Goal: Task Accomplishment & Management: Manage account settings

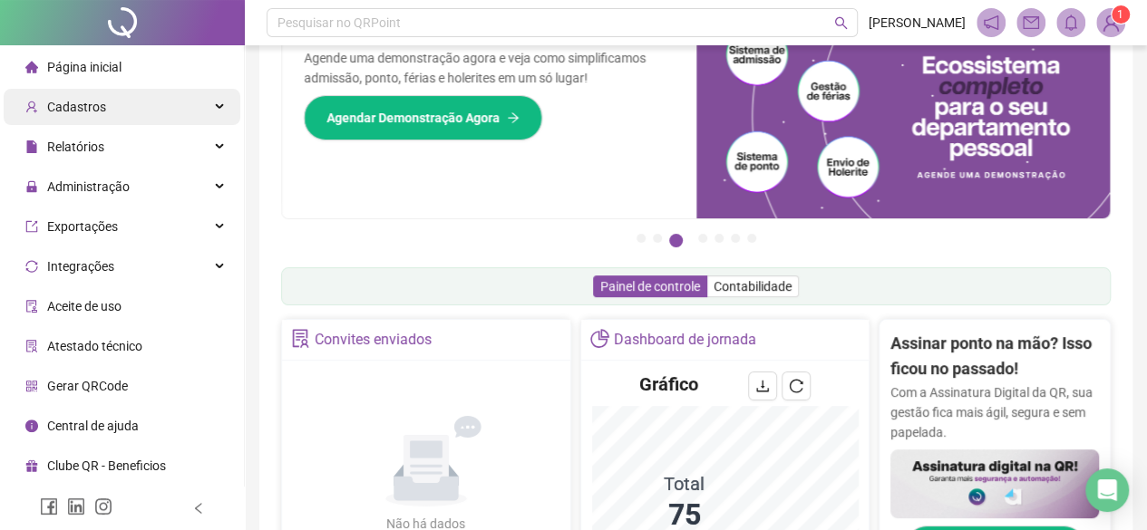
scroll to position [91, 0]
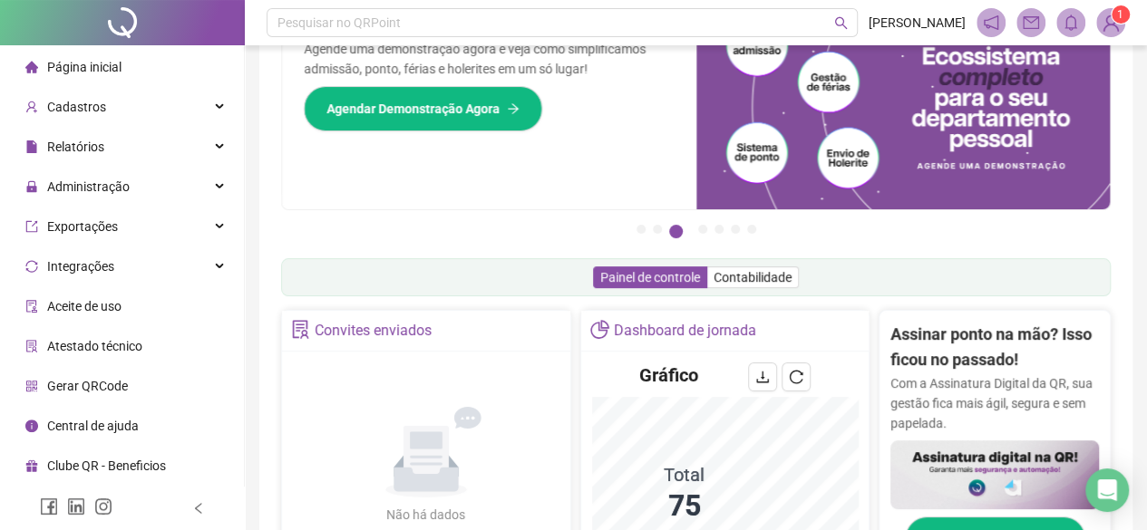
click at [96, 67] on span "Página inicial" at bounding box center [84, 67] width 74 height 15
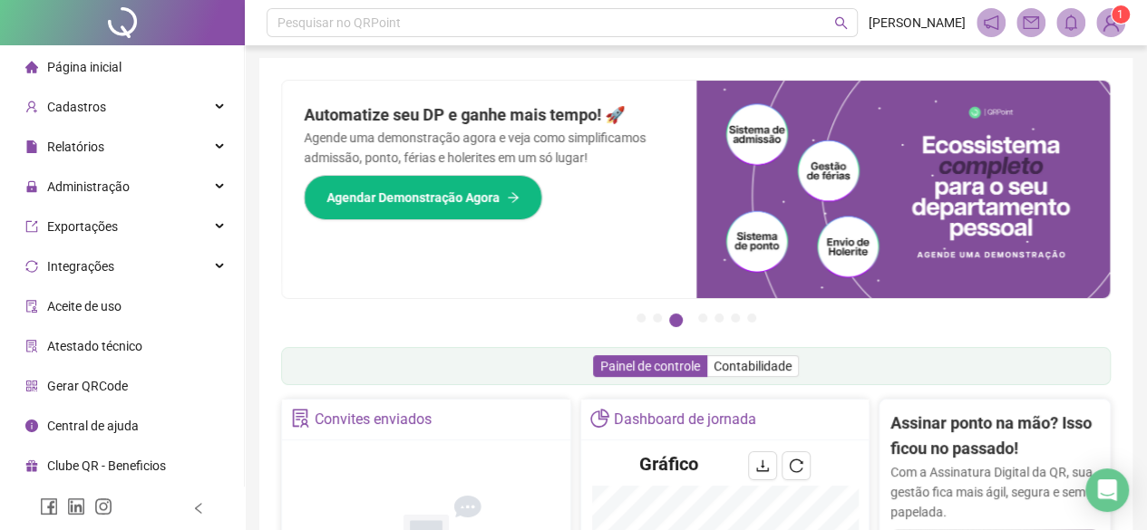
scroll to position [0, 0]
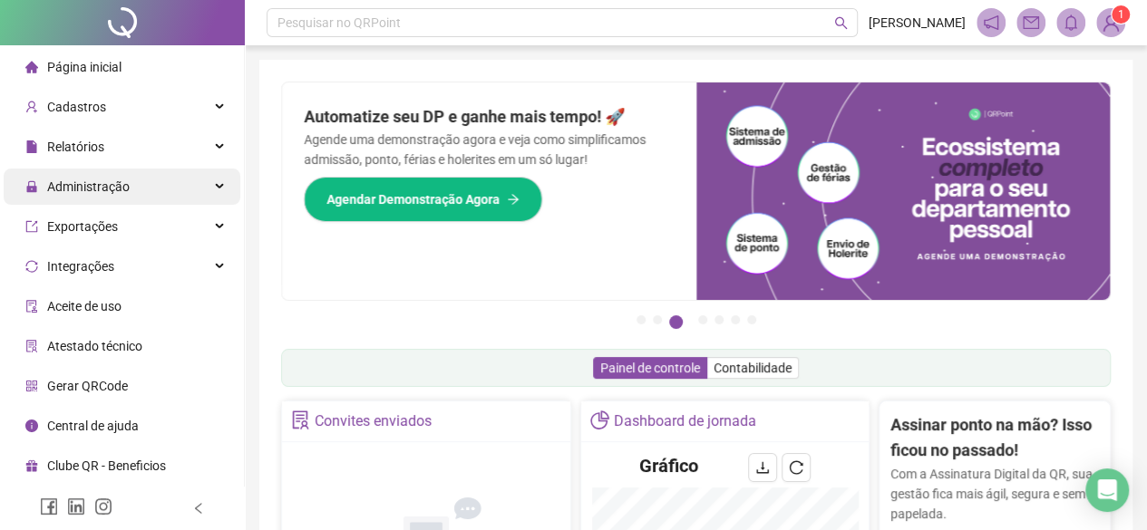
click at [87, 190] on span "Administração" at bounding box center [88, 186] width 82 height 15
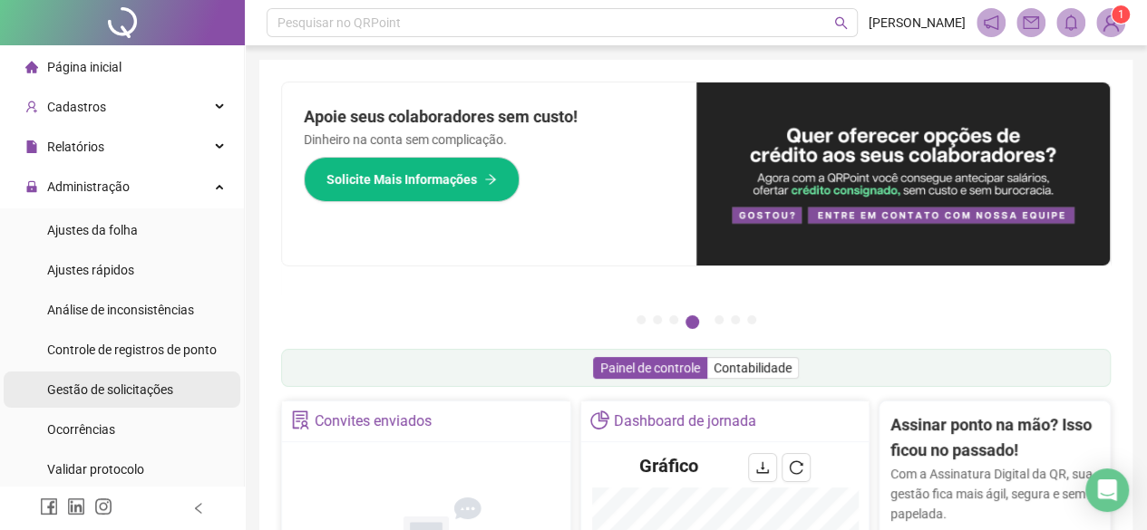
click at [112, 400] on div "Gestão de solicitações" at bounding box center [110, 390] width 126 height 36
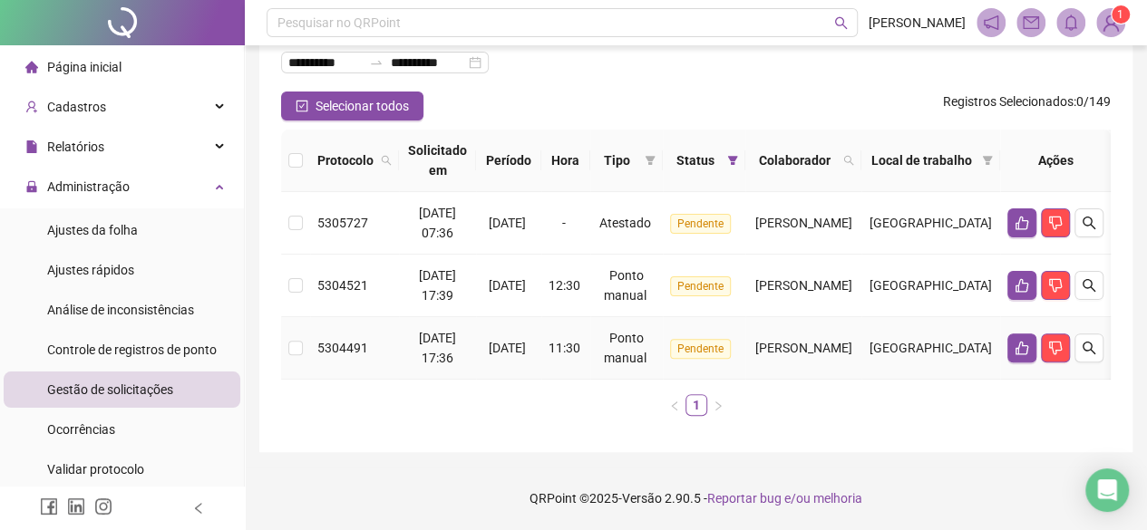
scroll to position [131, 0]
click at [1029, 216] on icon "like" at bounding box center [1021, 223] width 15 height 15
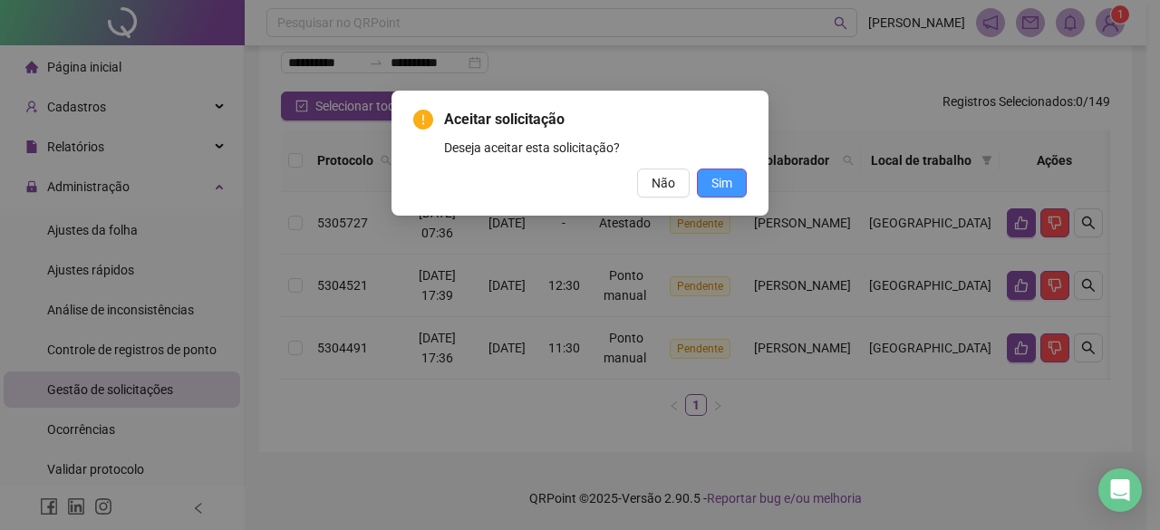
click at [725, 189] on span "Sim" at bounding box center [722, 183] width 21 height 20
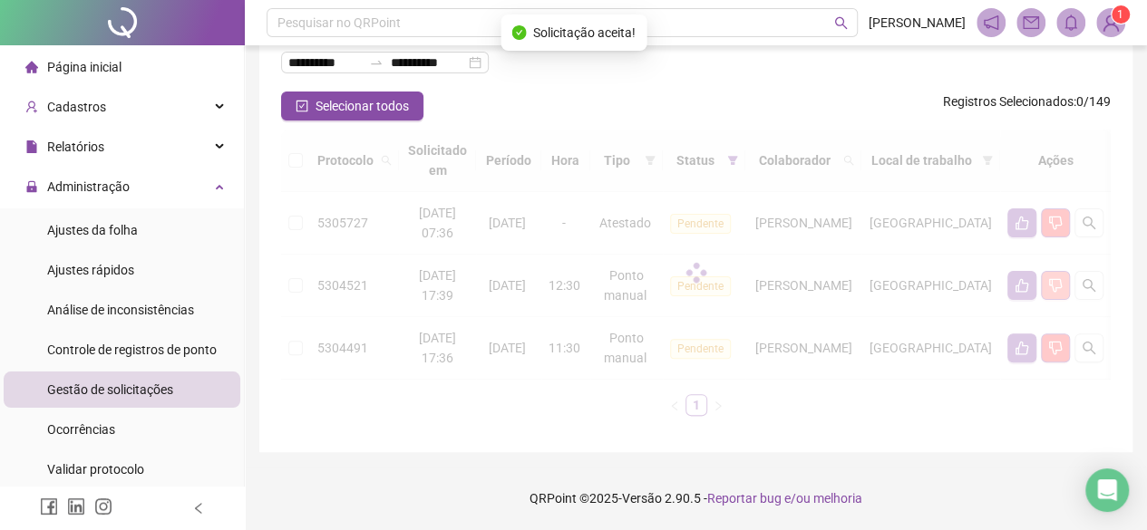
scroll to position [69, 0]
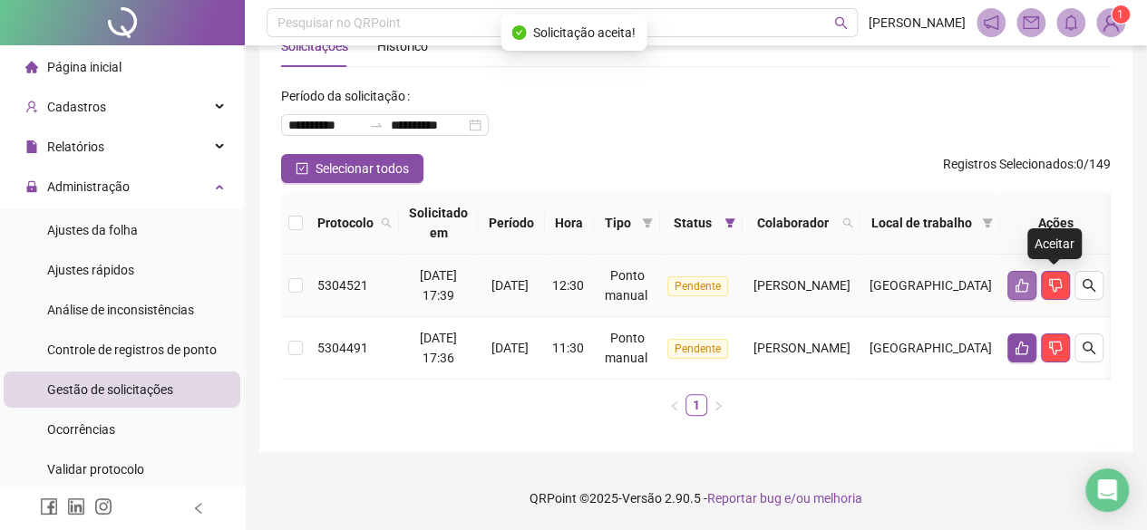
click at [1036, 271] on button "button" at bounding box center [1021, 285] width 29 height 29
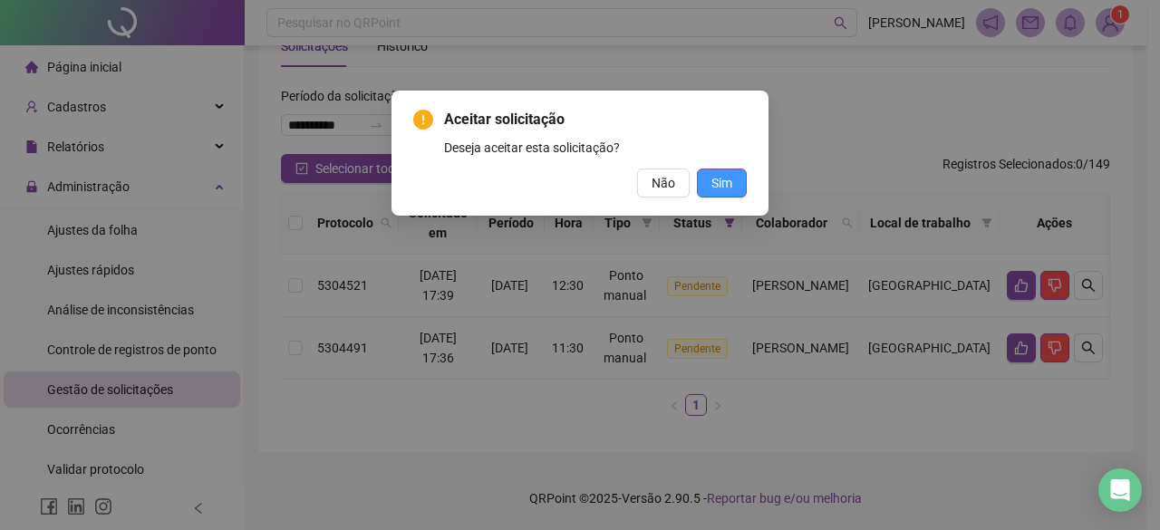
click at [731, 179] on span "Sim" at bounding box center [722, 183] width 21 height 20
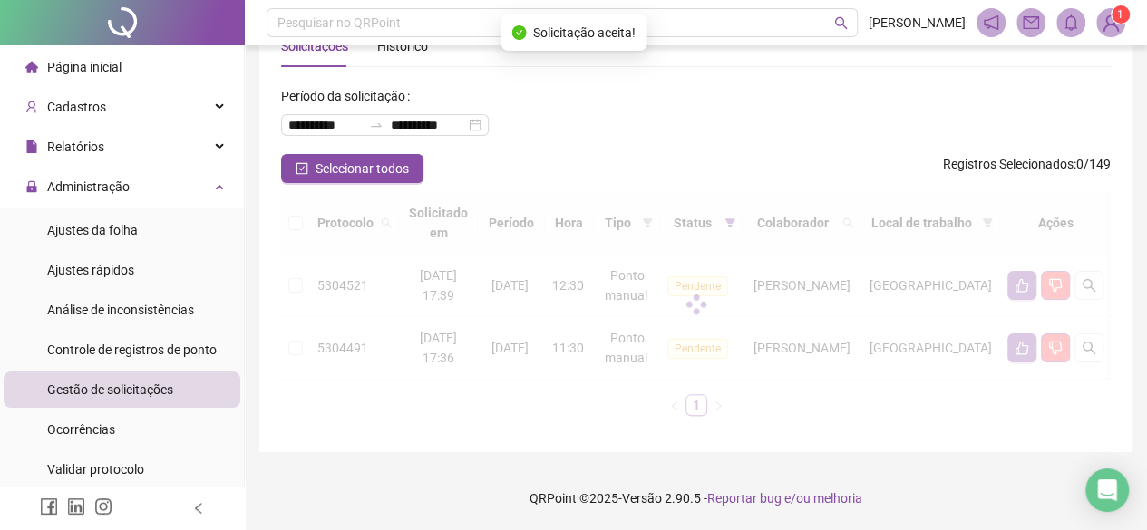
scroll to position [6, 0]
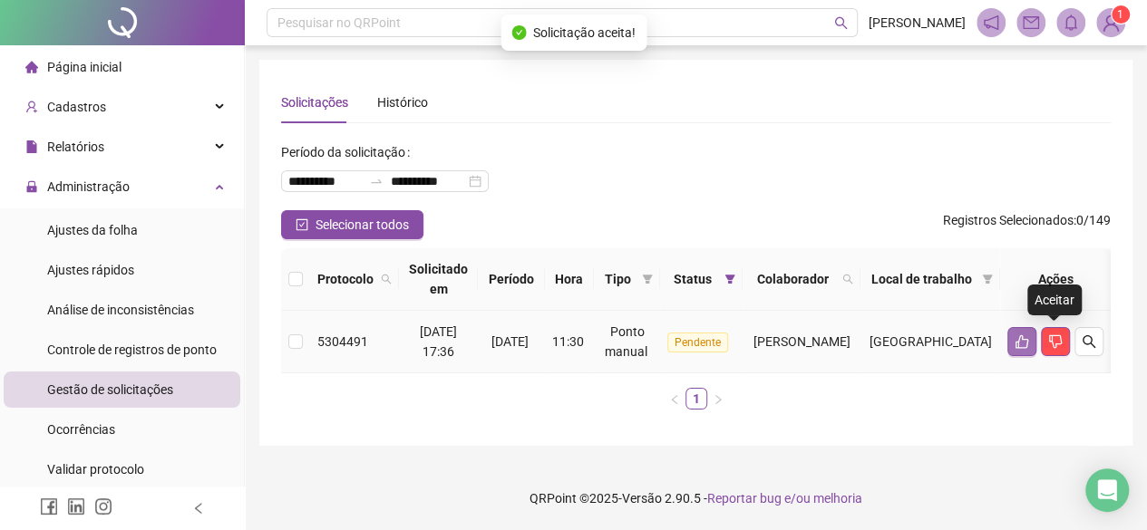
click at [1036, 328] on button "button" at bounding box center [1021, 341] width 29 height 29
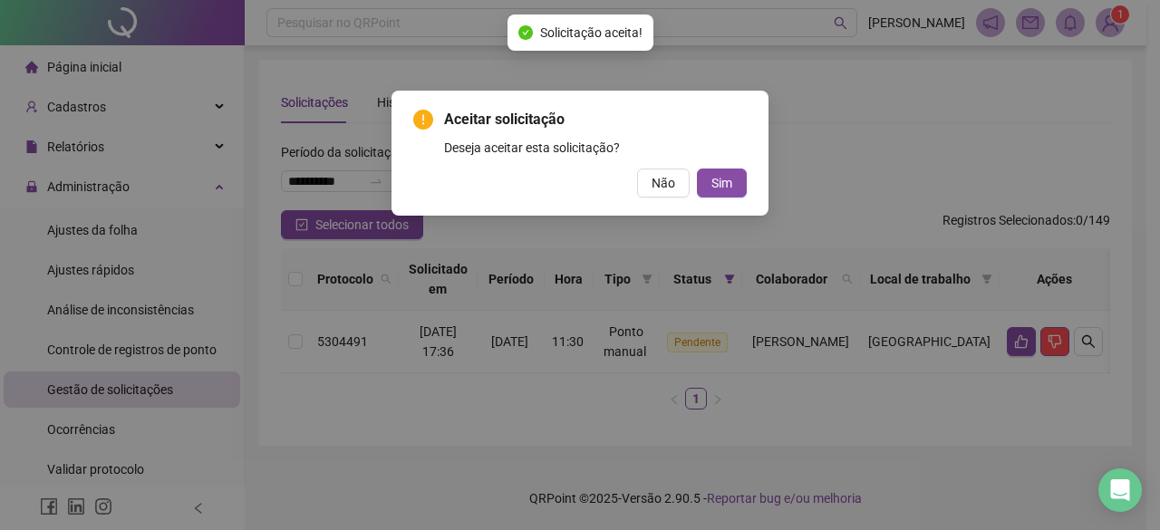
drag, startPoint x: 688, startPoint y: 171, endPoint x: 705, endPoint y: 173, distance: 17.3
click at [689, 171] on button "Não" at bounding box center [663, 183] width 53 height 29
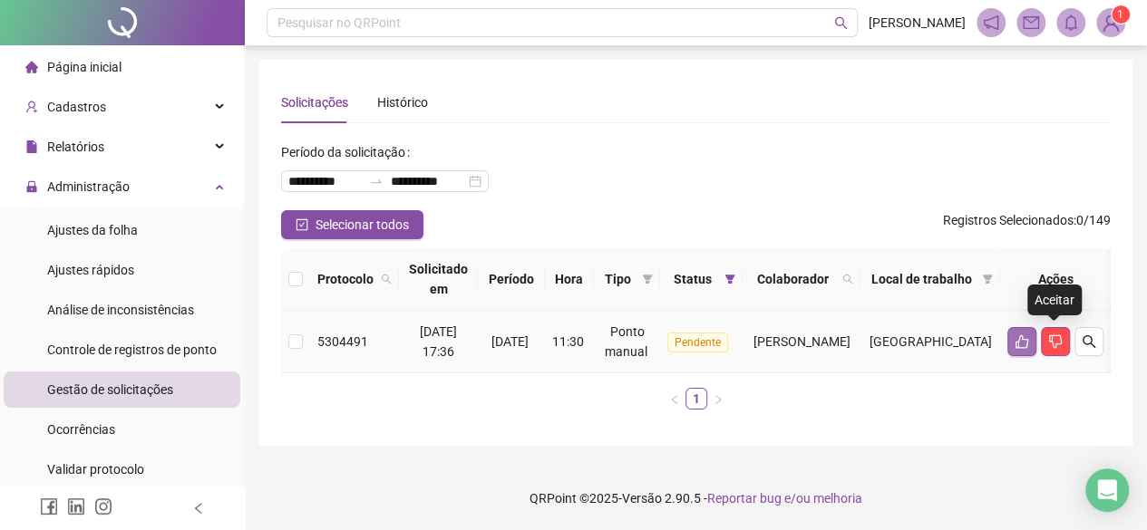
click at [1029, 334] on icon "like" at bounding box center [1021, 341] width 15 height 15
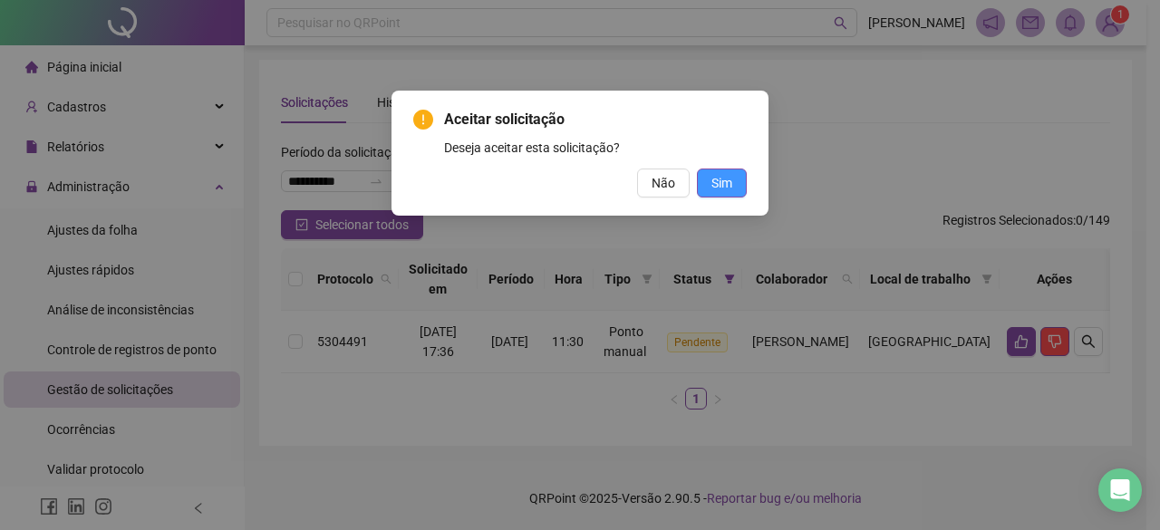
click at [723, 173] on span "Sim" at bounding box center [722, 183] width 21 height 20
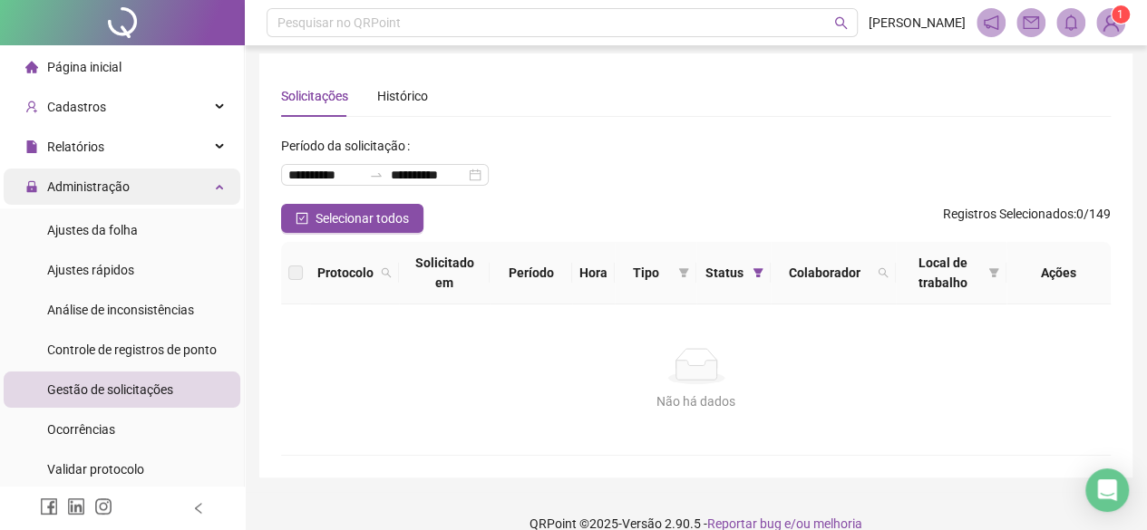
click at [95, 186] on span "Administração" at bounding box center [88, 186] width 82 height 15
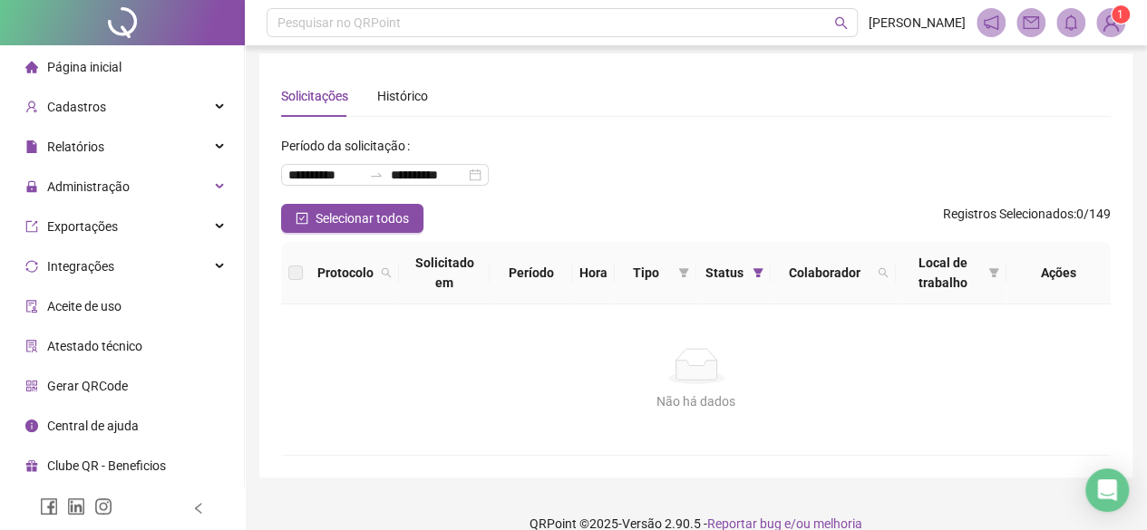
click at [98, 66] on span "Página inicial" at bounding box center [84, 67] width 74 height 15
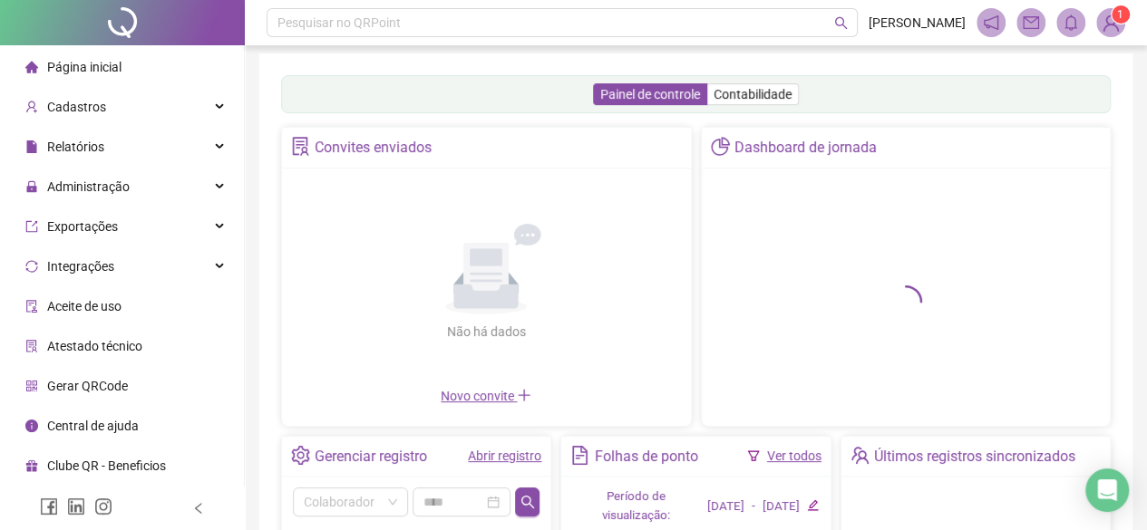
click at [519, 455] on link "Abrir registro" at bounding box center [504, 456] width 73 height 15
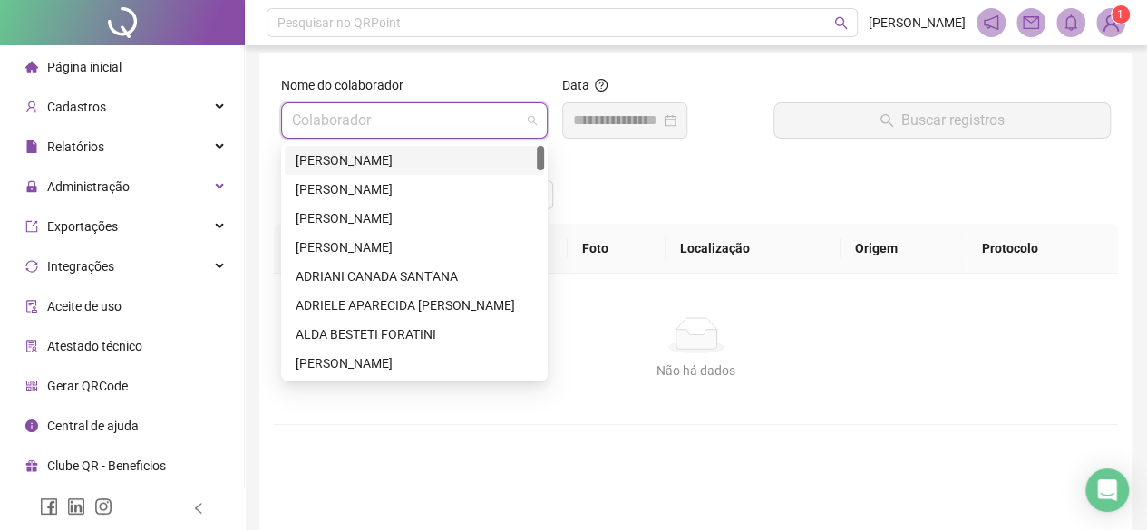
click at [397, 112] on input "search" at bounding box center [406, 120] width 228 height 34
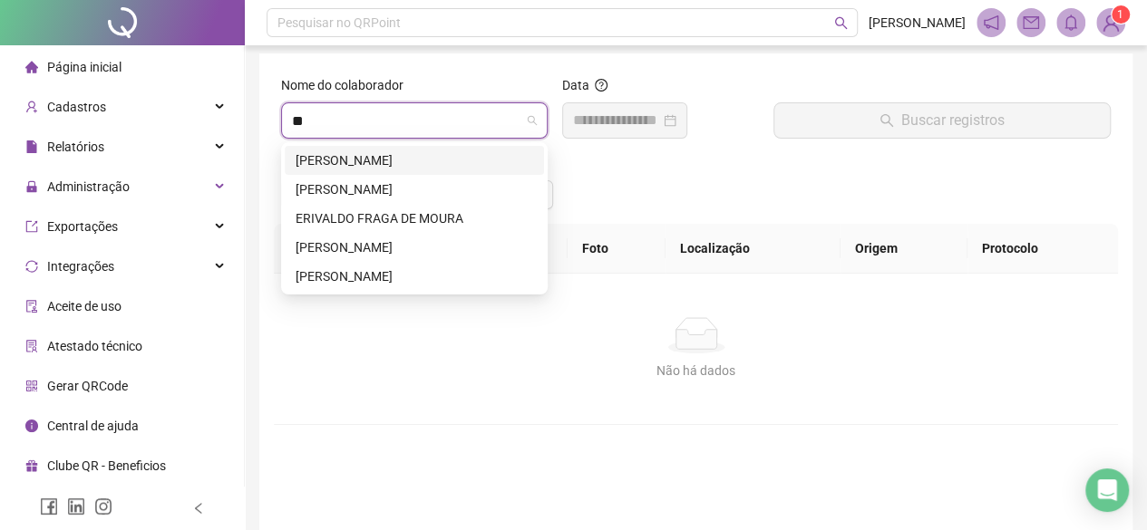
type input "***"
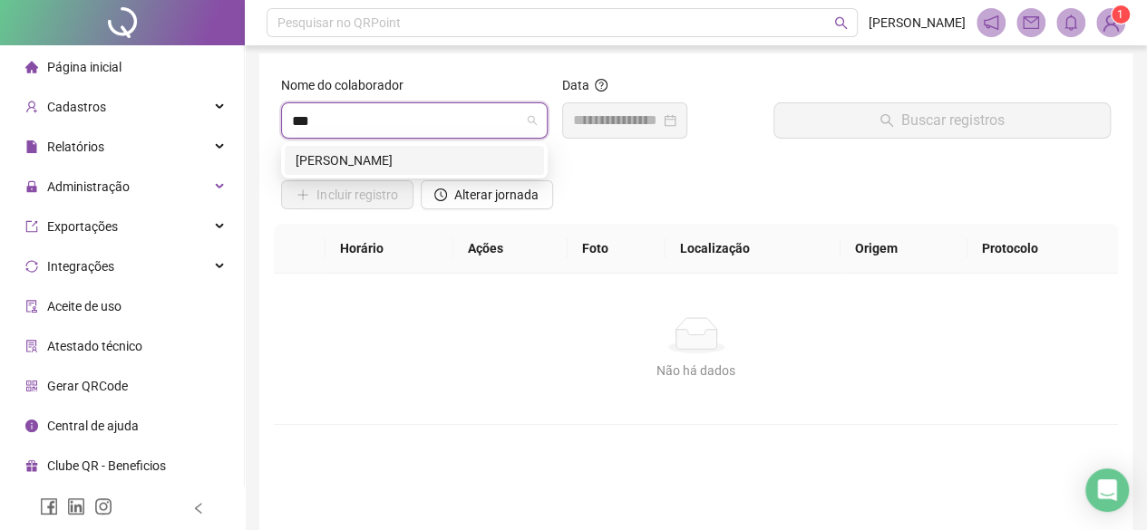
click at [474, 166] on div "[PERSON_NAME]" at bounding box center [414, 160] width 237 height 20
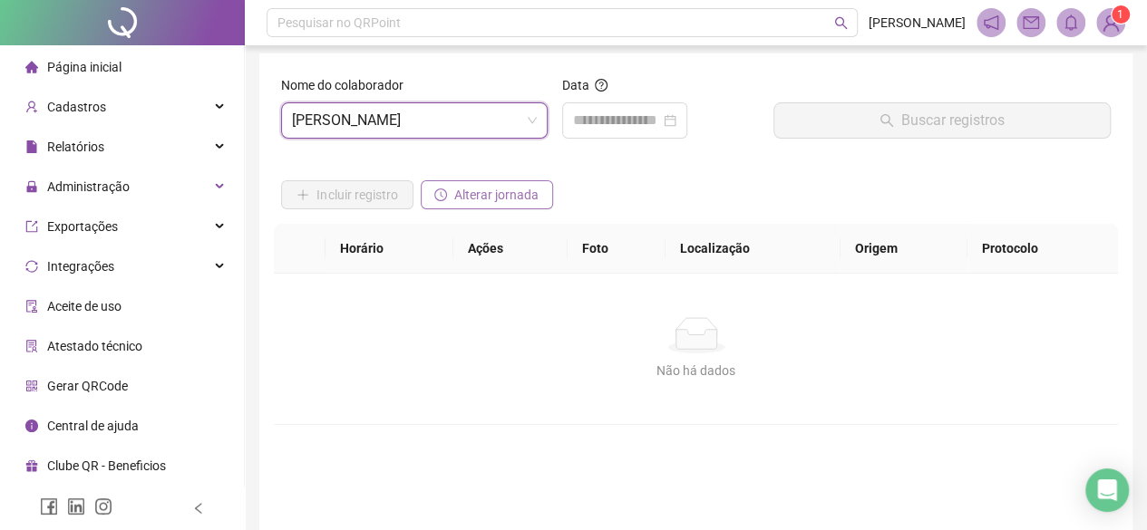
click at [495, 189] on span "Alterar jornada" at bounding box center [496, 195] width 84 height 20
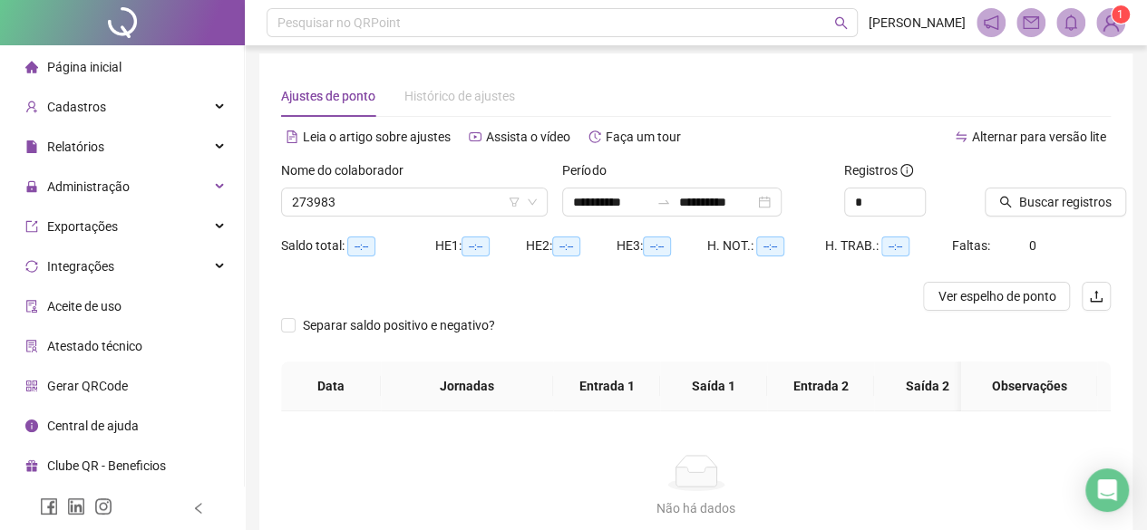
type input "**********"
click at [601, 201] on input "**********" at bounding box center [611, 202] width 76 height 20
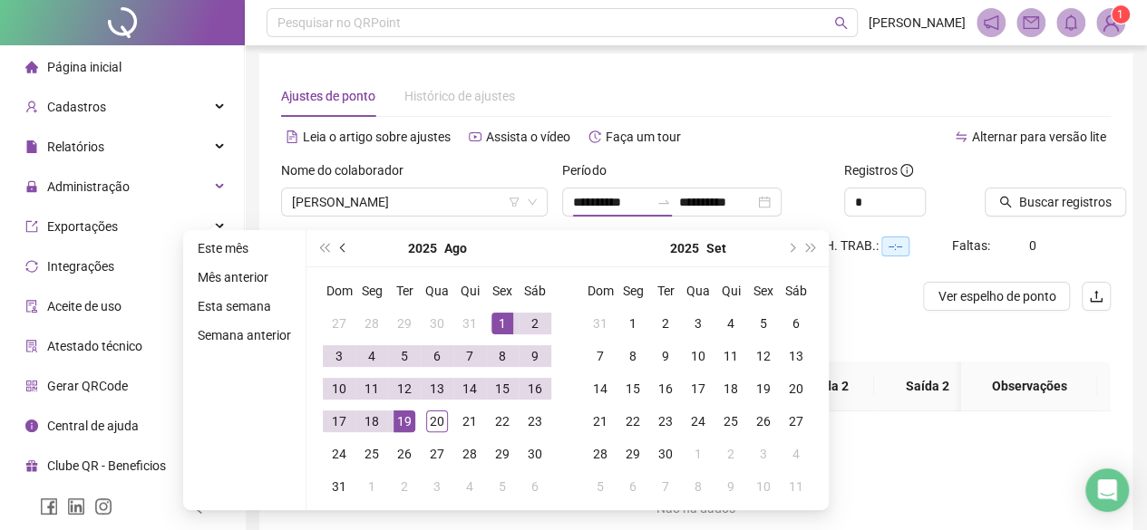
click at [337, 239] on button "prev-year" at bounding box center [344, 248] width 20 height 36
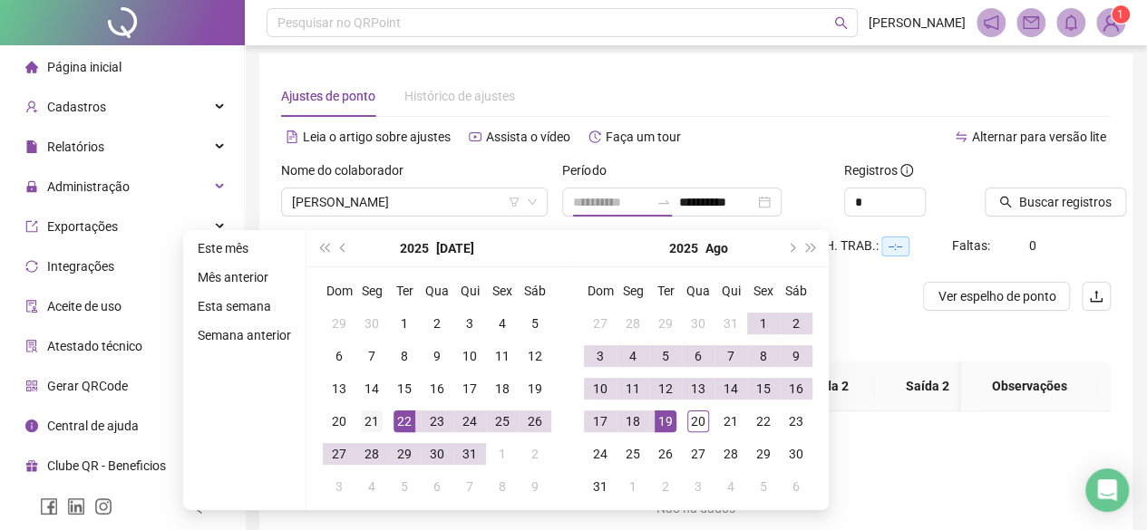
type input "**********"
click at [355, 411] on td "21" at bounding box center [371, 421] width 33 height 33
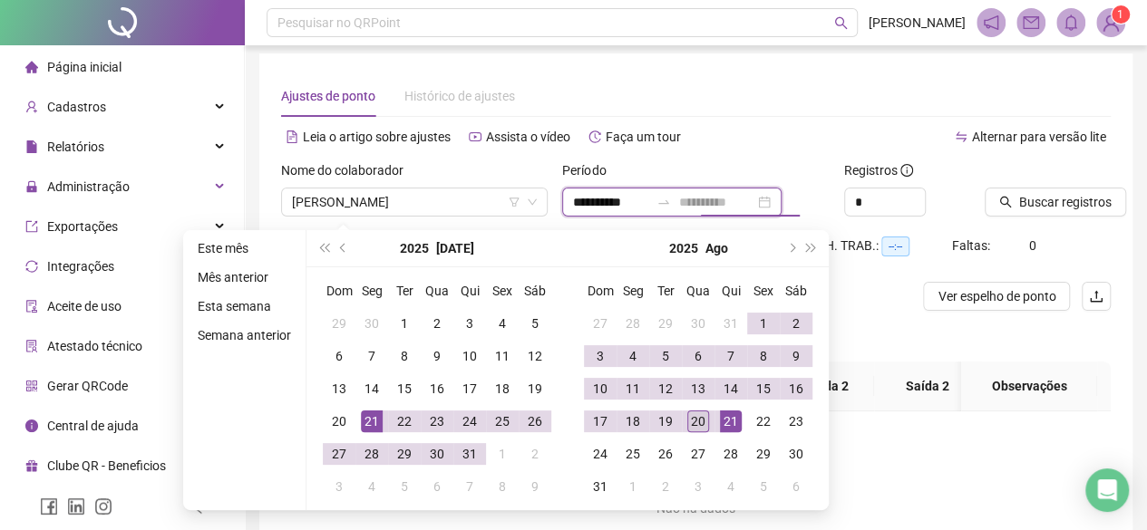
type input "**********"
click at [695, 418] on div "20" at bounding box center [698, 422] width 22 height 22
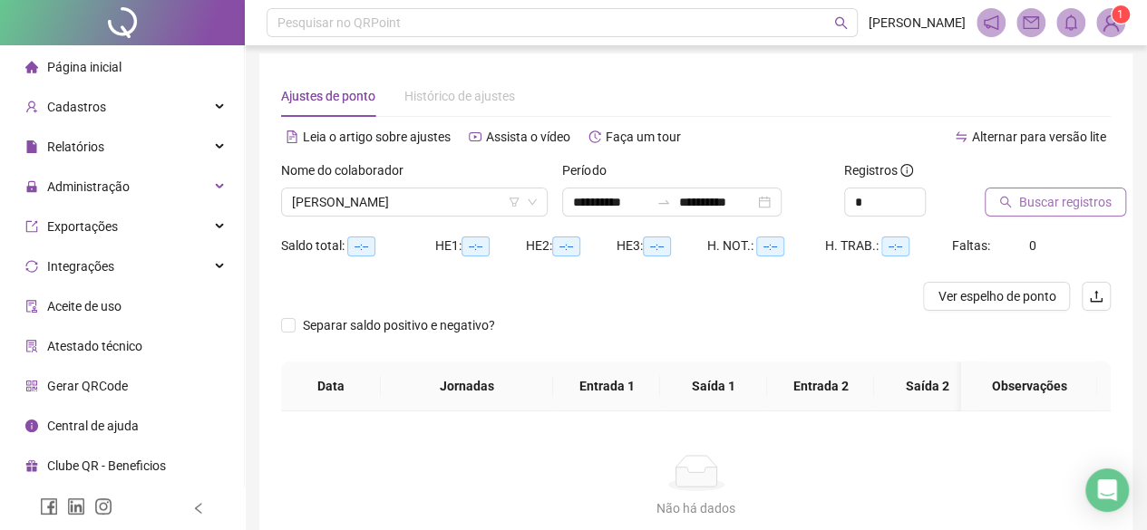
click at [1081, 190] on button "Buscar registros" at bounding box center [1054, 202] width 141 height 29
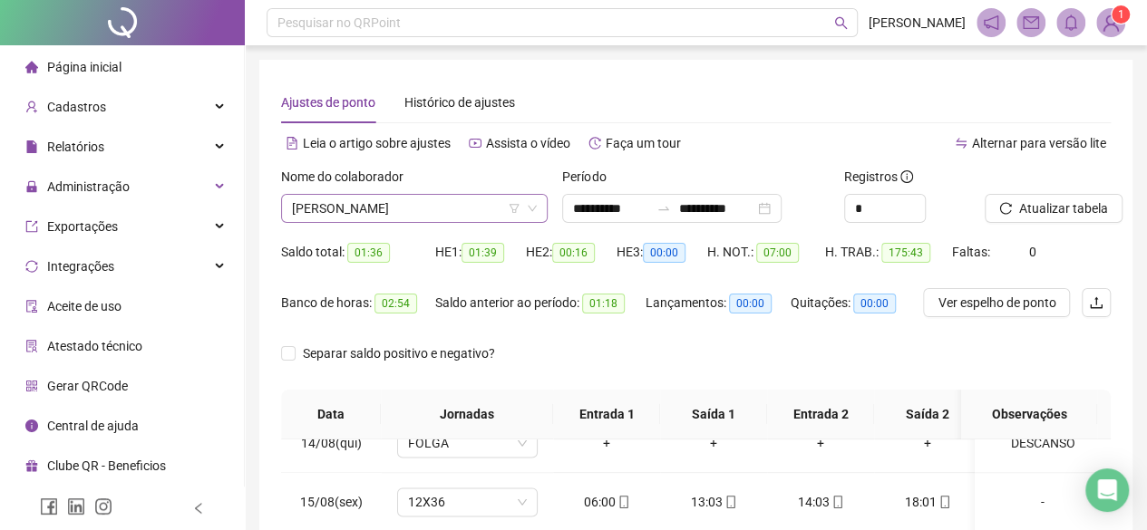
click at [384, 213] on span "[PERSON_NAME]" at bounding box center [414, 208] width 245 height 27
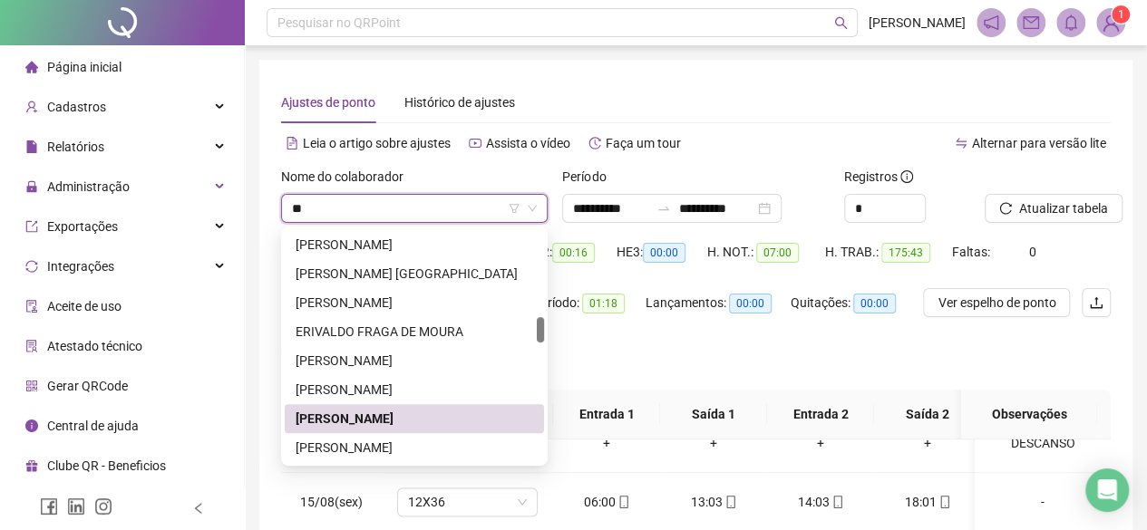
scroll to position [174, 0]
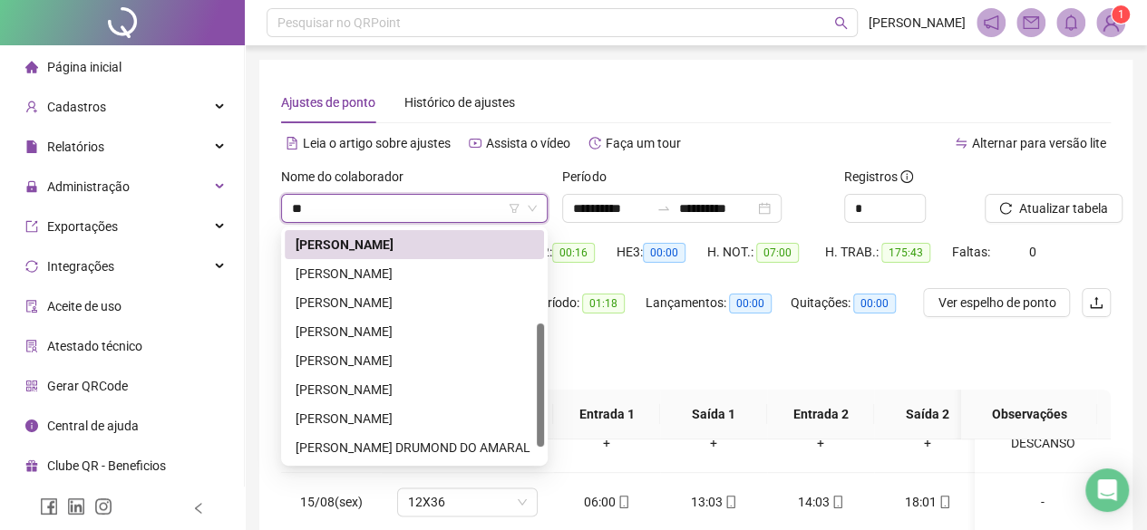
type input "***"
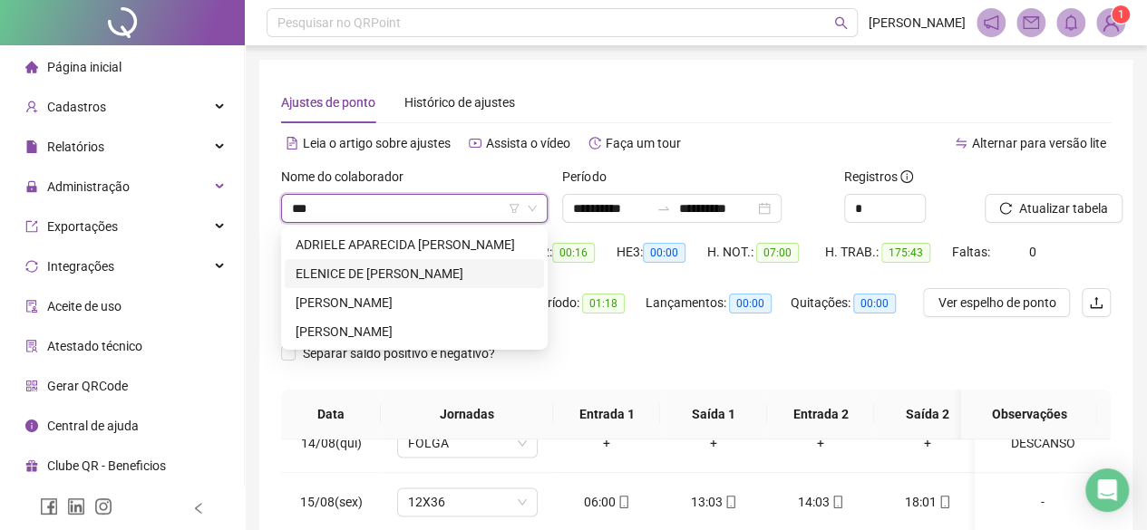
click at [441, 266] on div "ELENICE DE FATIMA MARQUES" at bounding box center [414, 274] width 237 height 20
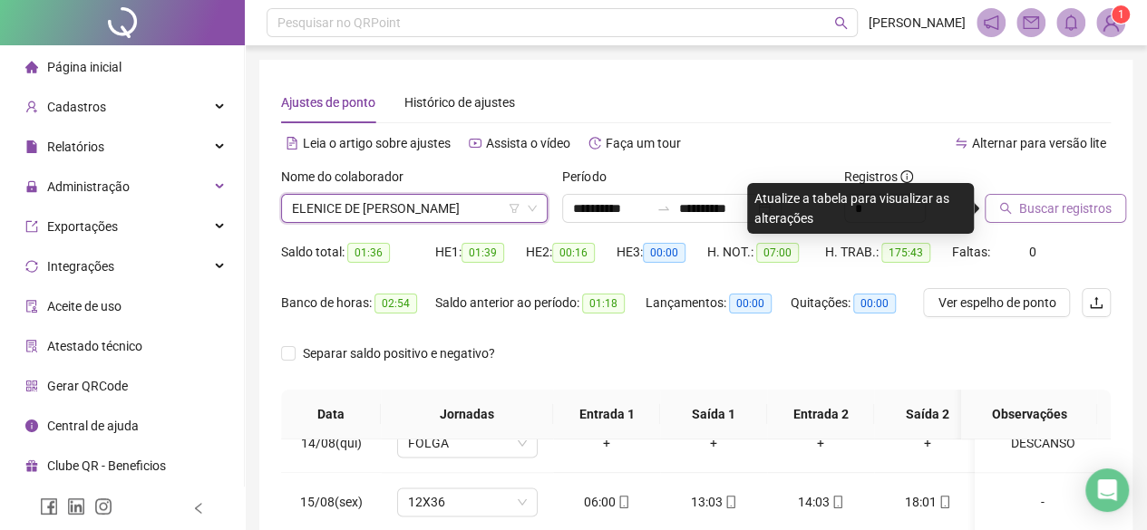
click at [1033, 206] on span "Buscar registros" at bounding box center [1065, 209] width 92 height 20
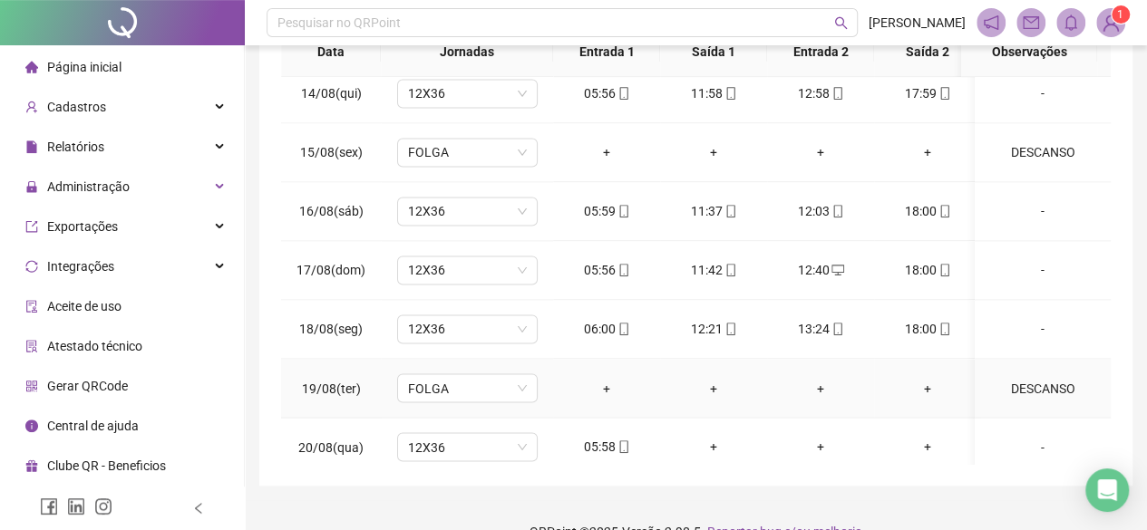
scroll to position [1444, 0]
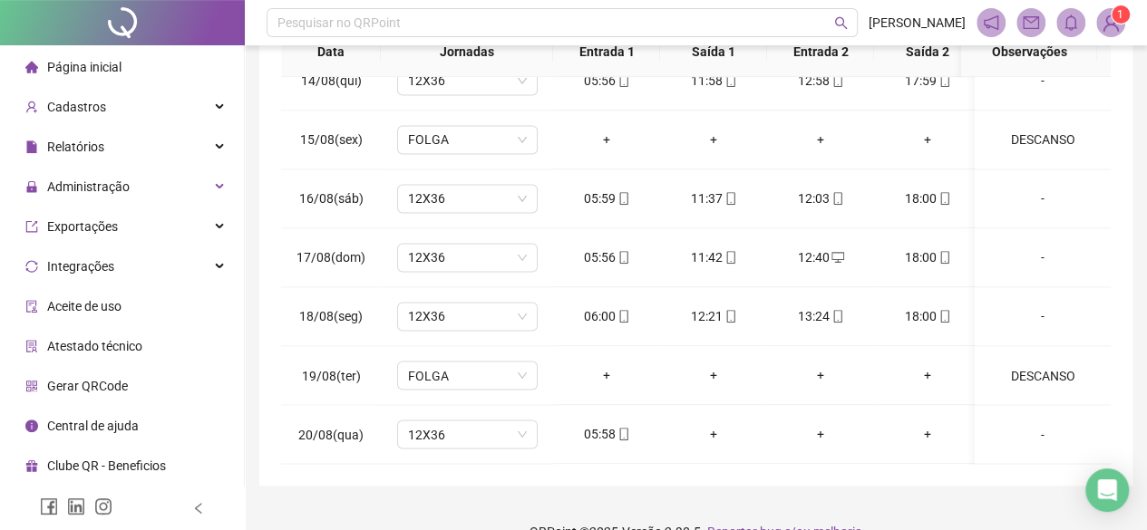
click at [404, 471] on div "**********" at bounding box center [695, 91] width 873 height 789
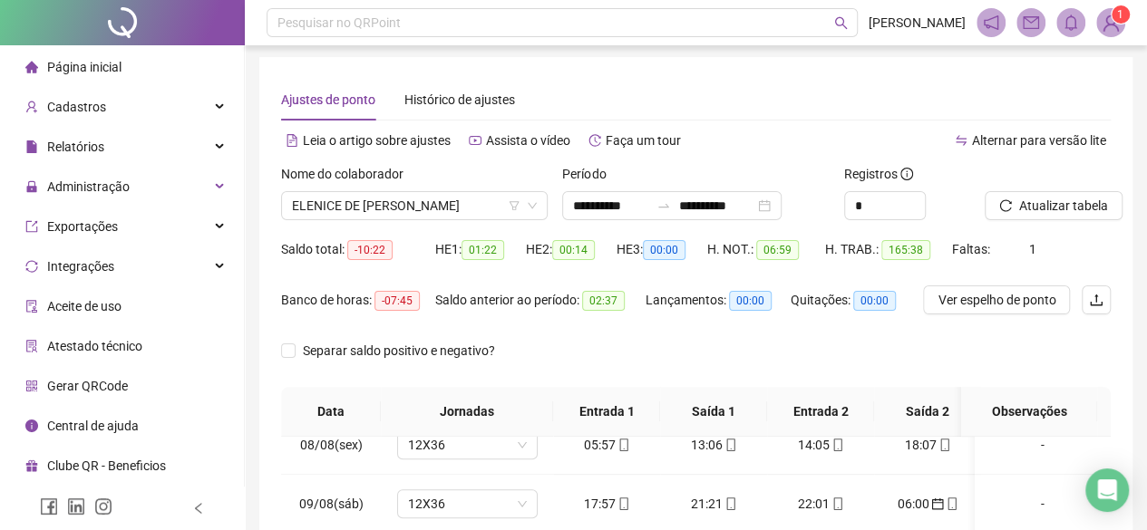
scroll to position [0, 0]
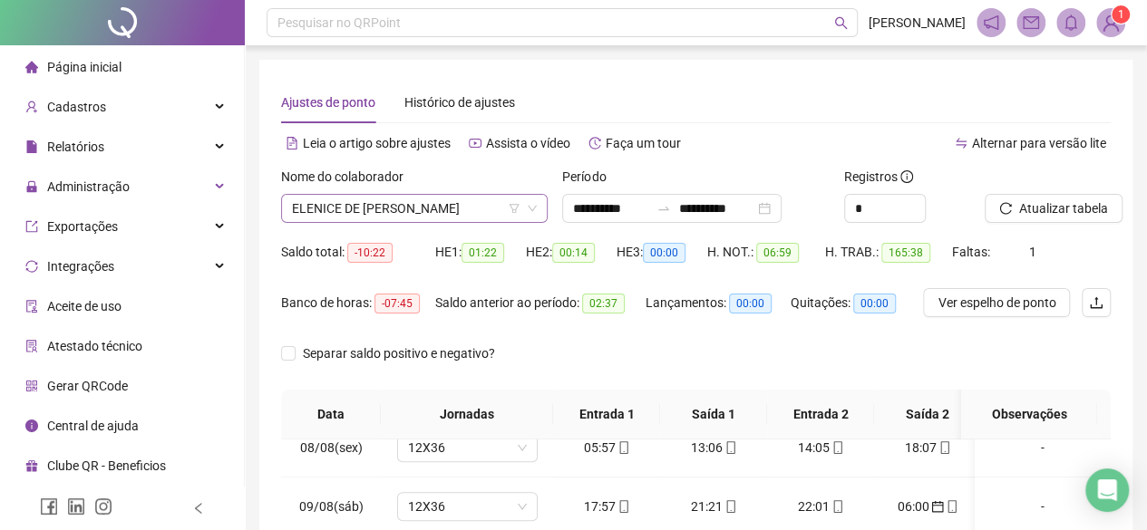
click at [455, 205] on span "ELENICE DE FATIMA MARQUES" at bounding box center [414, 208] width 245 height 27
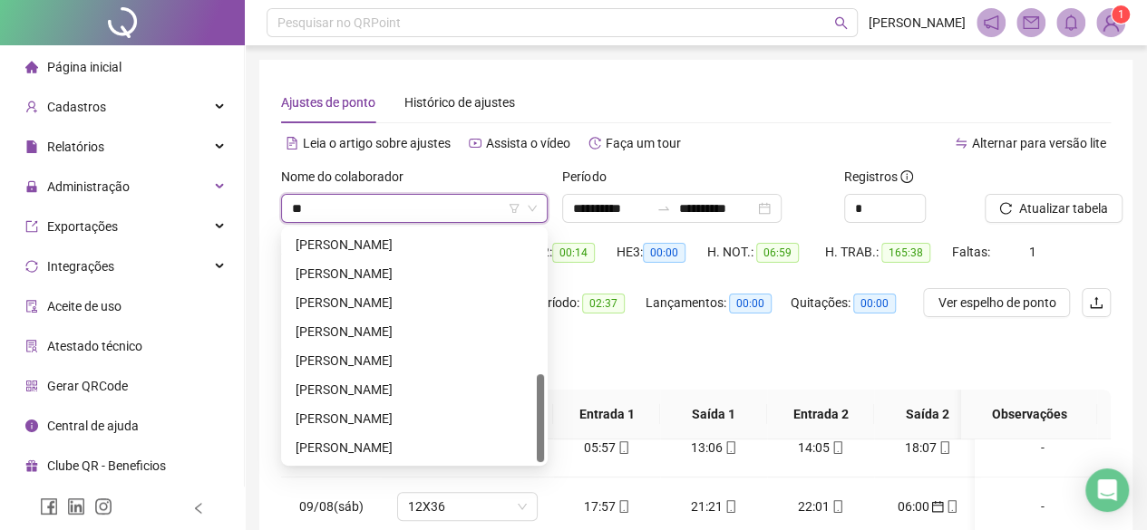
scroll to position [377, 0]
type input "***"
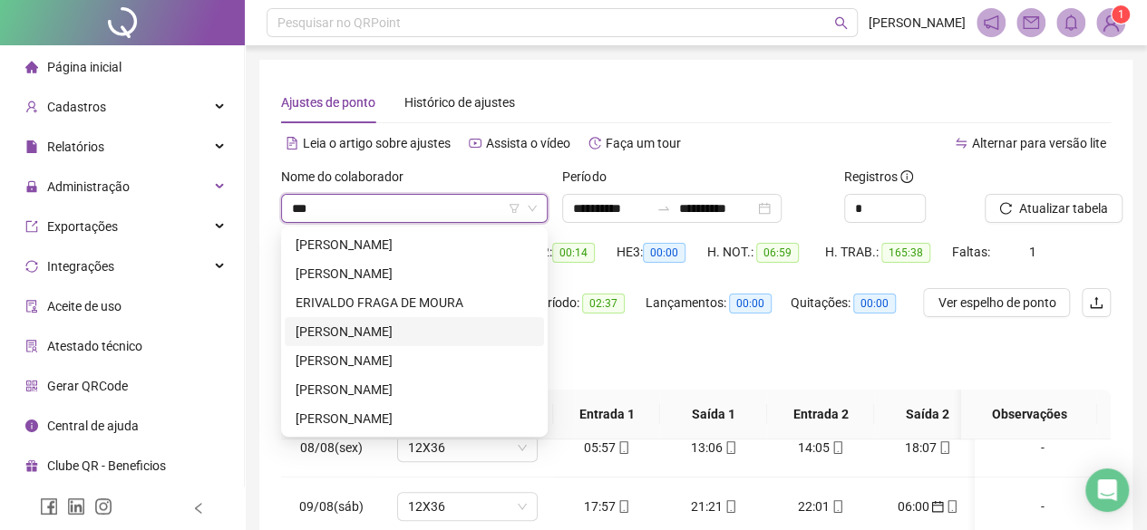
scroll to position [0, 0]
click at [399, 388] on div "[PERSON_NAME]" at bounding box center [414, 390] width 237 height 20
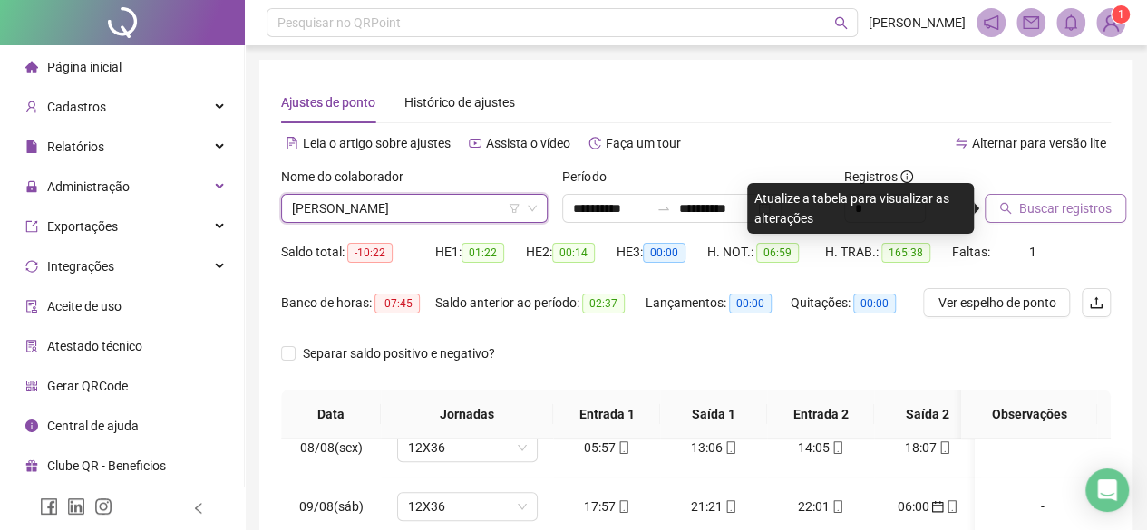
click at [1059, 200] on span "Buscar registros" at bounding box center [1065, 209] width 92 height 20
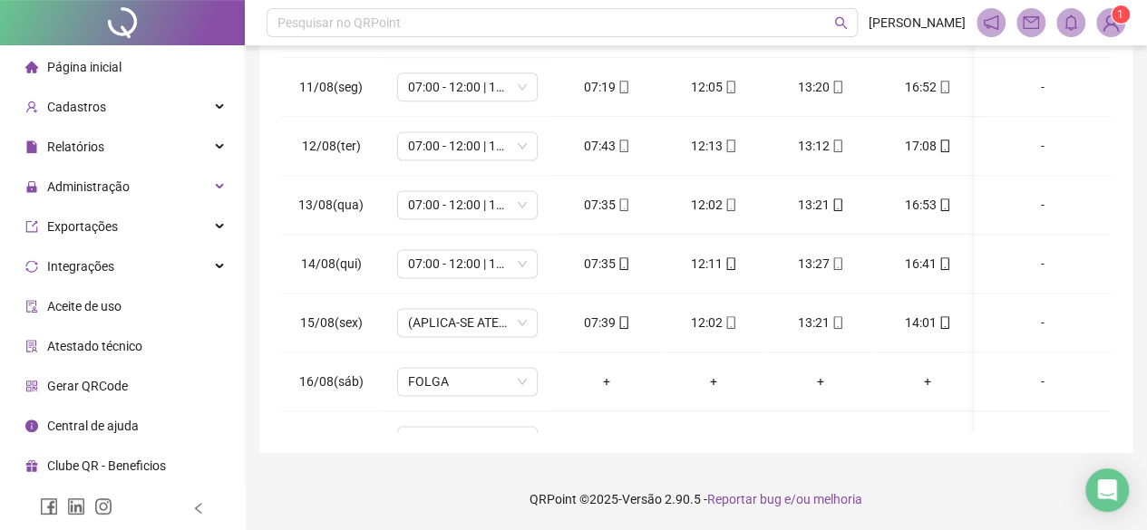
scroll to position [1444, 0]
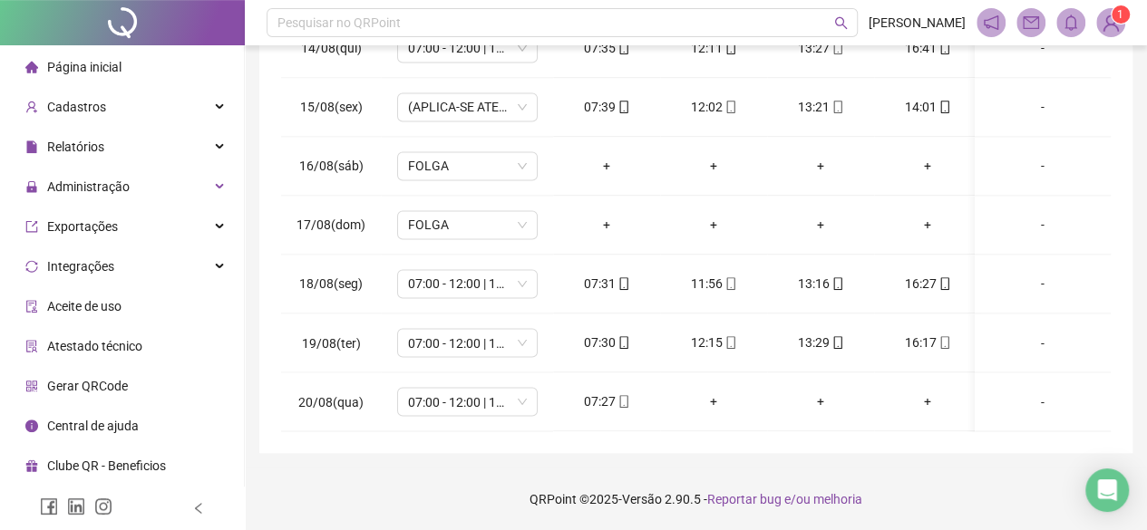
click at [366, 468] on footer "QRPoint © 2025 - Versão 2.90.5 - Reportar bug e/ou melhoria" at bounding box center [696, 499] width 902 height 63
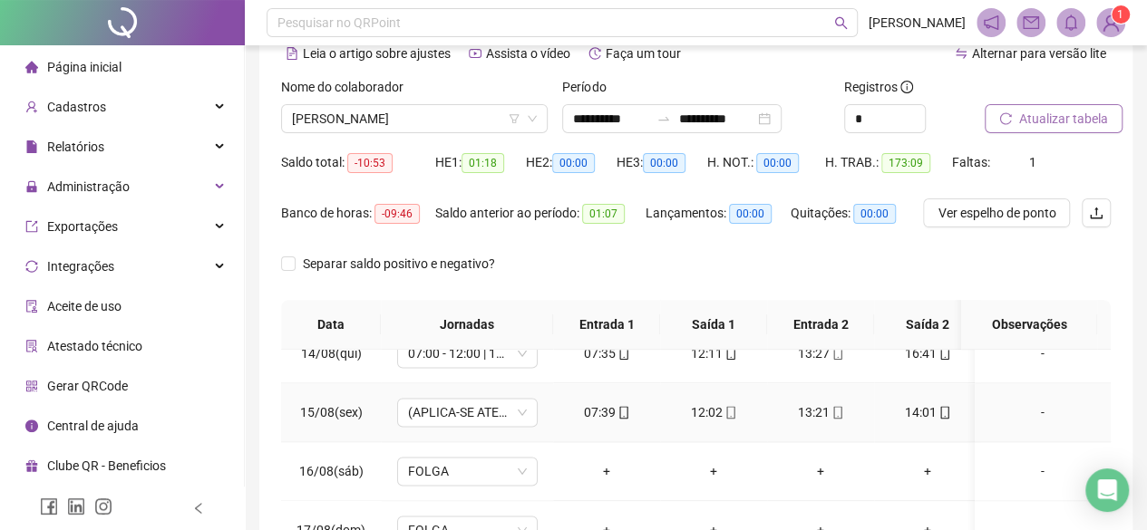
scroll to position [91, 0]
click at [1027, 402] on div "-" at bounding box center [1042, 412] width 107 height 20
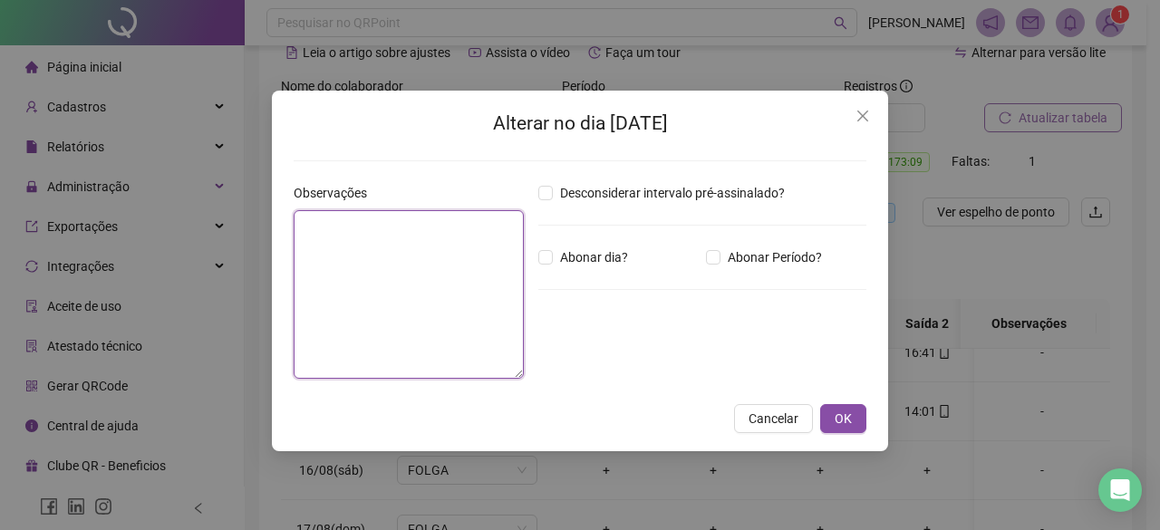
click at [412, 312] on textarea at bounding box center [409, 294] width 230 height 169
type textarea "*"
type textarea "**********"
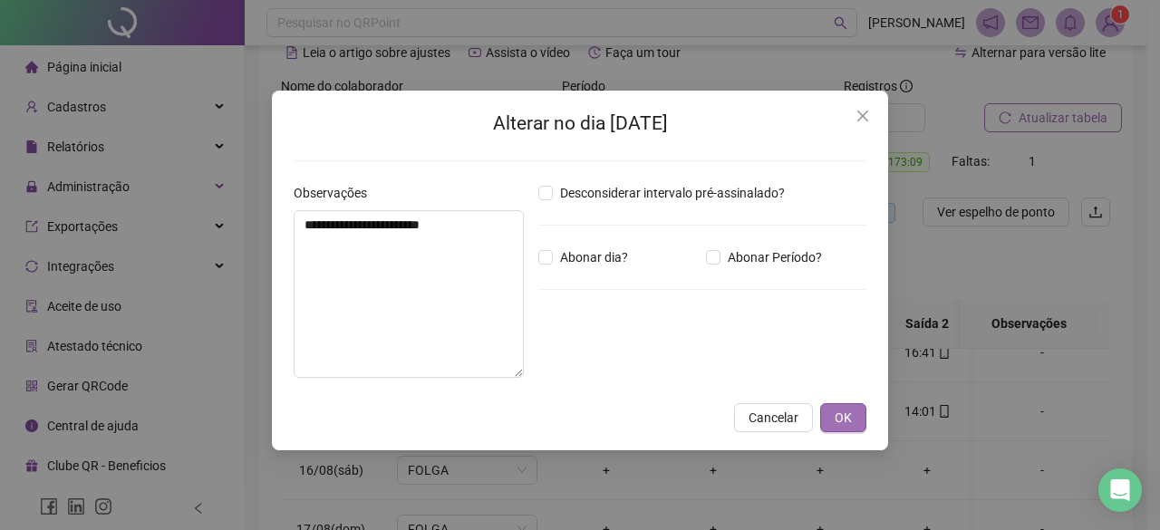
click at [847, 411] on span "OK" at bounding box center [843, 418] width 17 height 20
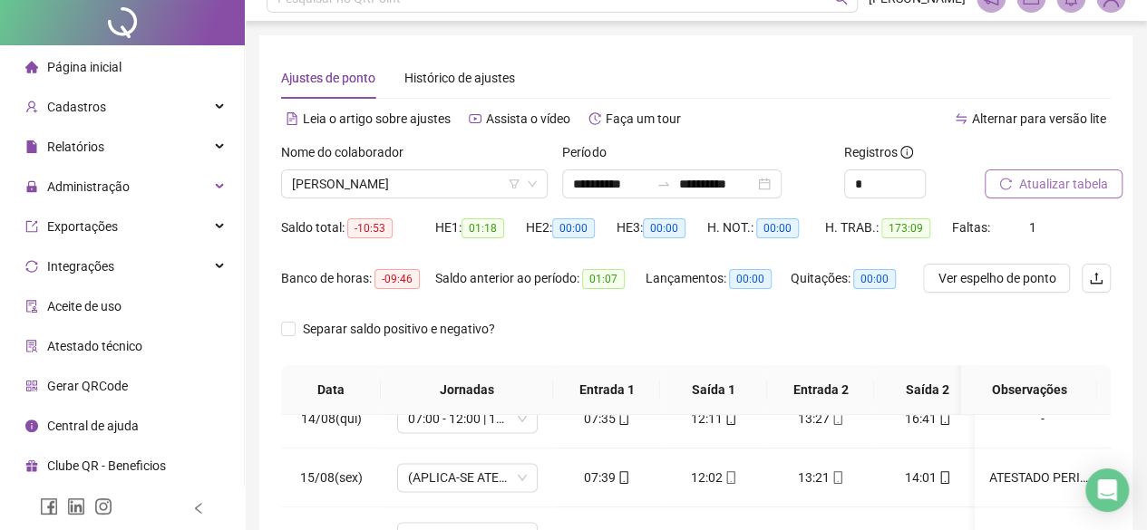
scroll to position [0, 0]
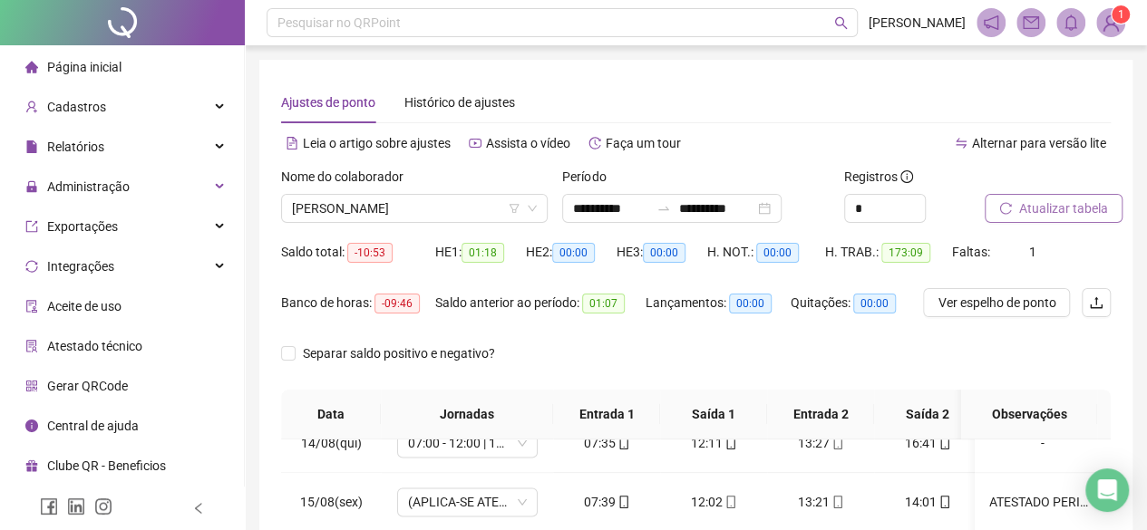
click at [329, 227] on div "Nome do colaborador VALERIA BALTAZAR BARBOSA RIBEIRO" at bounding box center [414, 202] width 281 height 71
click at [337, 218] on span "[PERSON_NAME]" at bounding box center [414, 208] width 245 height 27
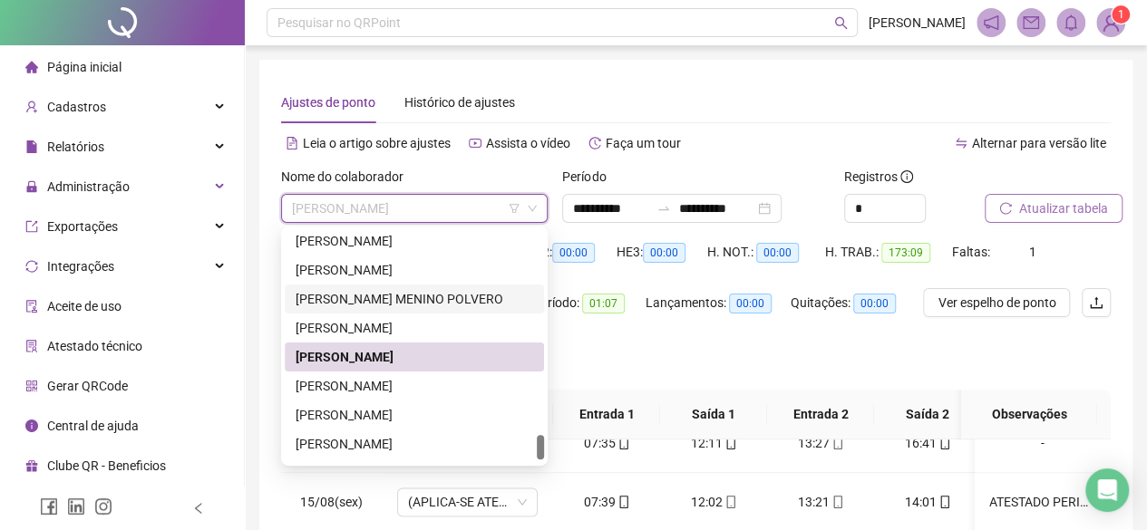
scroll to position [1737, 0]
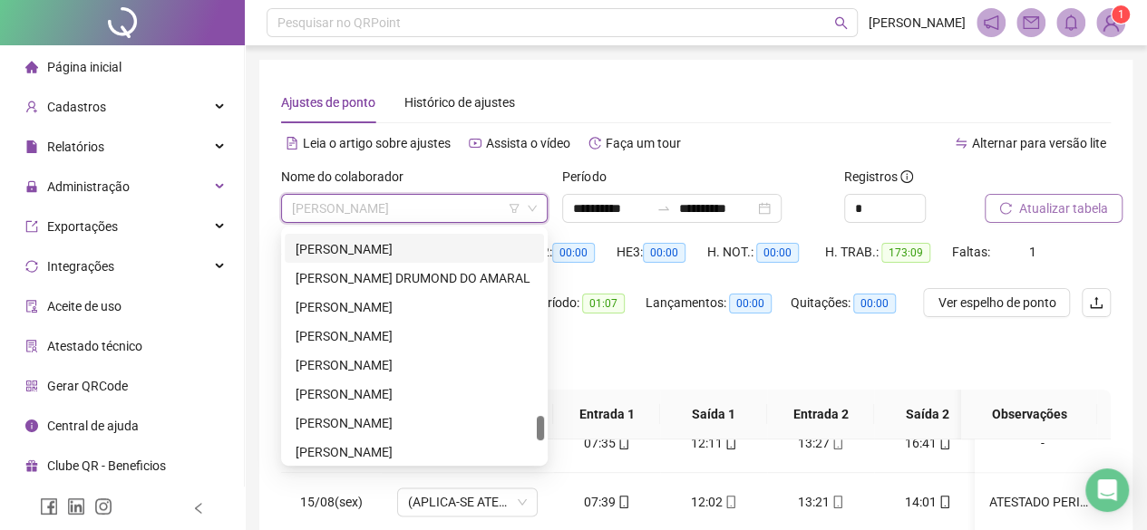
click at [362, 255] on div "[PERSON_NAME]" at bounding box center [414, 248] width 237 height 20
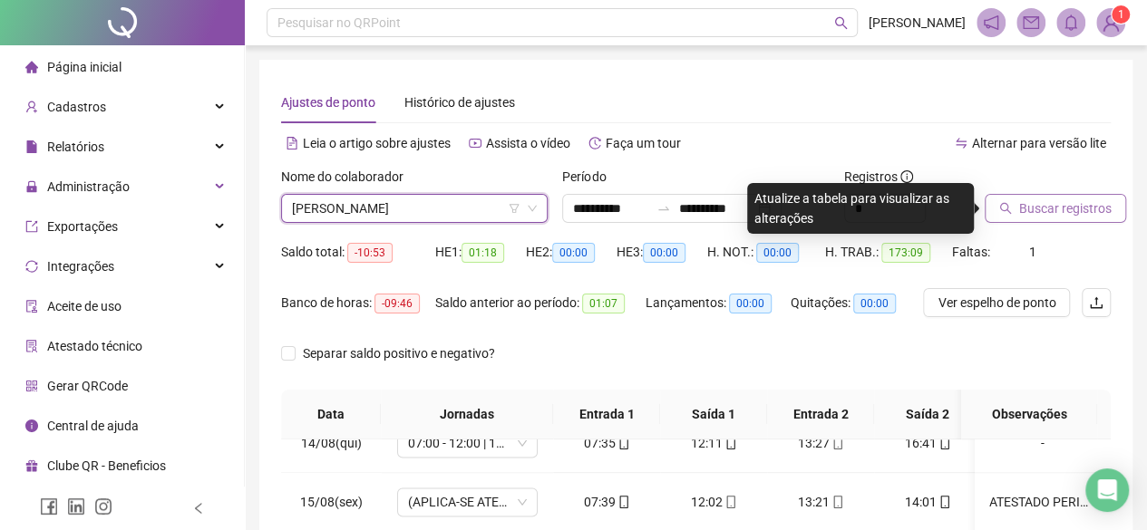
click at [1028, 208] on span "Buscar registros" at bounding box center [1065, 209] width 92 height 20
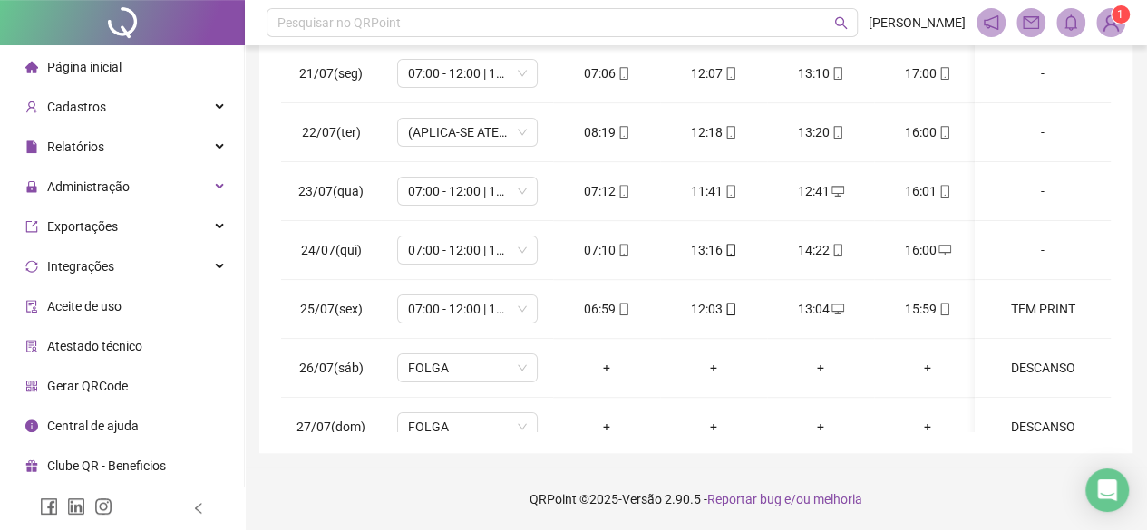
scroll to position [0, 0]
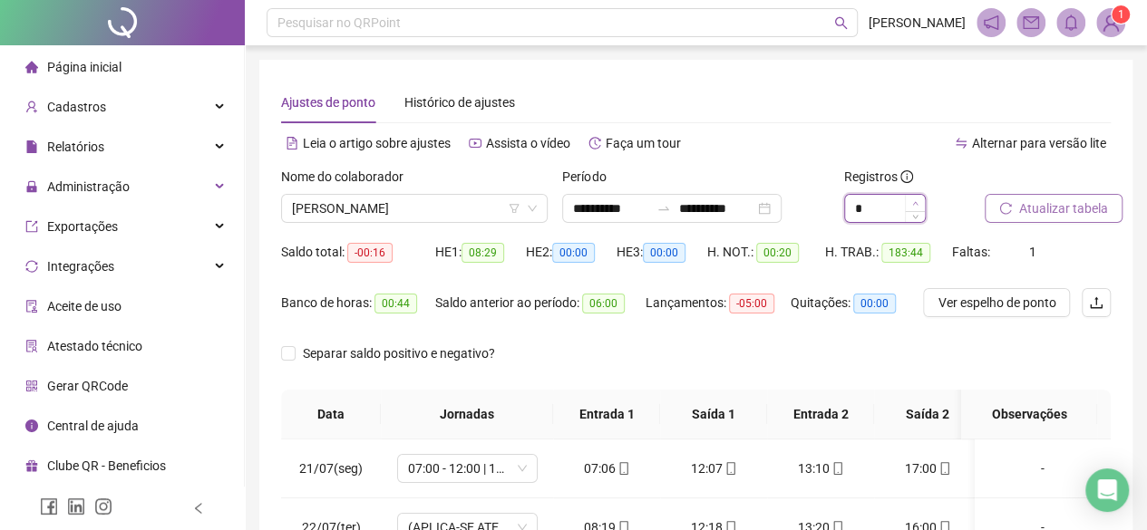
click at [920, 200] on span "Increase Value" at bounding box center [915, 203] width 20 height 16
type input "*"
click at [1046, 208] on span "Atualizar tabela" at bounding box center [1063, 209] width 89 height 20
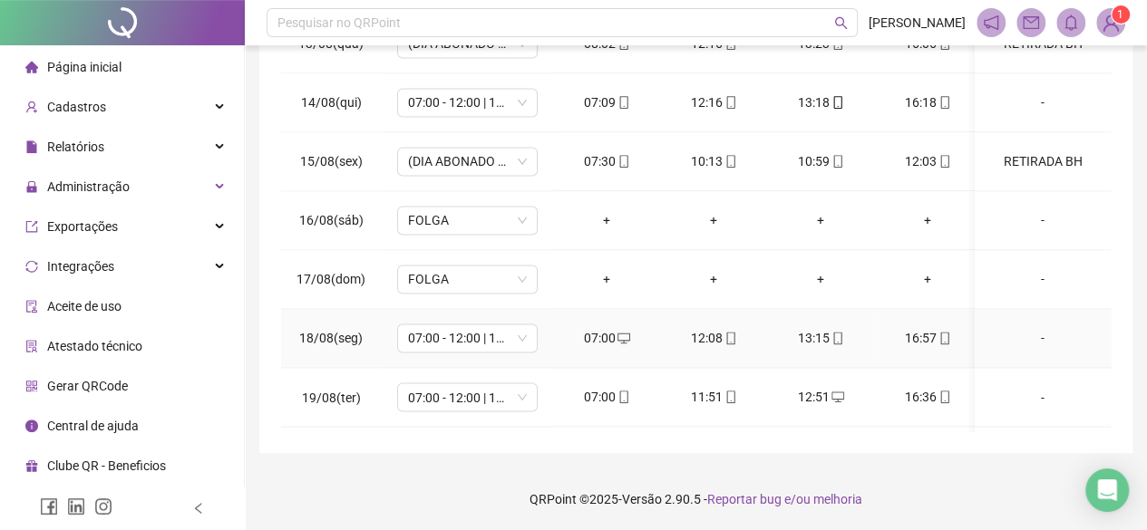
scroll to position [1444, 0]
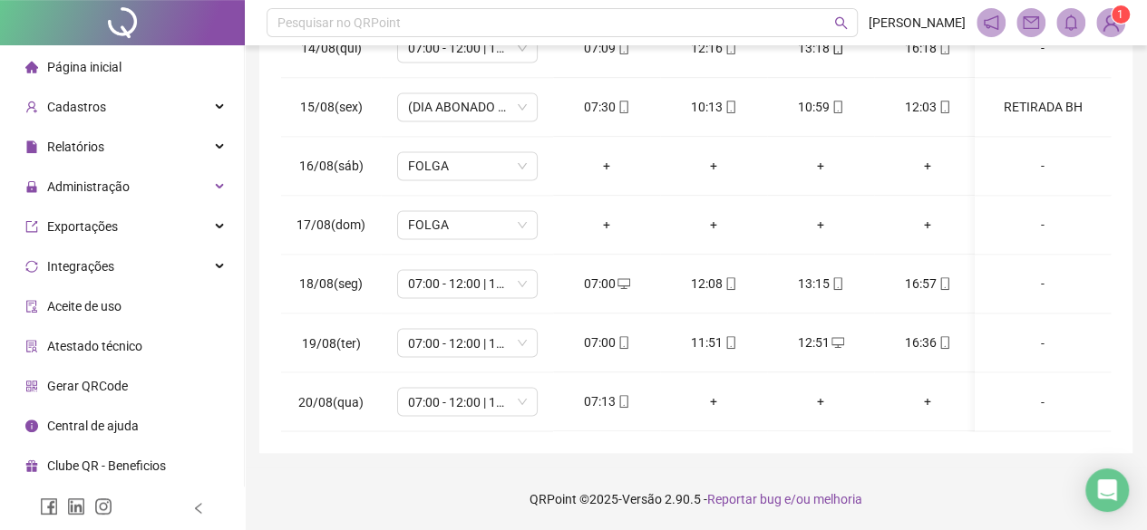
click at [765, 431] on div "**********" at bounding box center [695, 59] width 873 height 789
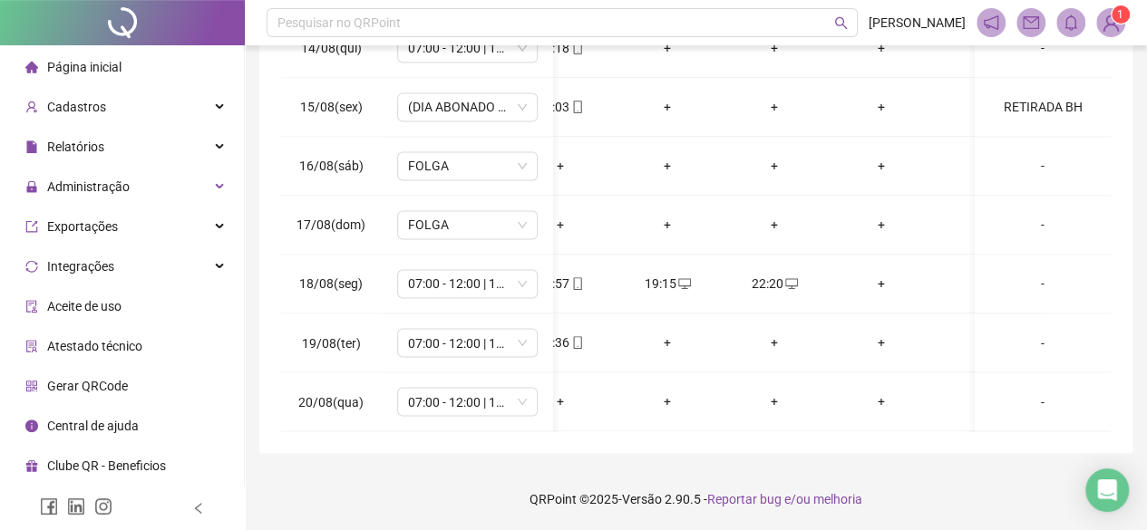
scroll to position [0, 369]
click at [1034, 274] on div "-" at bounding box center [1042, 284] width 107 height 20
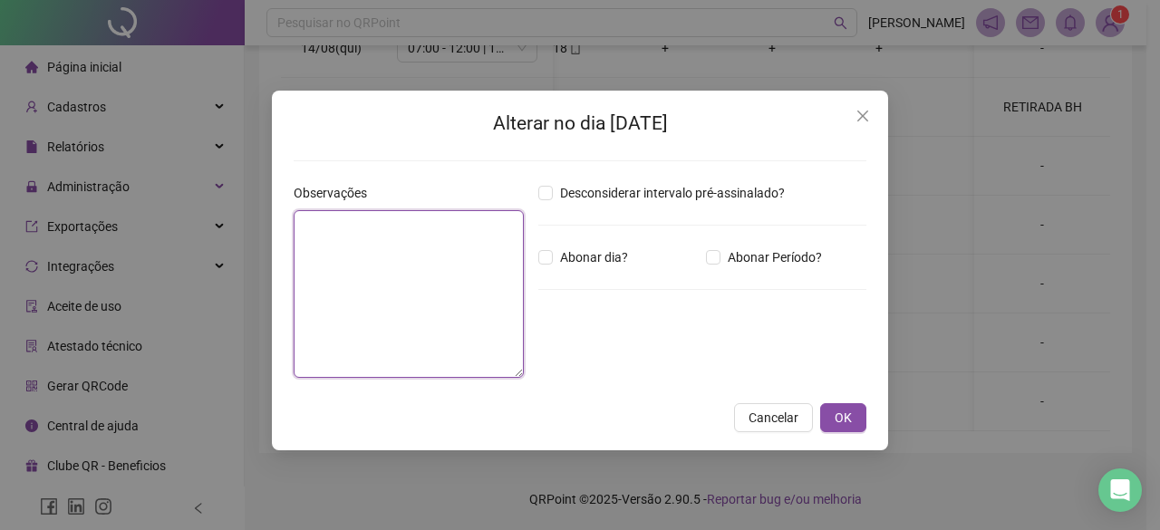
click at [346, 257] on textarea at bounding box center [409, 294] width 230 height 168
type textarea "**********"
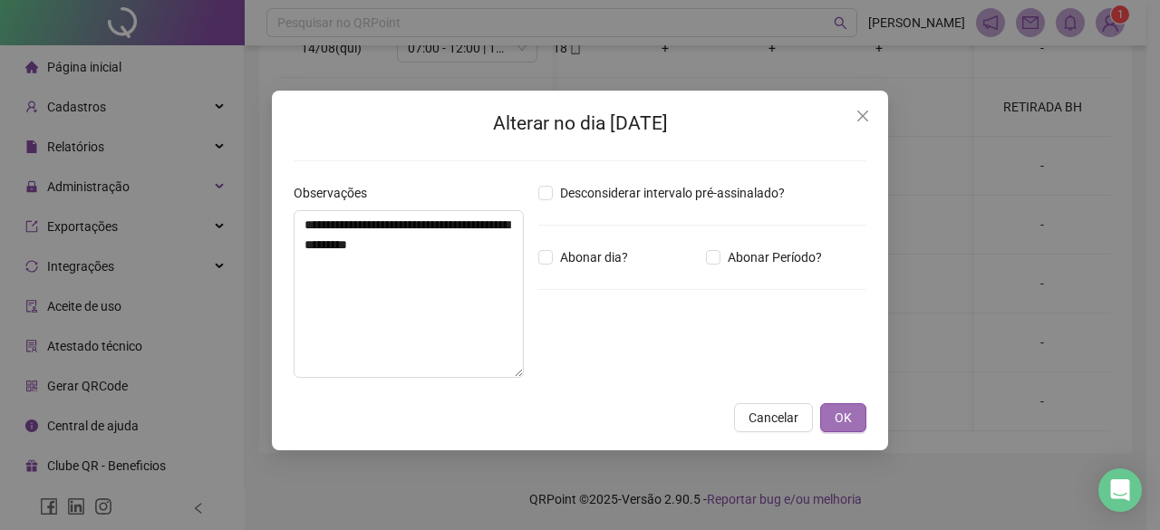
click at [838, 418] on span "OK" at bounding box center [843, 418] width 17 height 20
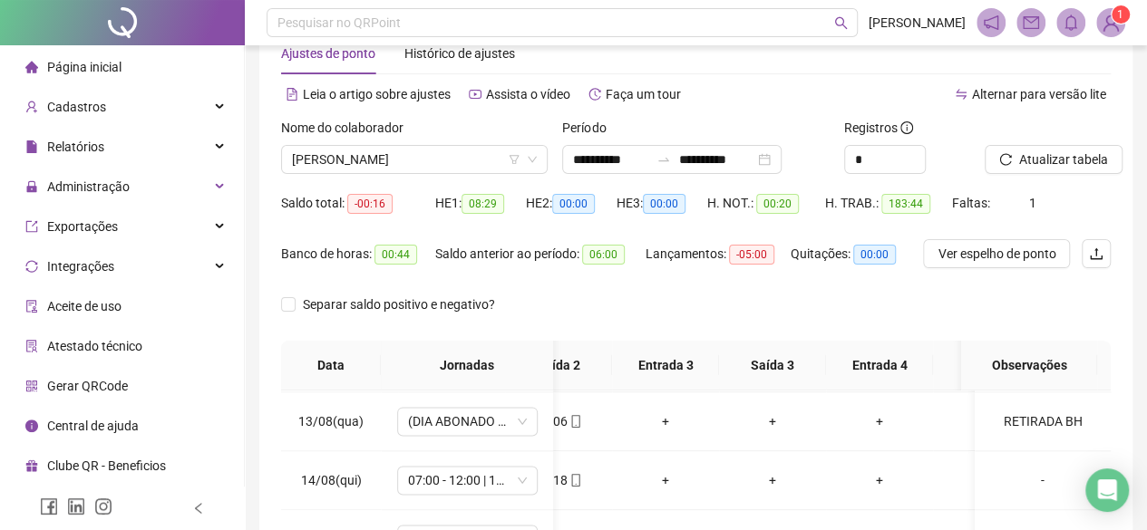
scroll to position [44, 0]
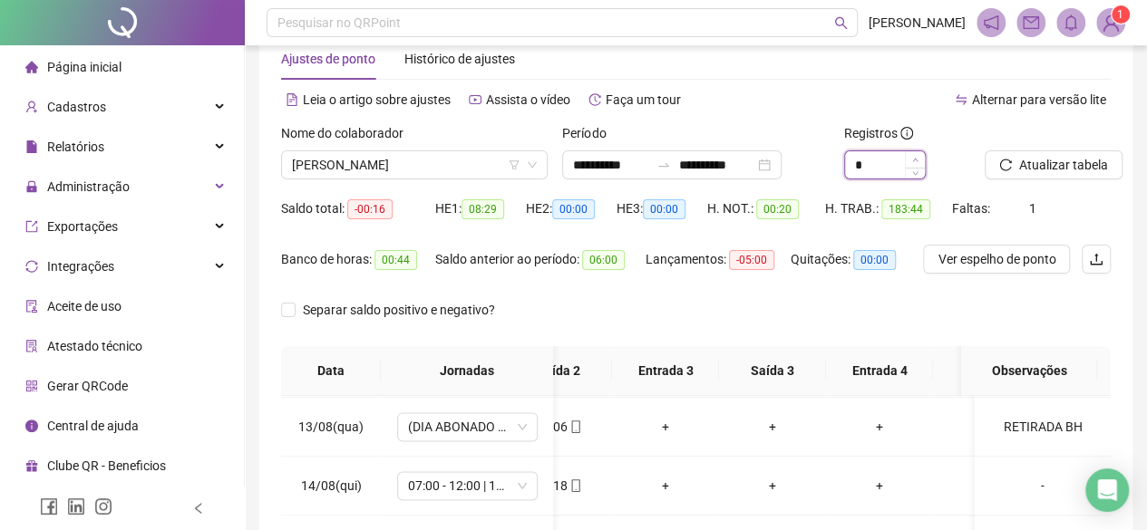
click at [918, 160] on span "Increase Value" at bounding box center [915, 159] width 20 height 16
click at [912, 173] on icon "down" at bounding box center [915, 171] width 6 height 6
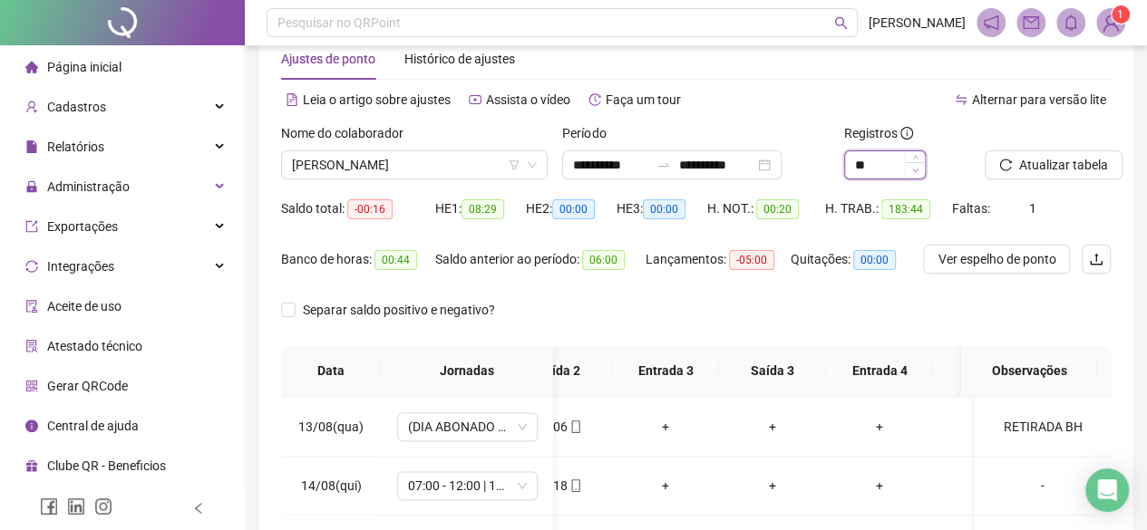
click at [912, 173] on icon "down" at bounding box center [915, 171] width 6 height 6
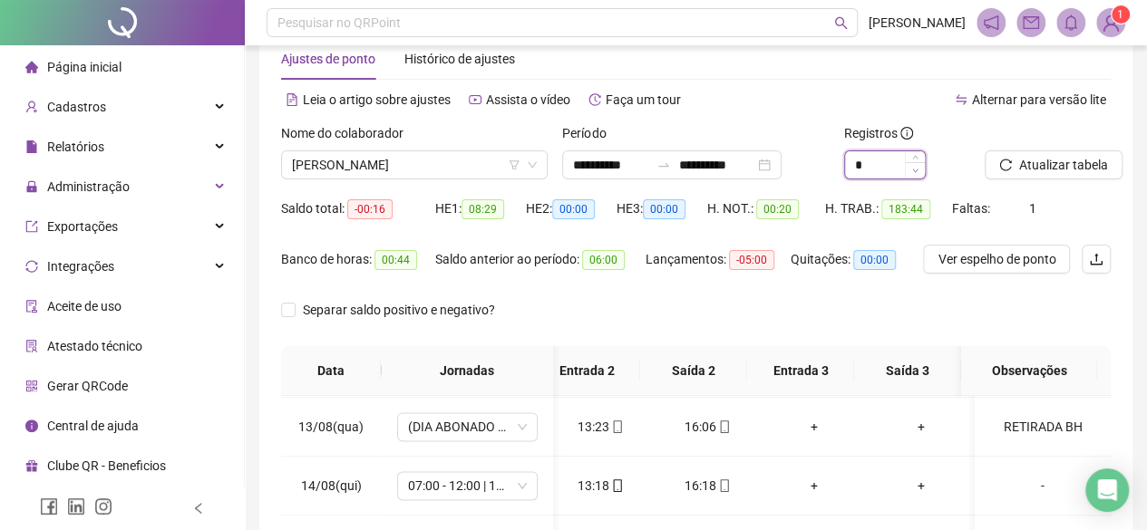
scroll to position [1353, 234]
click at [912, 173] on icon "down" at bounding box center [915, 171] width 6 height 6
type input "*"
click at [912, 173] on icon "down" at bounding box center [915, 171] width 6 height 6
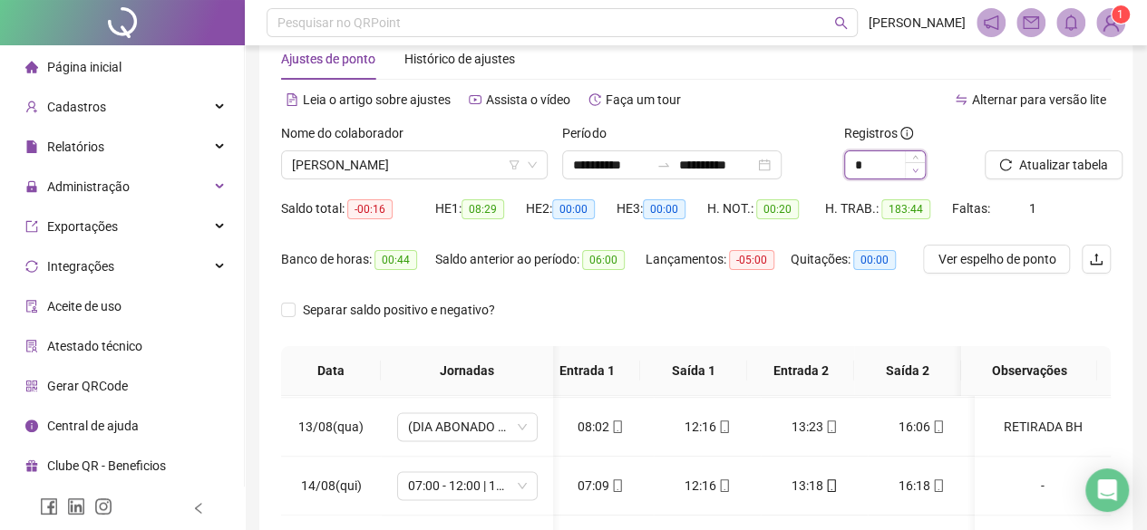
click at [912, 173] on icon "down" at bounding box center [915, 171] width 6 height 6
click at [102, 73] on span "Página inicial" at bounding box center [84, 67] width 74 height 15
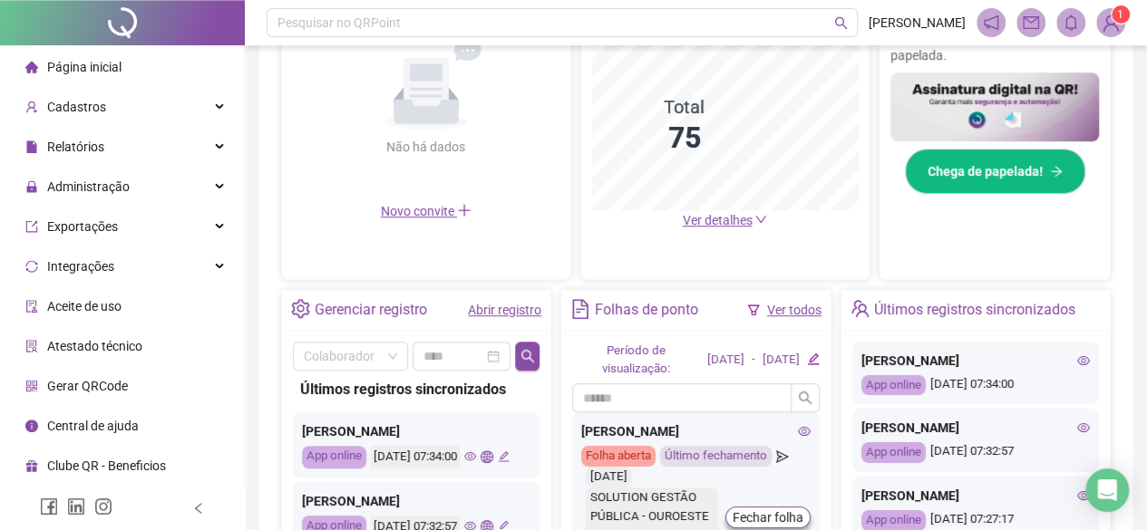
scroll to position [453, 0]
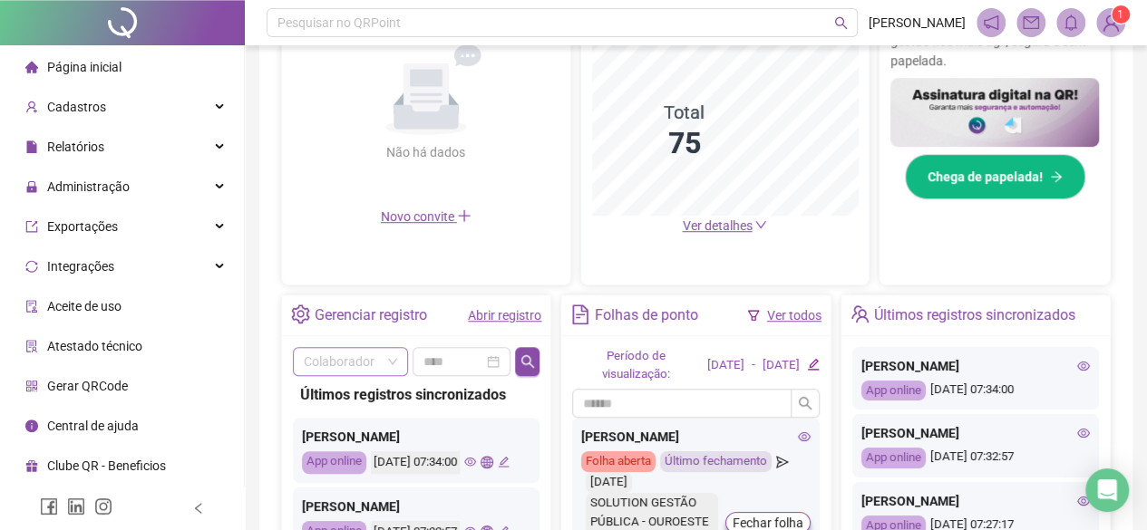
click at [392, 363] on span at bounding box center [350, 361] width 93 height 27
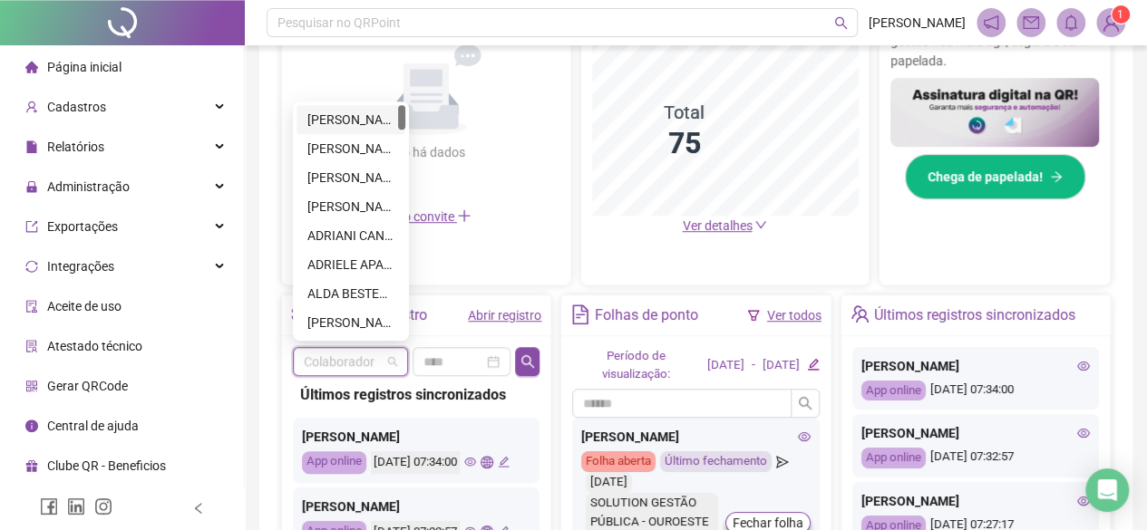
click at [489, 315] on link "Abrir registro" at bounding box center [504, 315] width 73 height 15
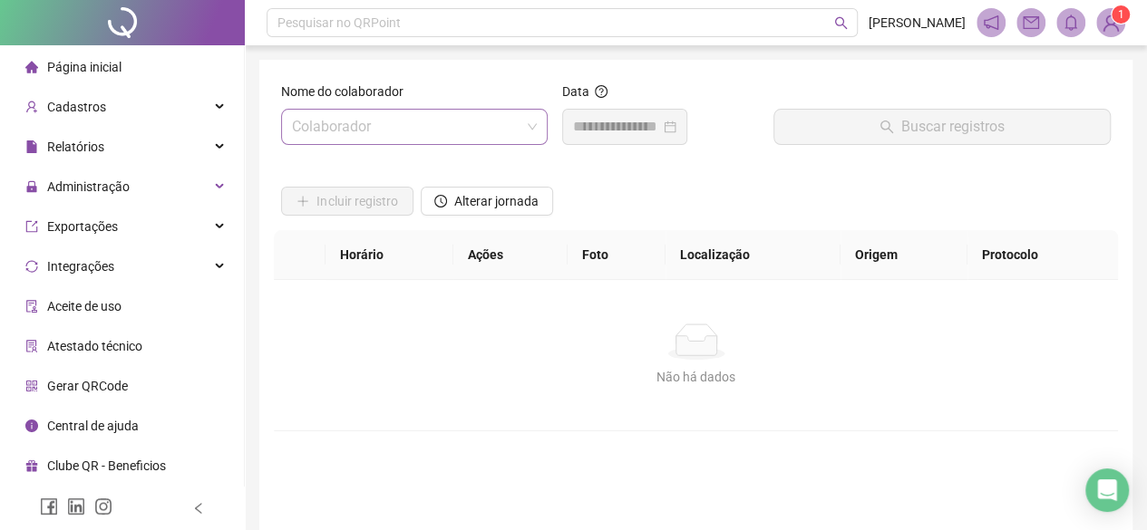
click at [369, 124] on input "search" at bounding box center [406, 127] width 228 height 34
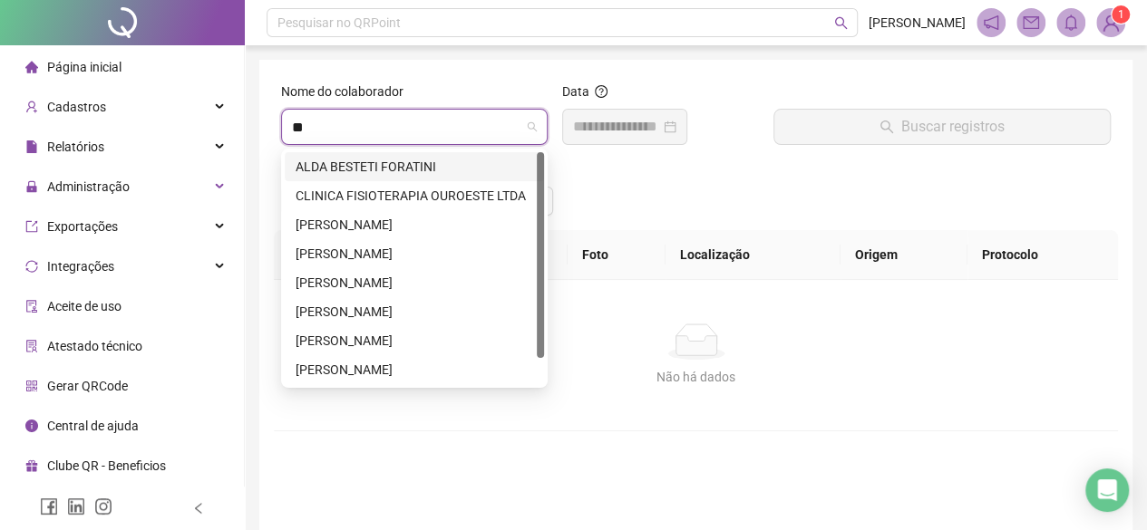
type input "***"
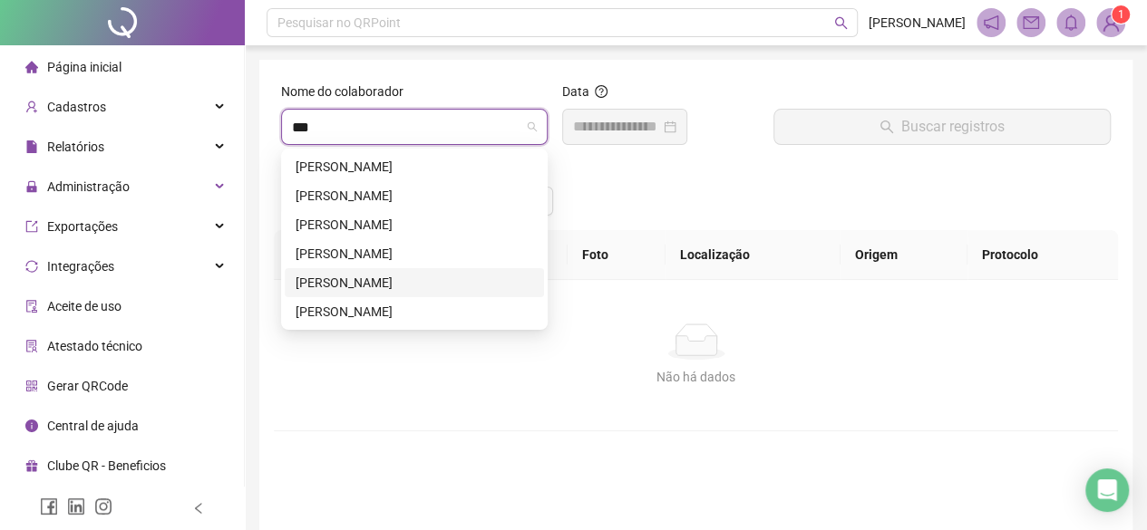
click at [334, 287] on div "[PERSON_NAME]" at bounding box center [414, 283] width 237 height 20
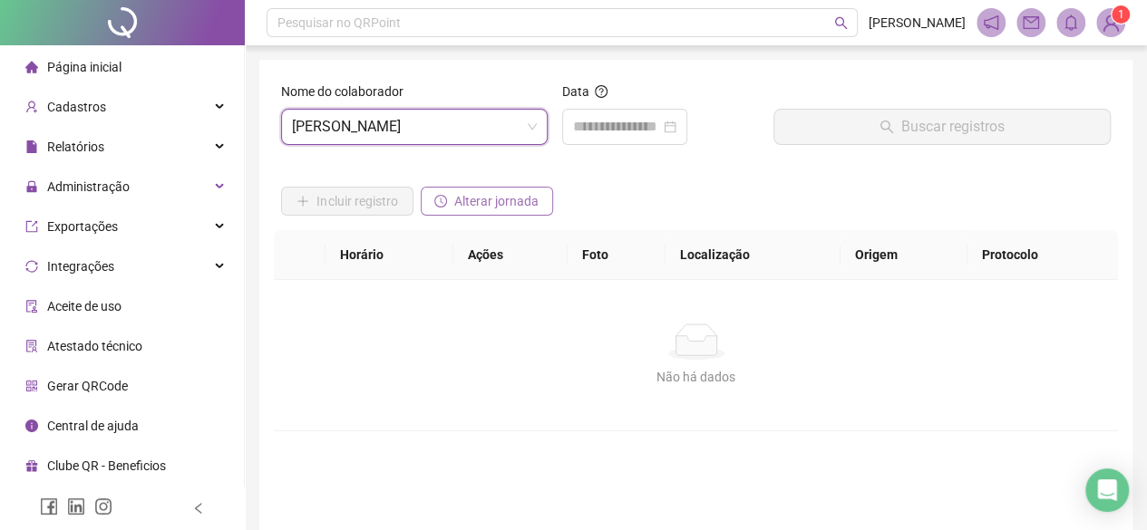
click at [492, 208] on span "Alterar jornada" at bounding box center [496, 201] width 84 height 20
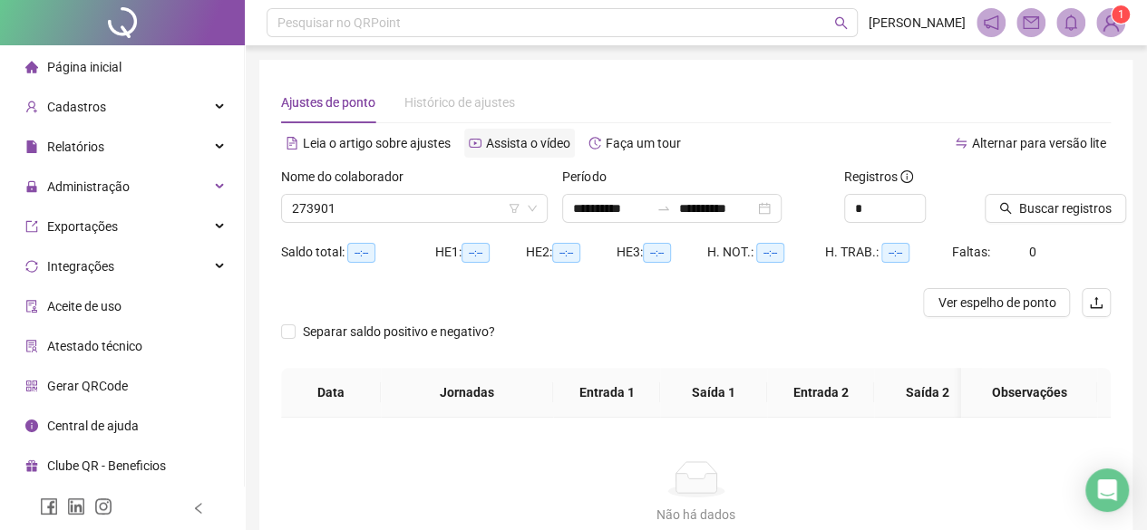
type input "**********"
click at [593, 213] on input "**********" at bounding box center [611, 209] width 76 height 20
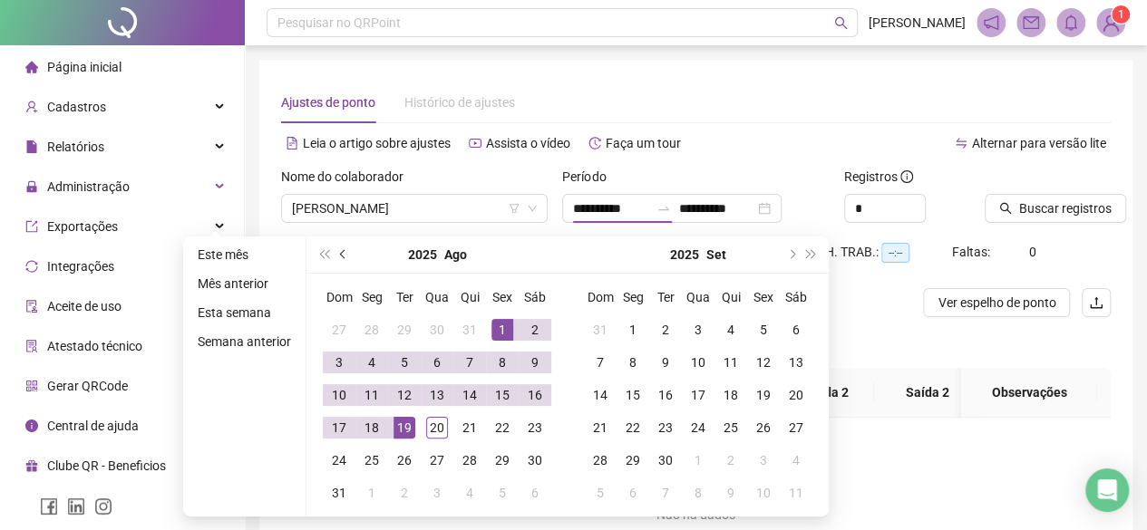
click at [340, 253] on span "prev-year" at bounding box center [344, 254] width 9 height 9
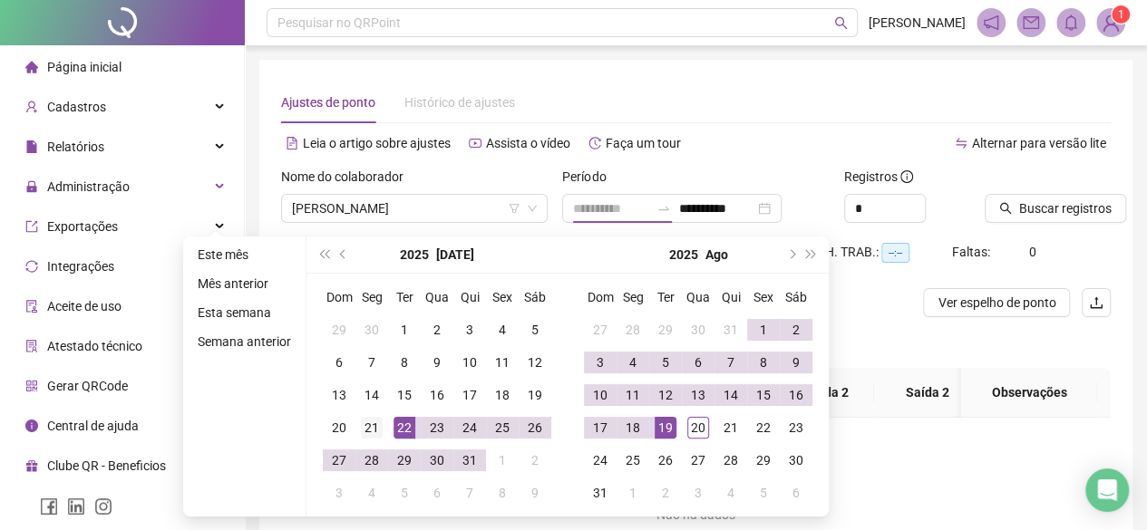
type input "**********"
click at [377, 425] on div "21" at bounding box center [372, 428] width 22 height 22
type input "**********"
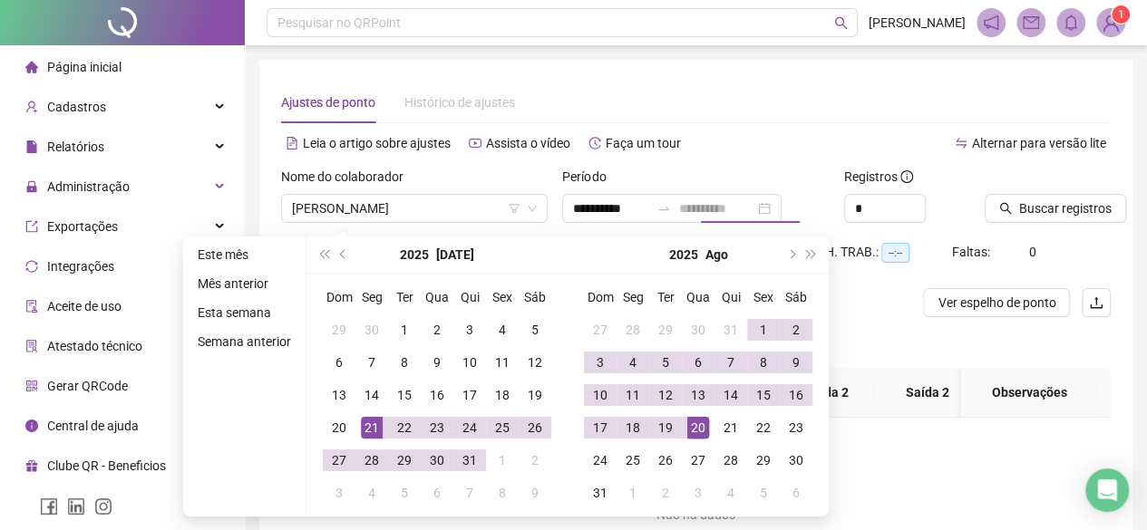
click at [705, 432] on div "20" at bounding box center [698, 428] width 22 height 22
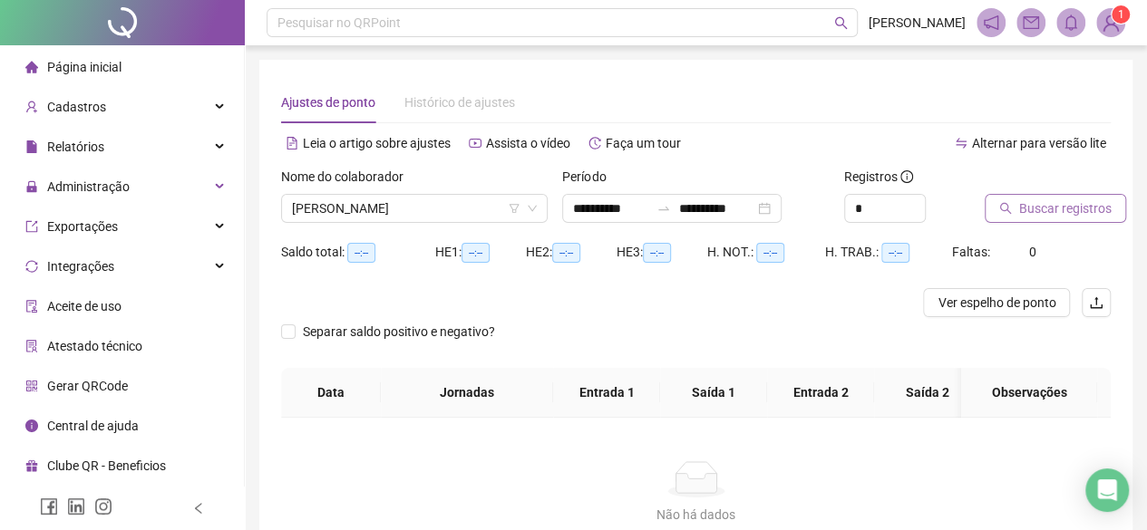
click at [1089, 195] on div "Buscar registros" at bounding box center [1047, 195] width 126 height 56
click at [1085, 211] on span "Buscar registros" at bounding box center [1065, 209] width 92 height 20
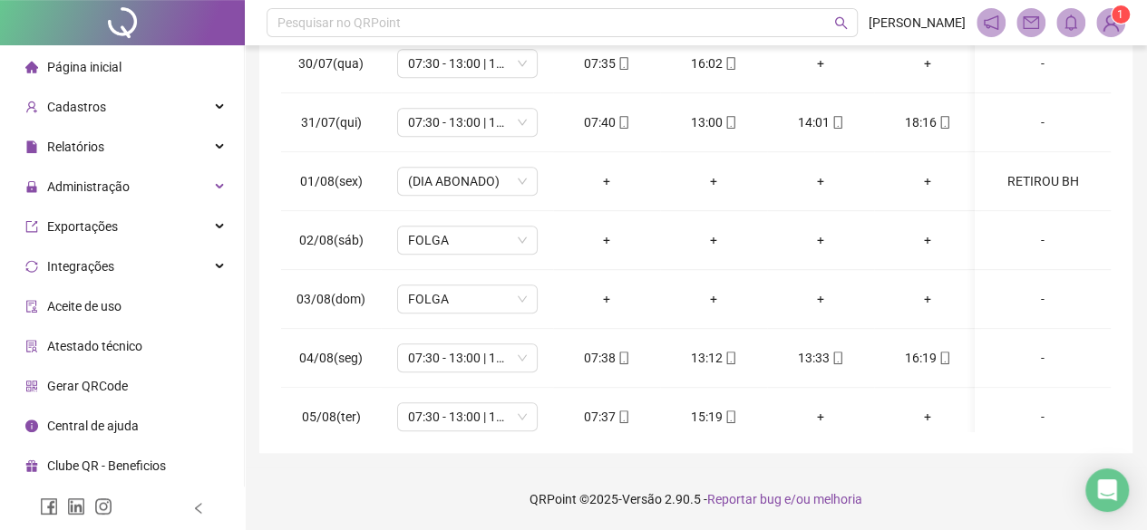
scroll to position [592, 0]
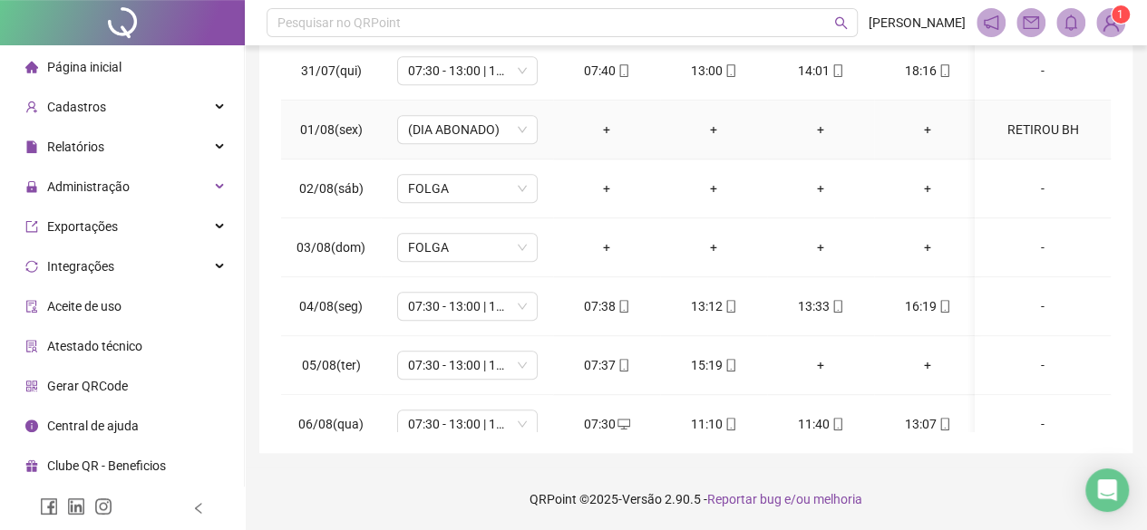
click at [1039, 120] on div "RETIROU BH" at bounding box center [1042, 130] width 107 height 20
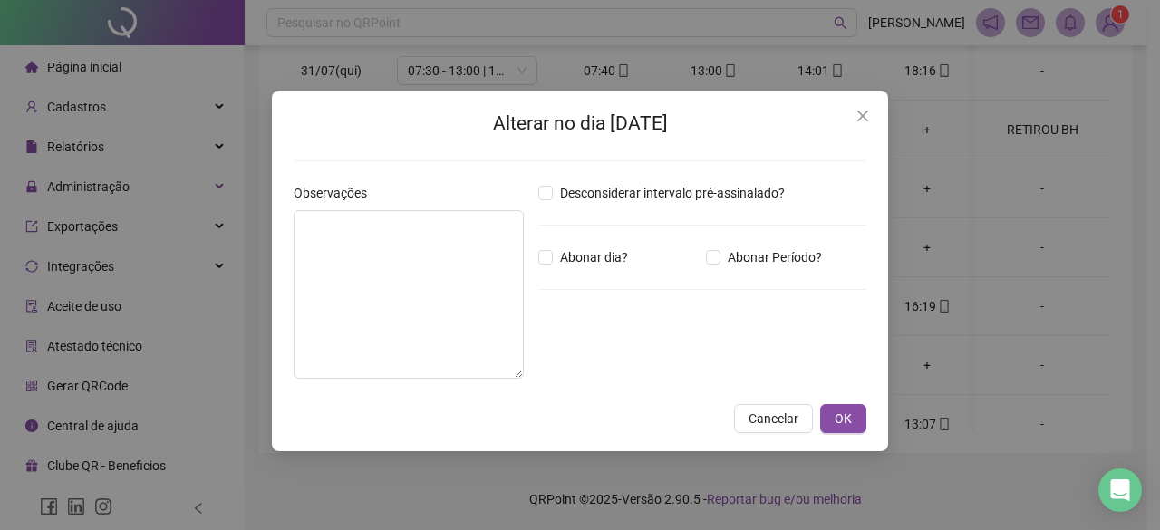
type textarea "**********"
click at [839, 422] on span "OK" at bounding box center [843, 418] width 17 height 20
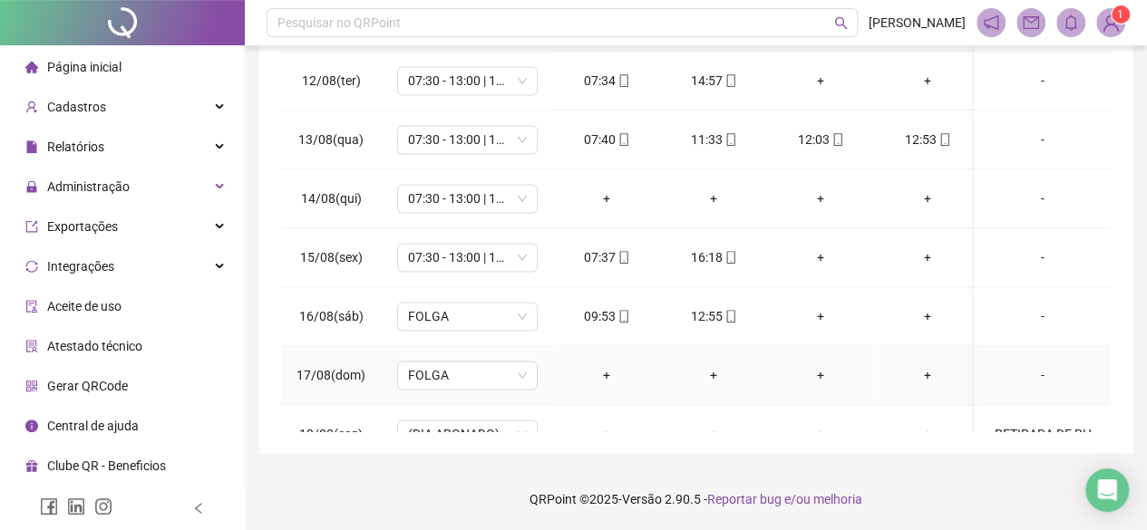
scroll to position [1408, 0]
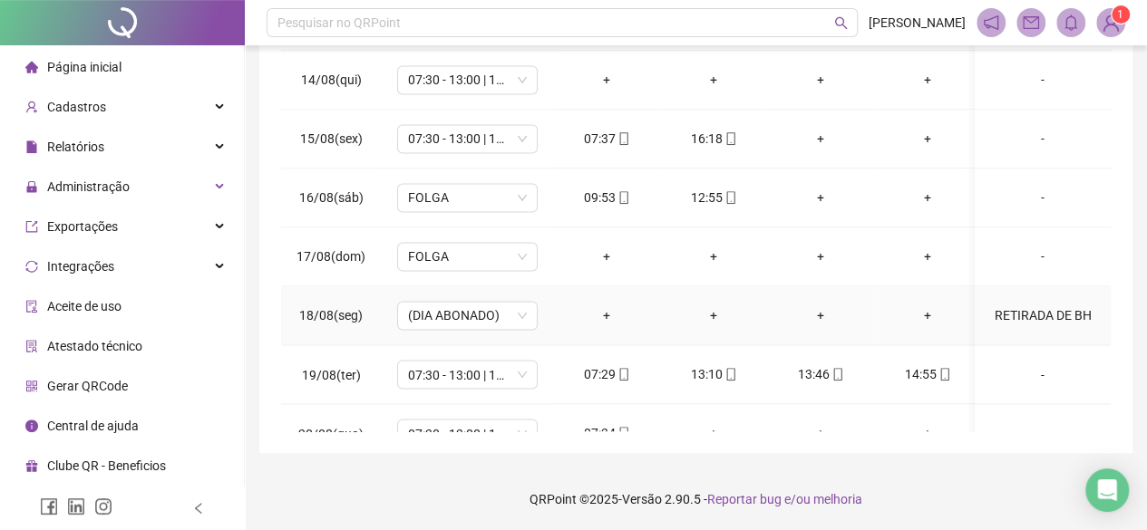
click at [1033, 305] on div "RETIRADA DE BH" at bounding box center [1042, 315] width 107 height 20
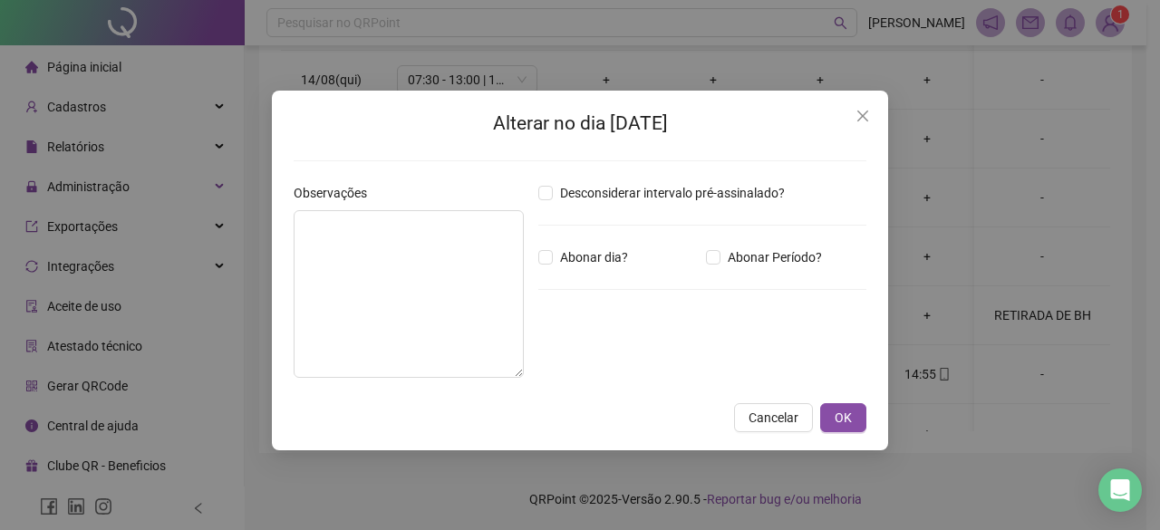
type textarea "**********"
click at [834, 418] on button "OK" at bounding box center [843, 417] width 46 height 29
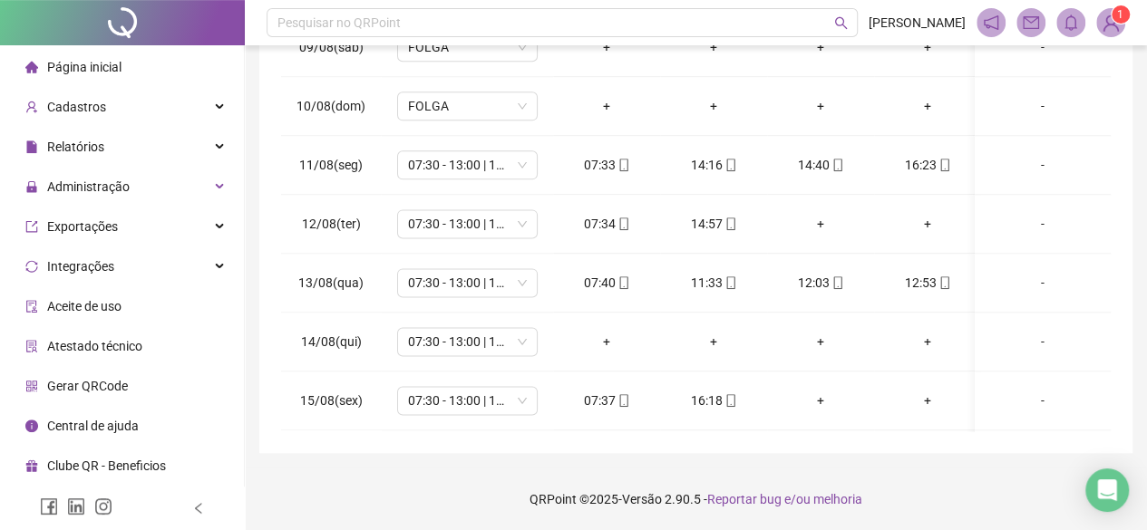
scroll to position [1136, 0]
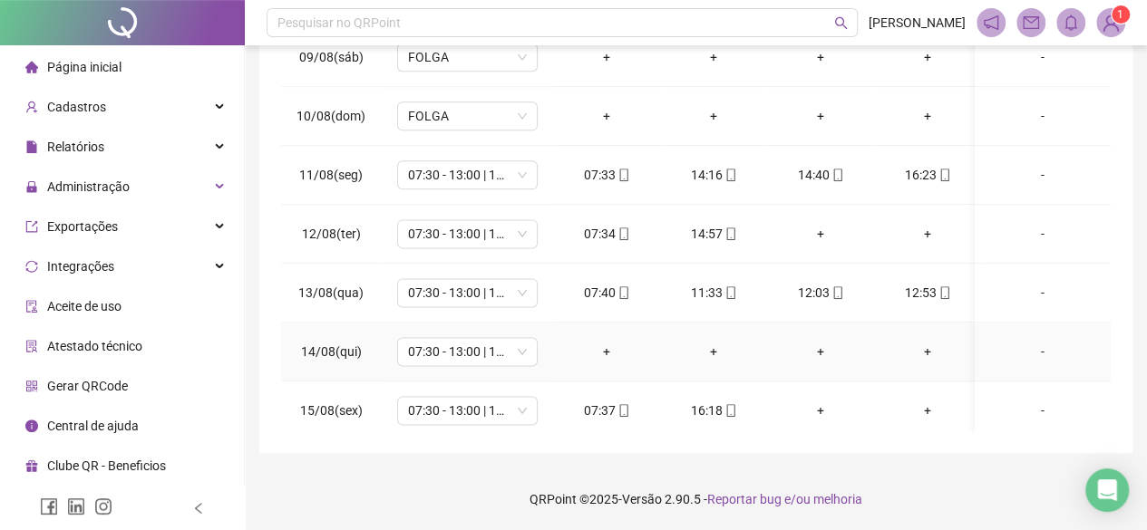
click at [1027, 342] on div "-" at bounding box center [1042, 352] width 107 height 20
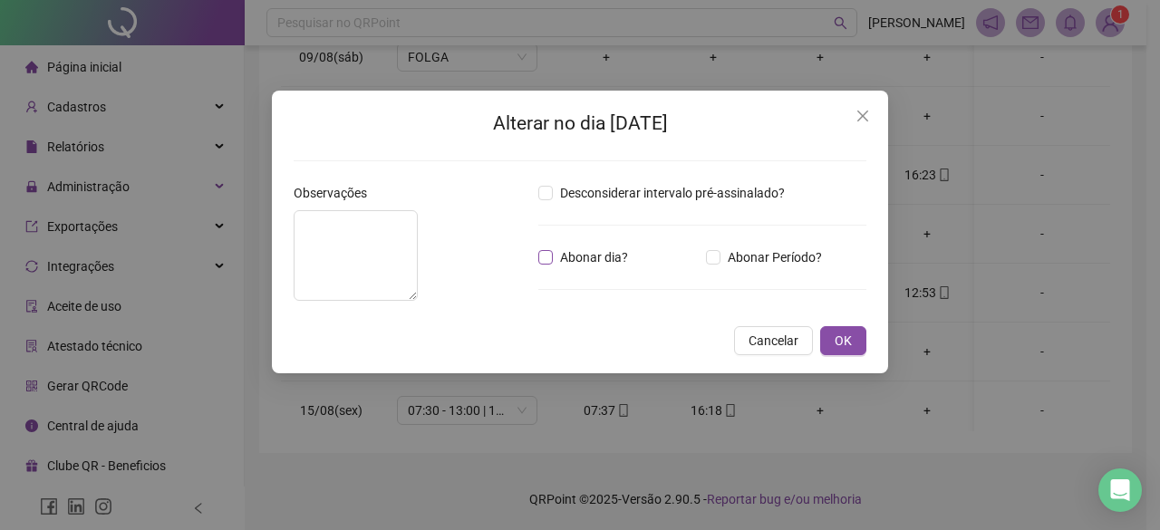
click at [573, 259] on span "Abonar dia?" at bounding box center [594, 257] width 82 height 20
click at [418, 282] on textarea at bounding box center [356, 255] width 124 height 91
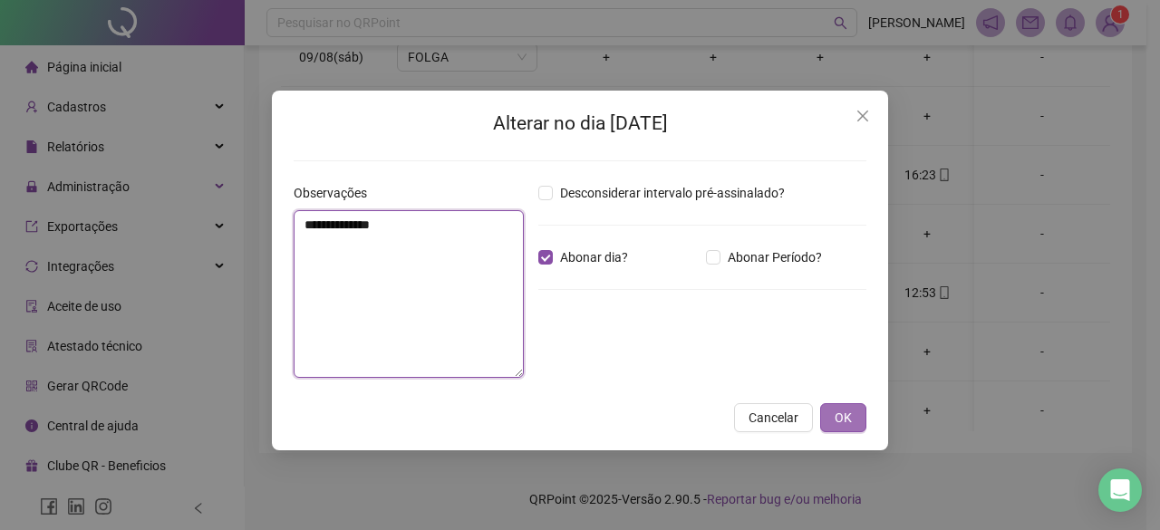
type textarea "**********"
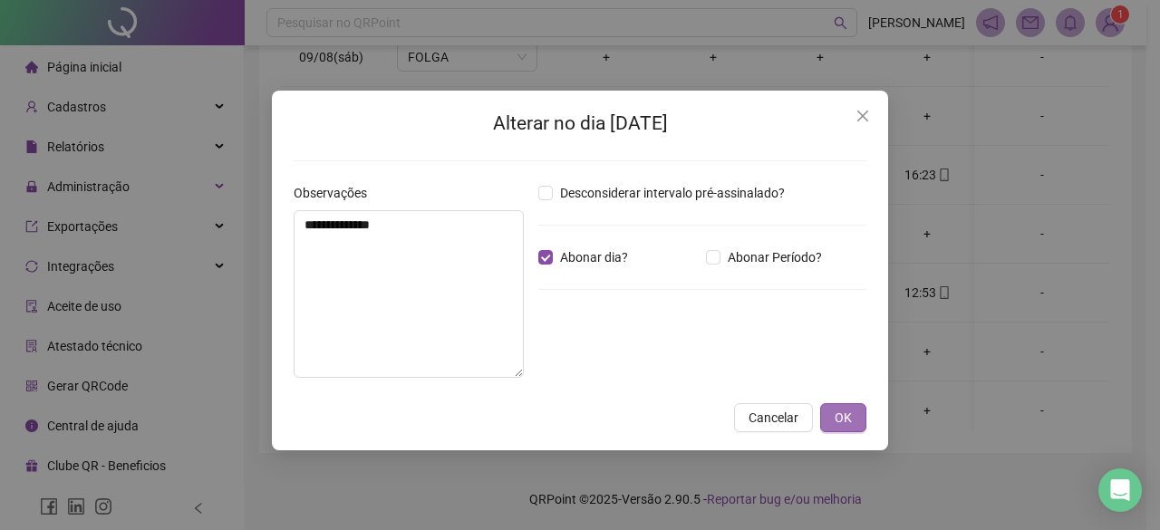
click at [838, 416] on span "OK" at bounding box center [843, 418] width 17 height 20
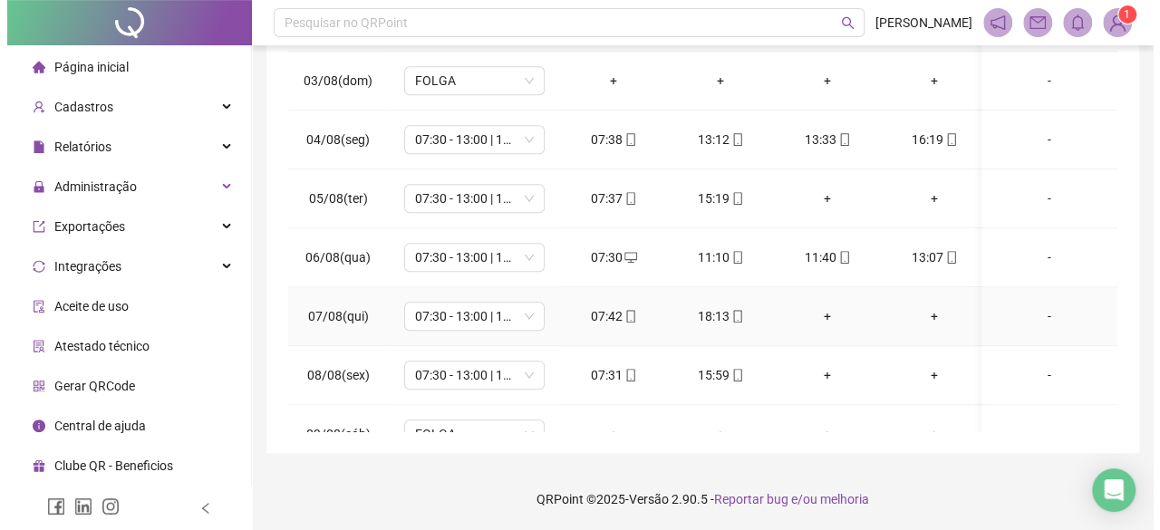
scroll to position [864, 0]
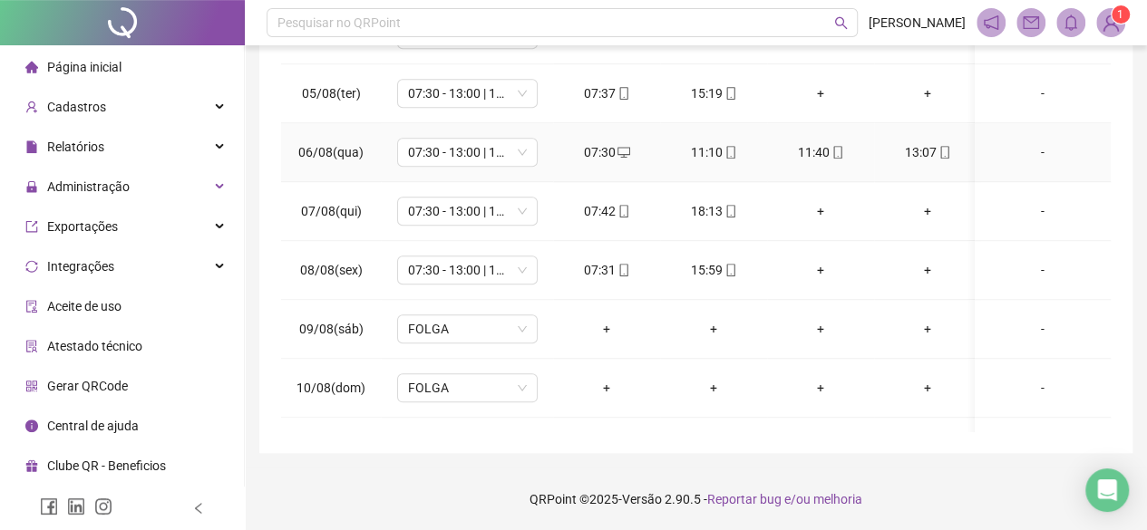
click at [1030, 144] on div "-" at bounding box center [1042, 152] width 107 height 20
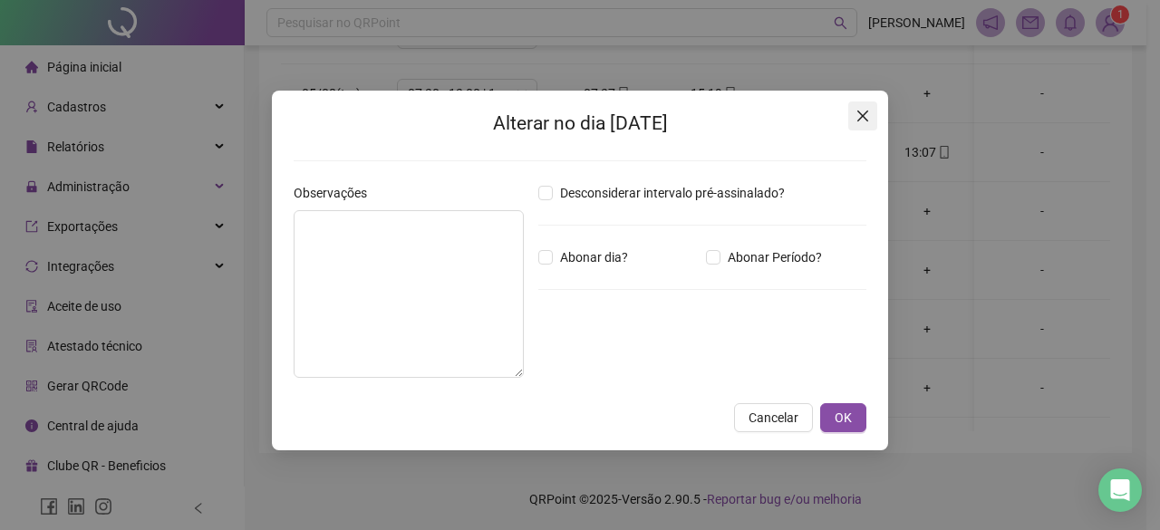
click at [858, 121] on icon "close" at bounding box center [863, 116] width 11 height 11
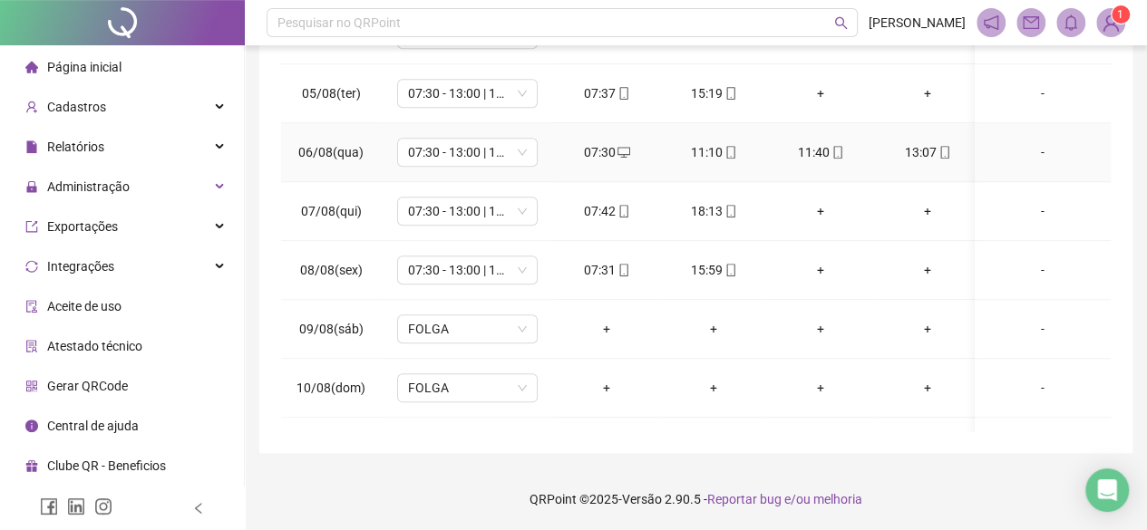
click at [1029, 147] on div "-" at bounding box center [1042, 152] width 107 height 20
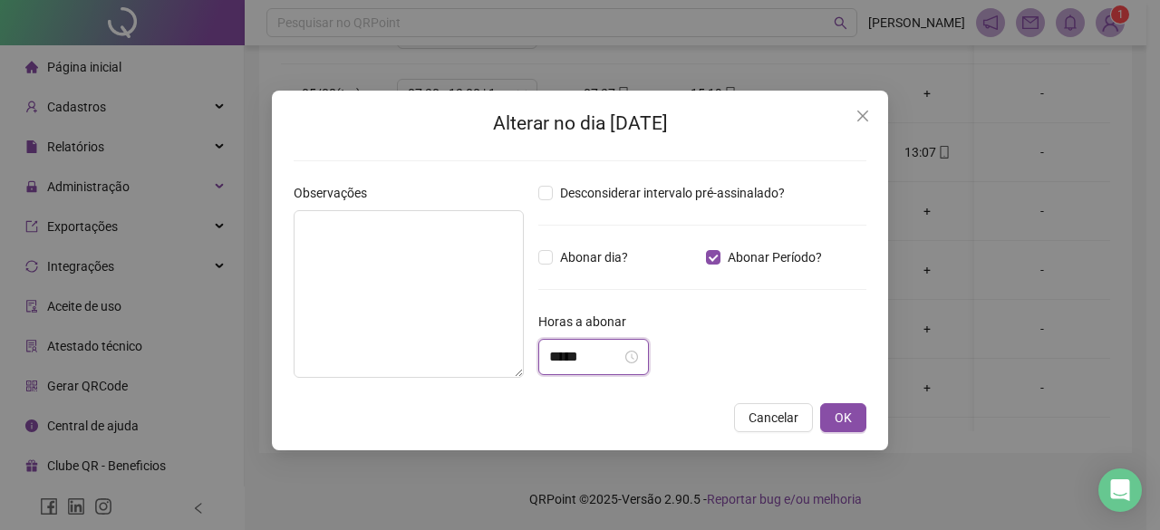
drag, startPoint x: 590, startPoint y: 358, endPoint x: 0, endPoint y: 298, distance: 593.1
click at [0, 298] on div "Alterar no dia 06/08/2025 Observações Desconsiderar intervalo pré-assinalado? A…" at bounding box center [580, 265] width 1160 height 530
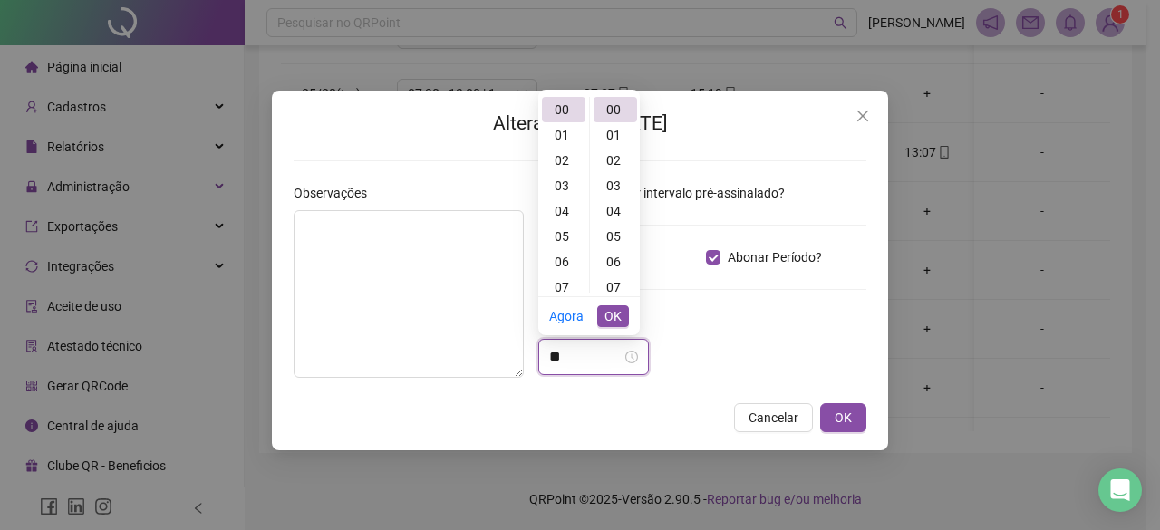
type input "*"
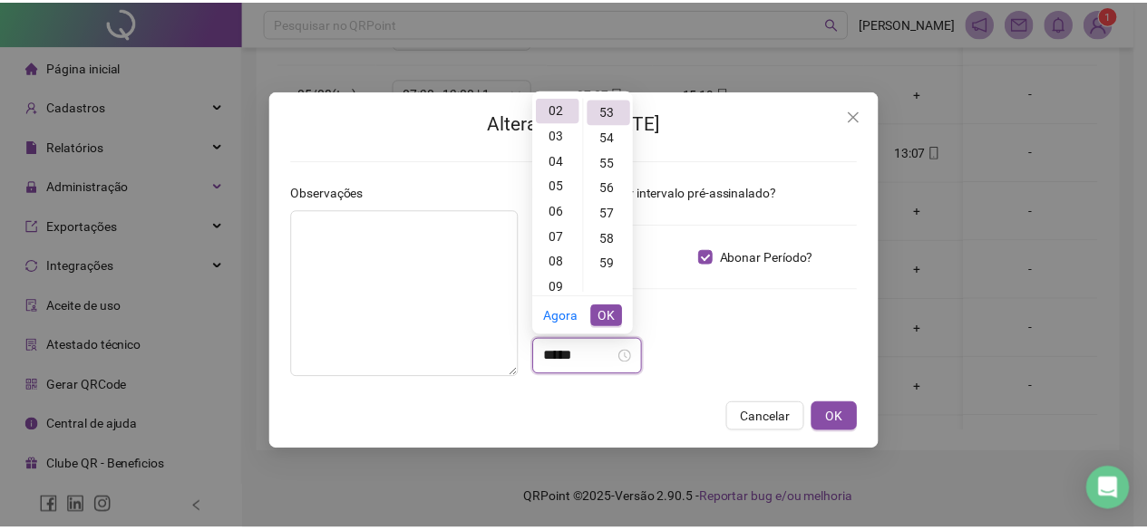
scroll to position [1345, 0]
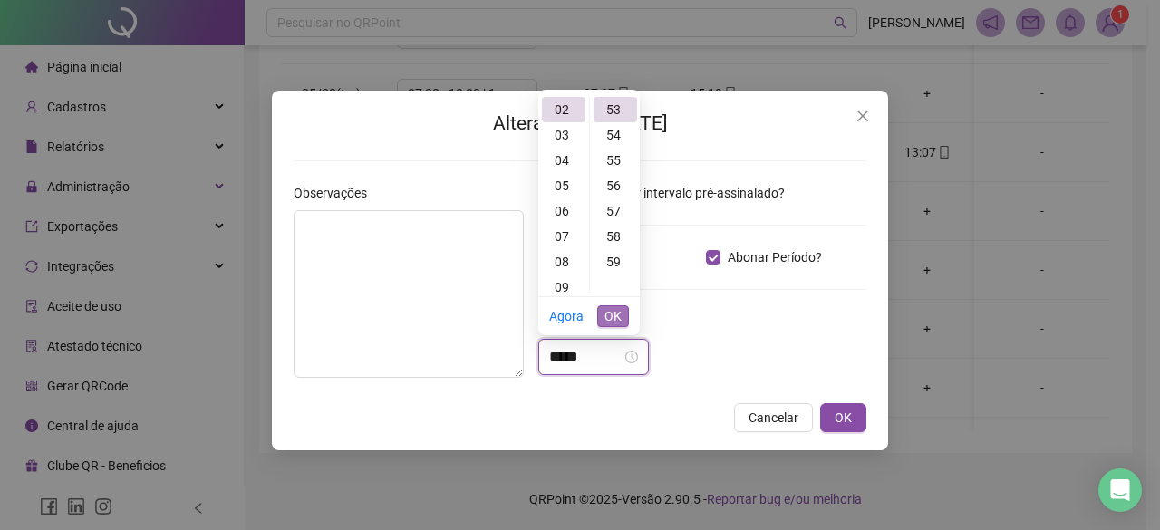
type input "*****"
click at [618, 319] on span "OK" at bounding box center [613, 316] width 17 height 20
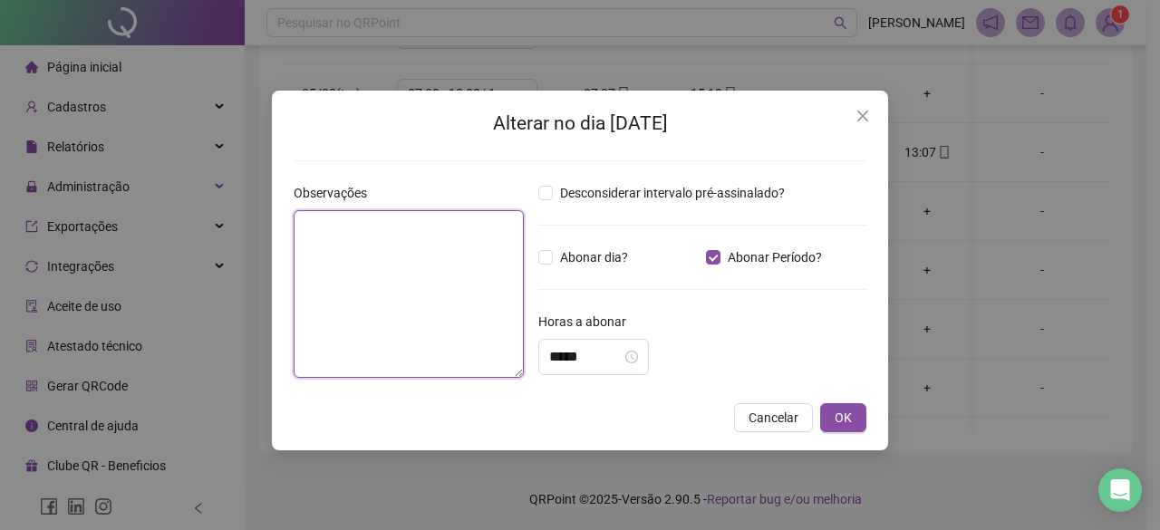
click at [477, 313] on textarea at bounding box center [409, 294] width 230 height 168
type textarea "**********"
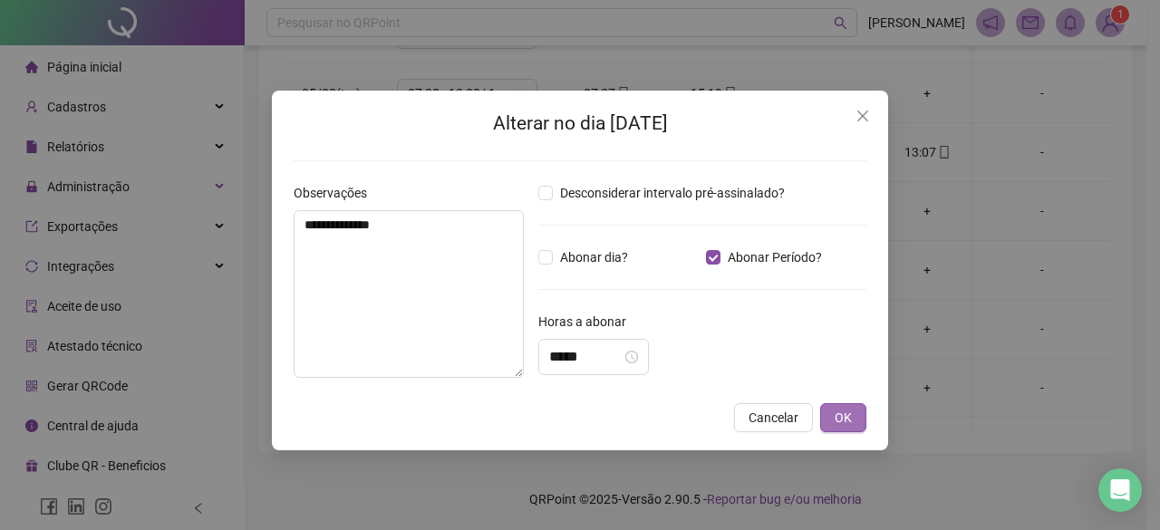
click at [853, 415] on button "OK" at bounding box center [843, 417] width 46 height 29
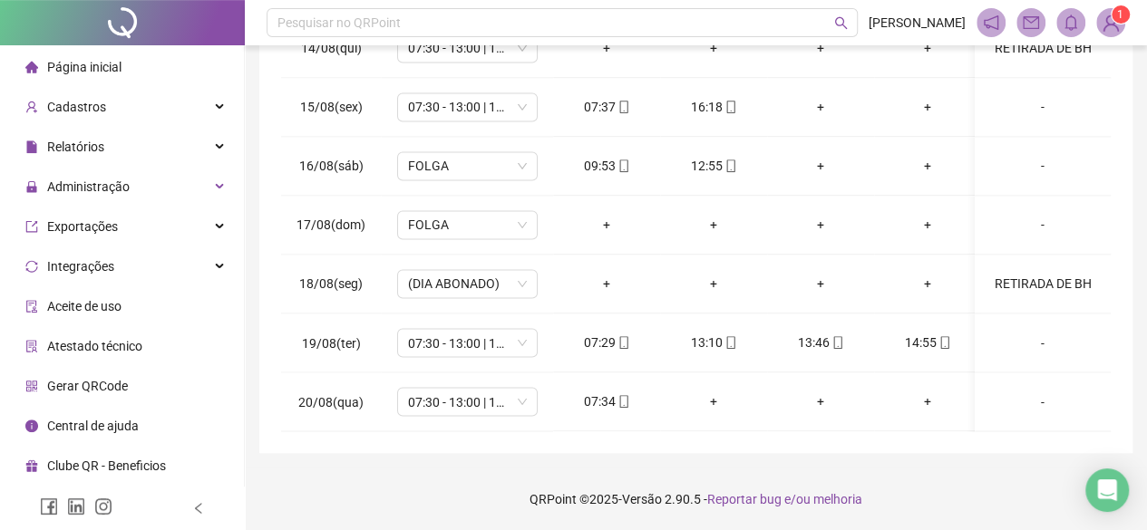
scroll to position [0, 0]
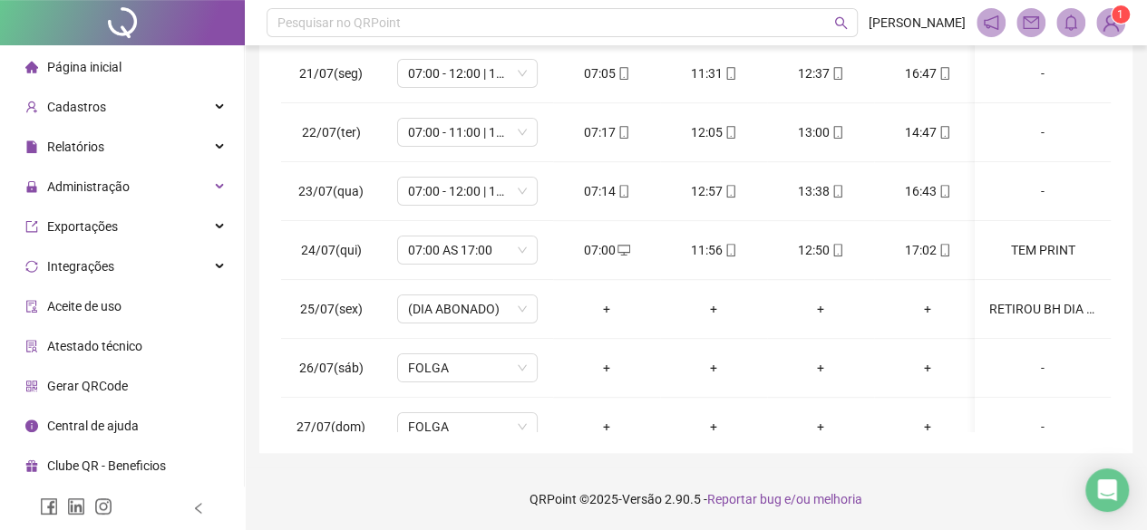
drag, startPoint x: 1131, startPoint y: 429, endPoint x: 1124, endPoint y: 356, distance: 72.9
click at [1124, 356] on div "**********" at bounding box center [695, 59] width 873 height 789
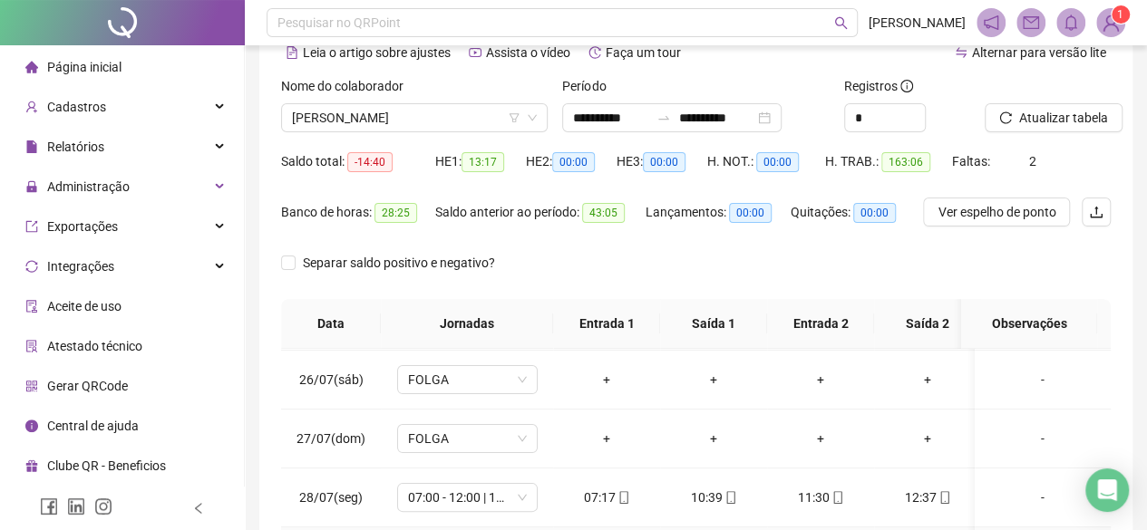
scroll to position [363, 0]
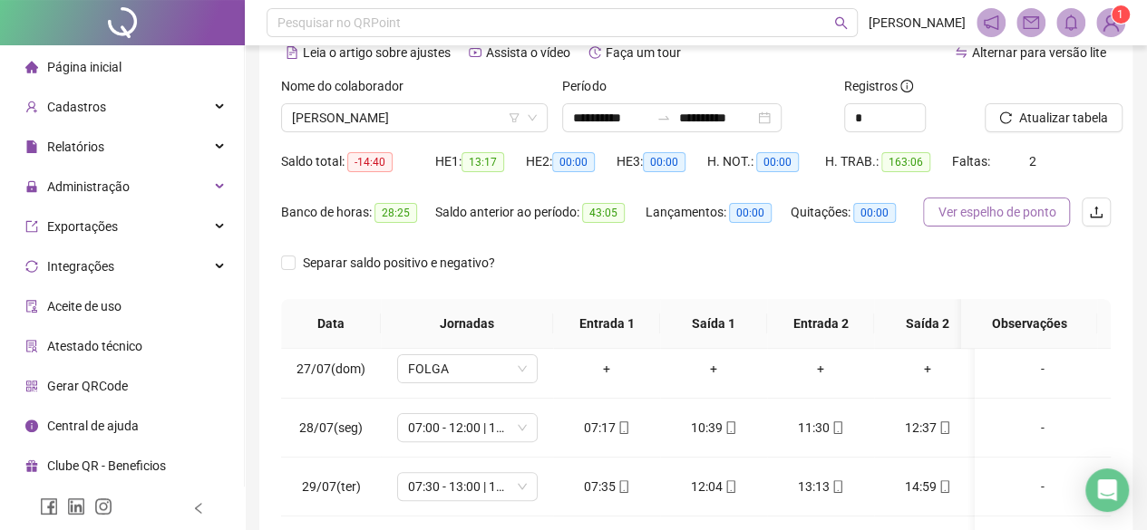
click at [974, 211] on span "Ver espelho de ponto" at bounding box center [996, 212] width 118 height 20
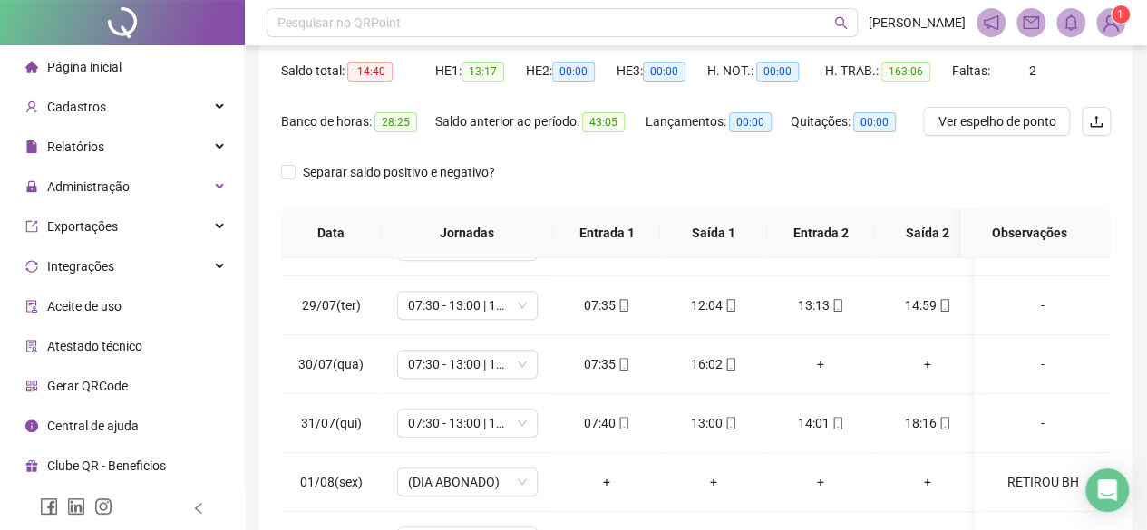
scroll to position [0, 0]
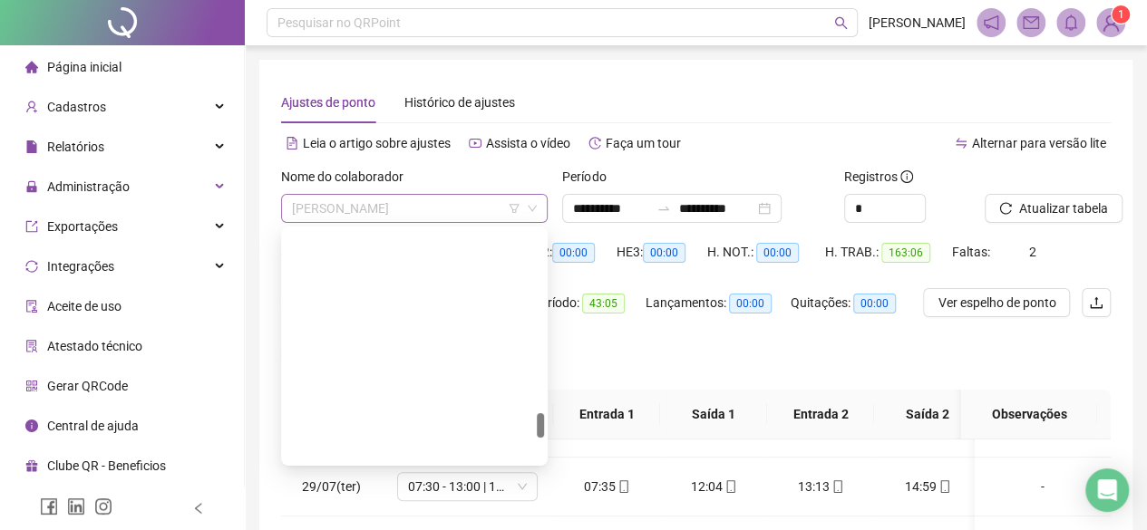
click at [398, 212] on span "[PERSON_NAME]" at bounding box center [414, 208] width 245 height 27
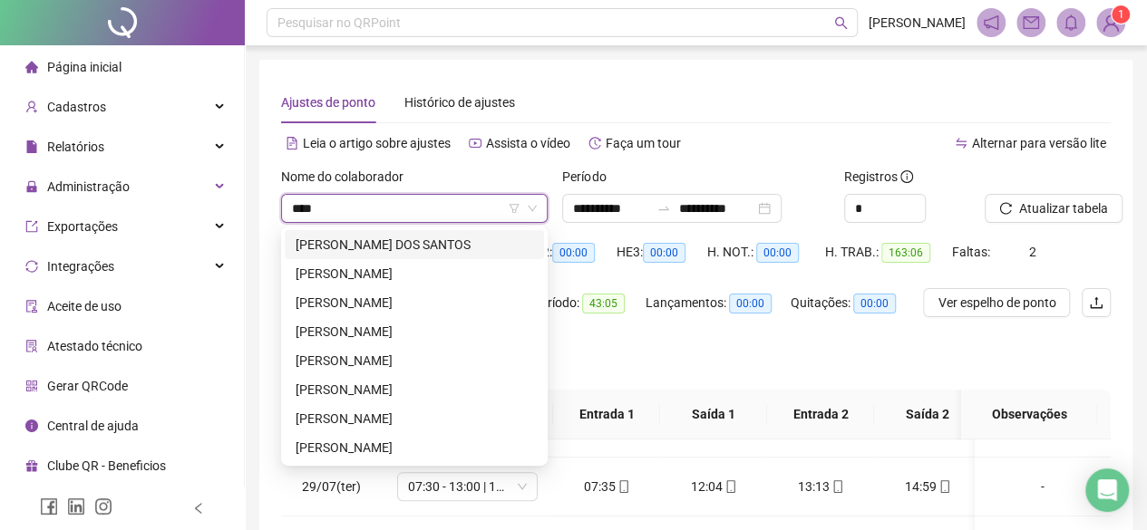
type input "***"
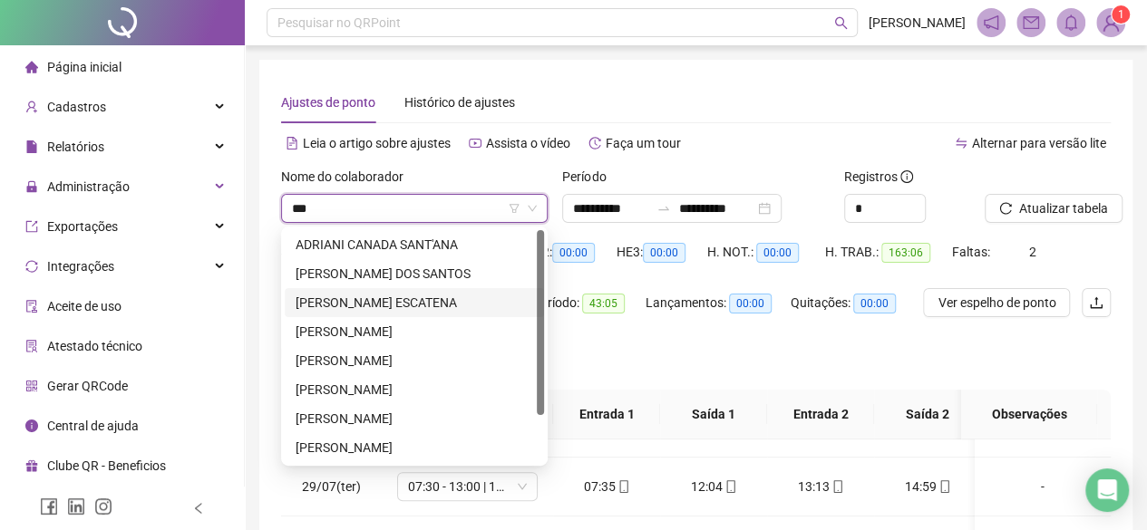
click at [427, 305] on div "[PERSON_NAME] ESCATENA" at bounding box center [414, 303] width 237 height 20
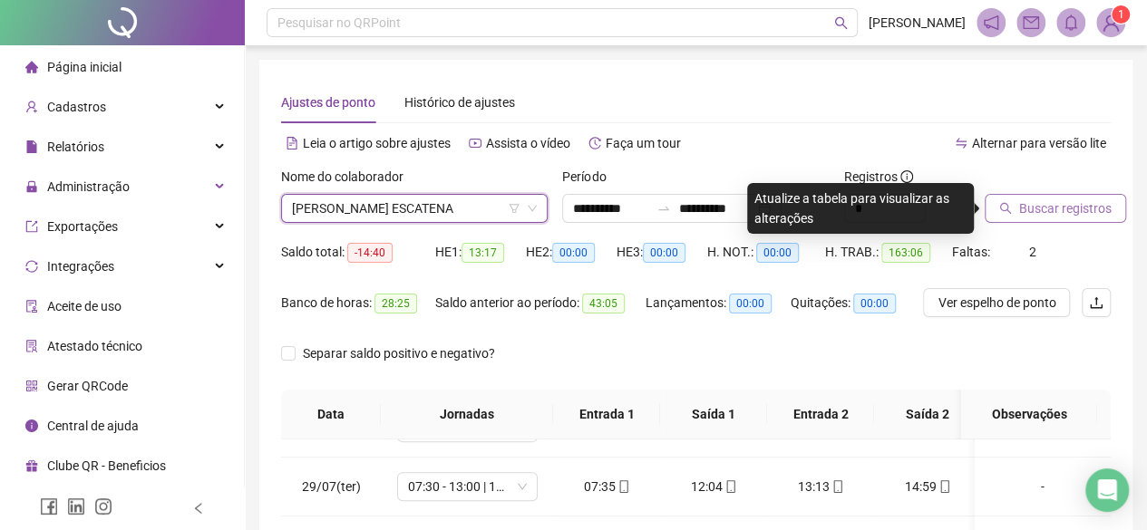
click at [1032, 202] on span "Buscar registros" at bounding box center [1065, 209] width 92 height 20
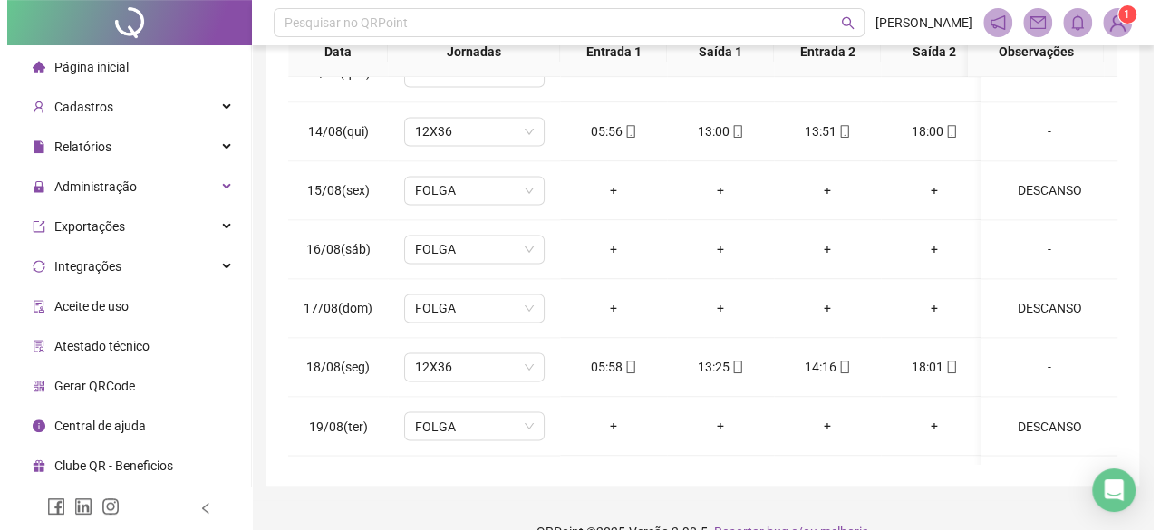
scroll to position [1444, 0]
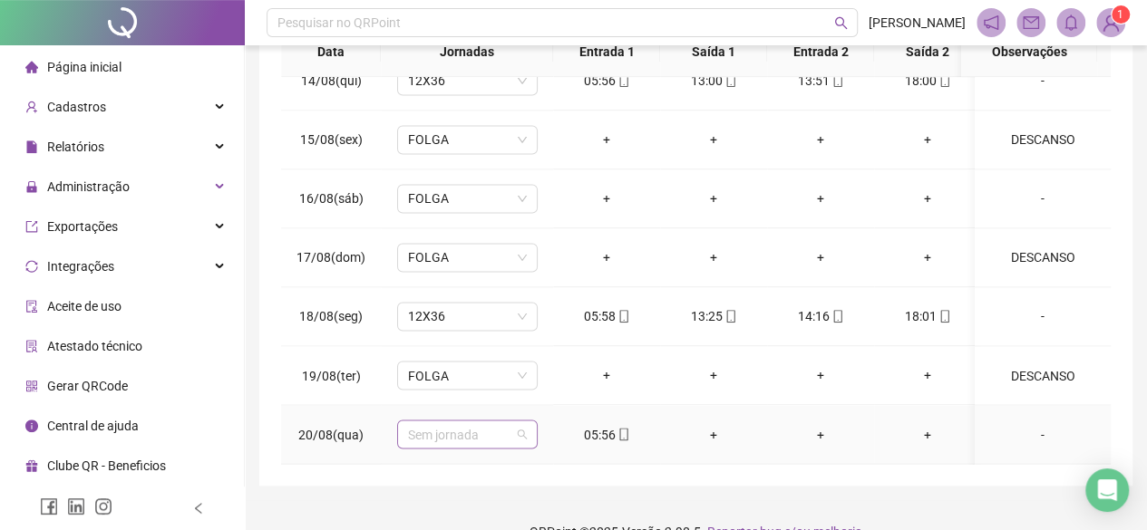
click at [487, 421] on span "Sem jornada" at bounding box center [467, 434] width 119 height 27
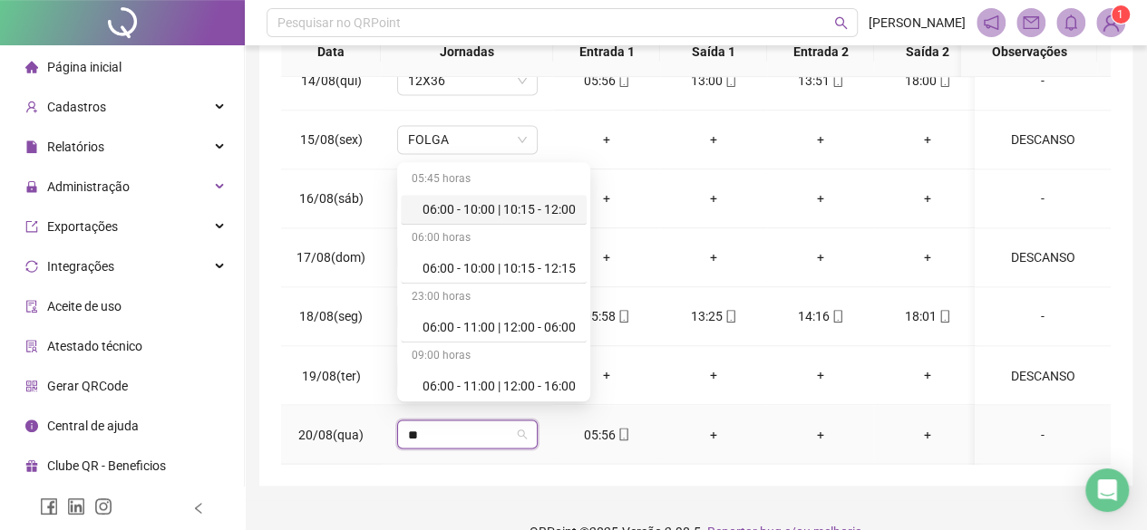
type input "***"
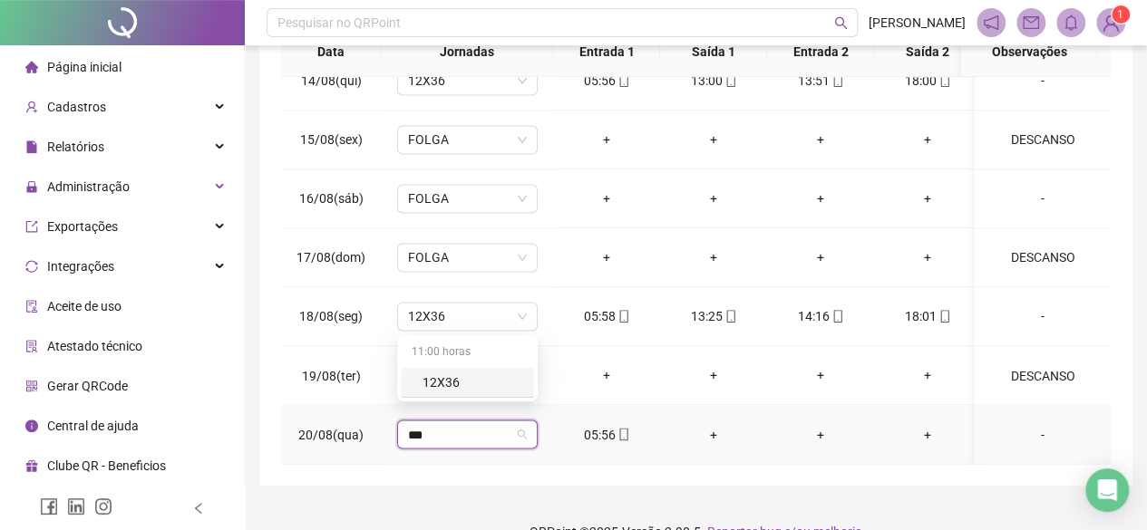
click at [468, 382] on div "12X36" at bounding box center [472, 383] width 101 height 20
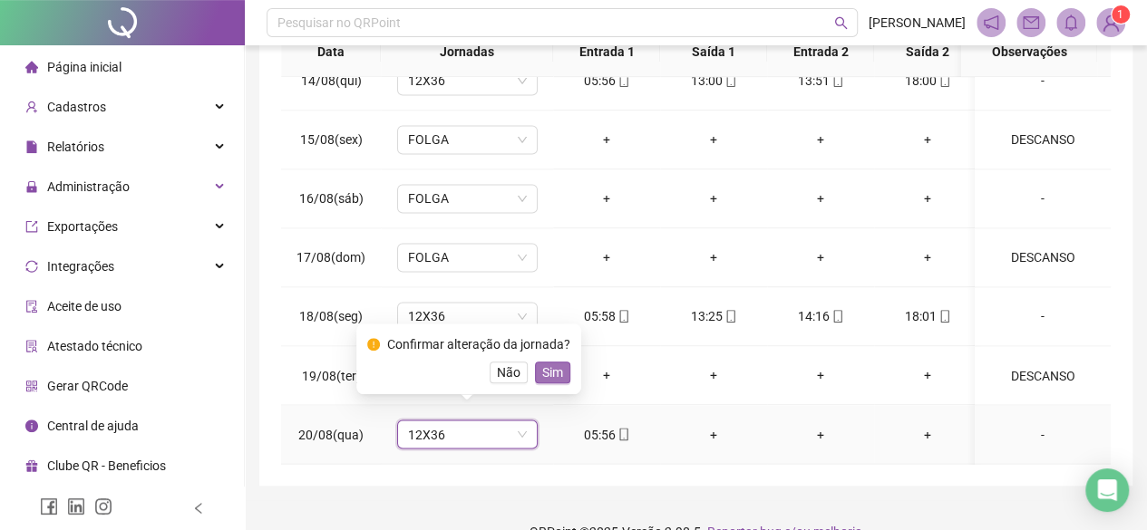
click at [547, 369] on span "Sim" at bounding box center [552, 373] width 21 height 20
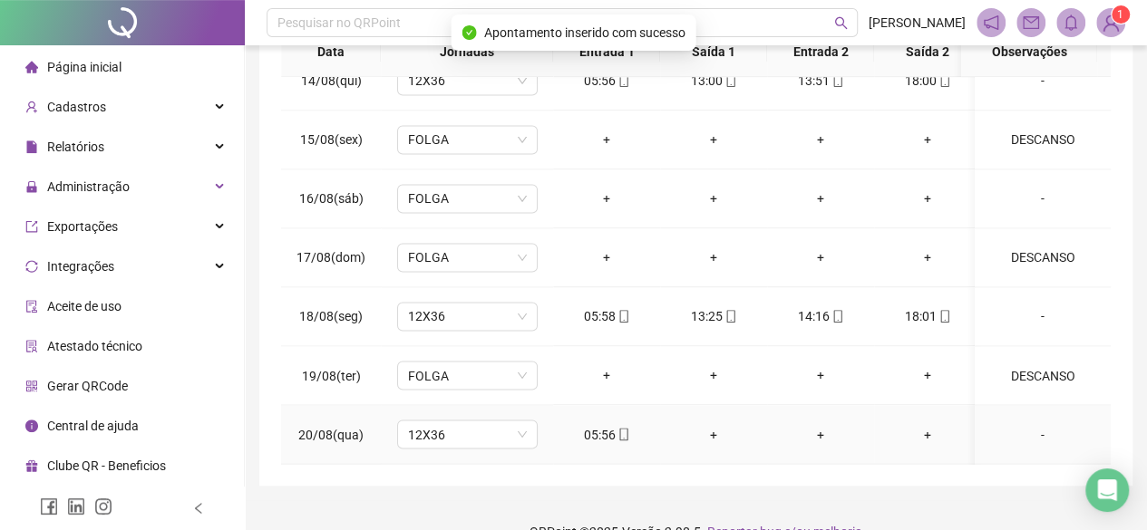
click at [1033, 424] on div "-" at bounding box center [1042, 434] width 107 height 20
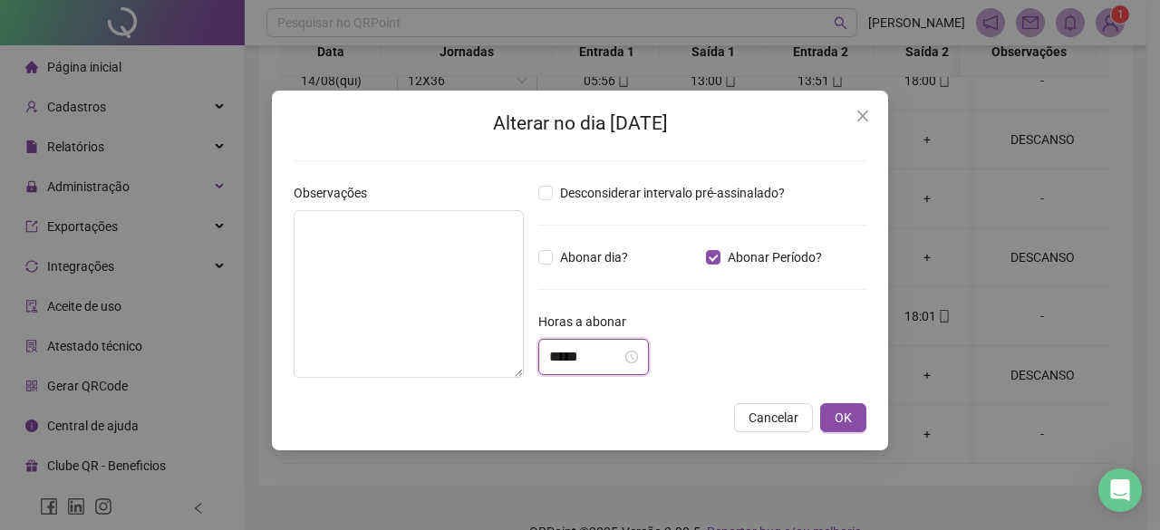
drag, startPoint x: 611, startPoint y: 365, endPoint x: 0, endPoint y: 288, distance: 615.8
click at [0, 288] on div "Alterar no dia 20/08/2025 Observações Desconsiderar intervalo pré-assinalado? A…" at bounding box center [580, 265] width 1160 height 530
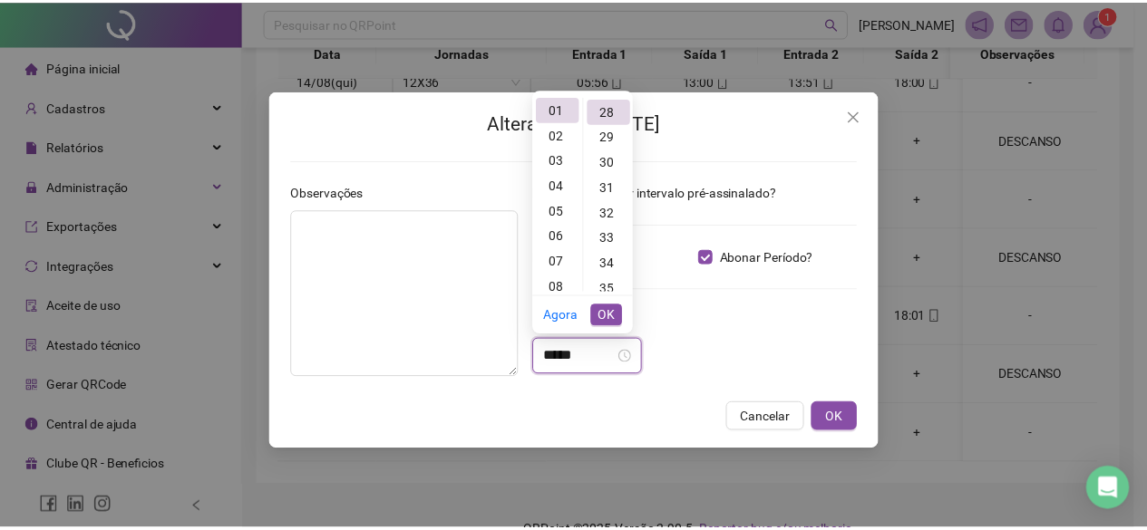
scroll to position [711, 0]
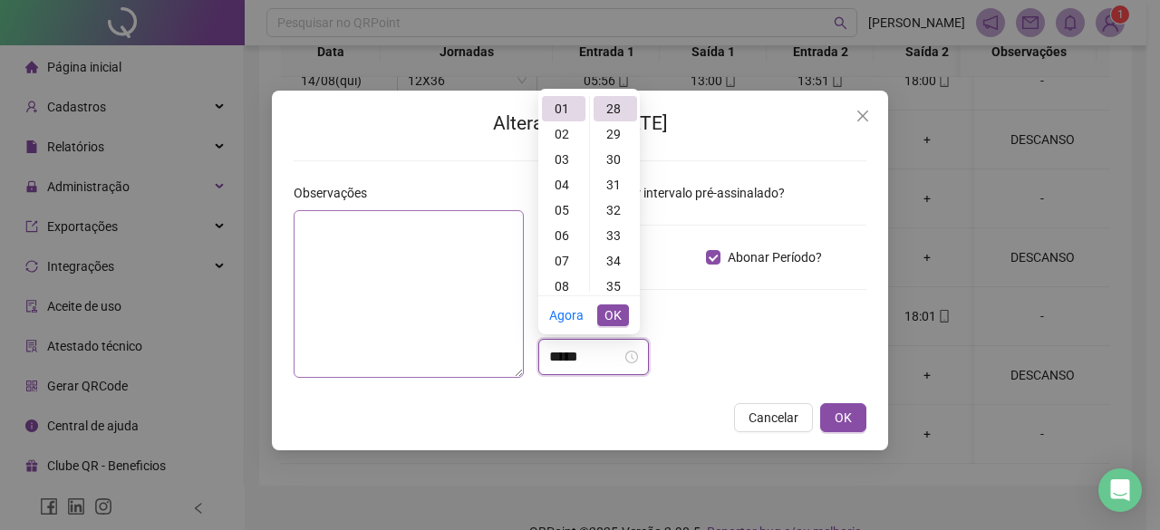
type input "*****"
click at [361, 312] on textarea at bounding box center [409, 294] width 230 height 168
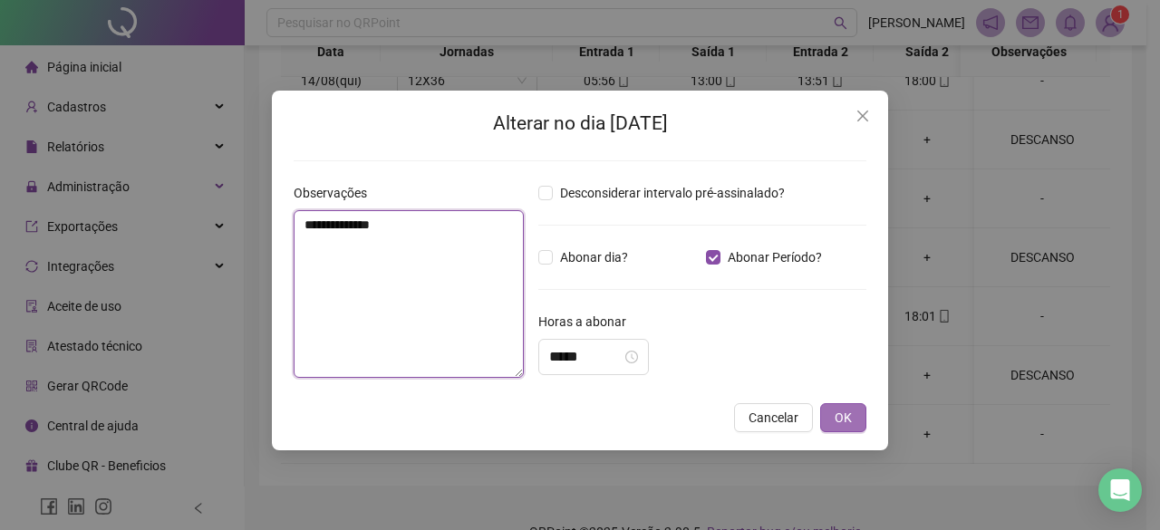
type textarea "**********"
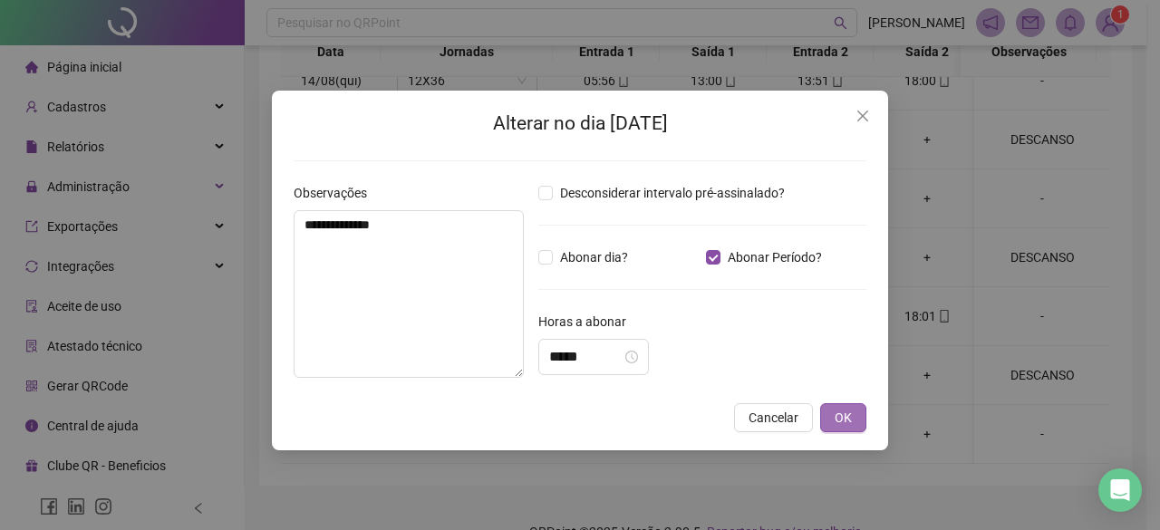
click at [856, 420] on button "OK" at bounding box center [843, 417] width 46 height 29
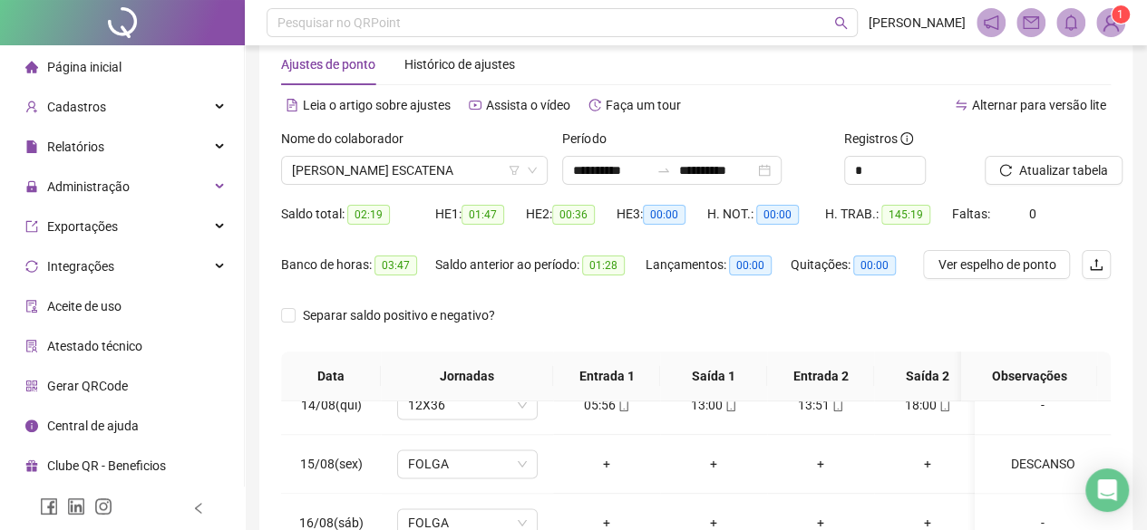
scroll to position [0, 0]
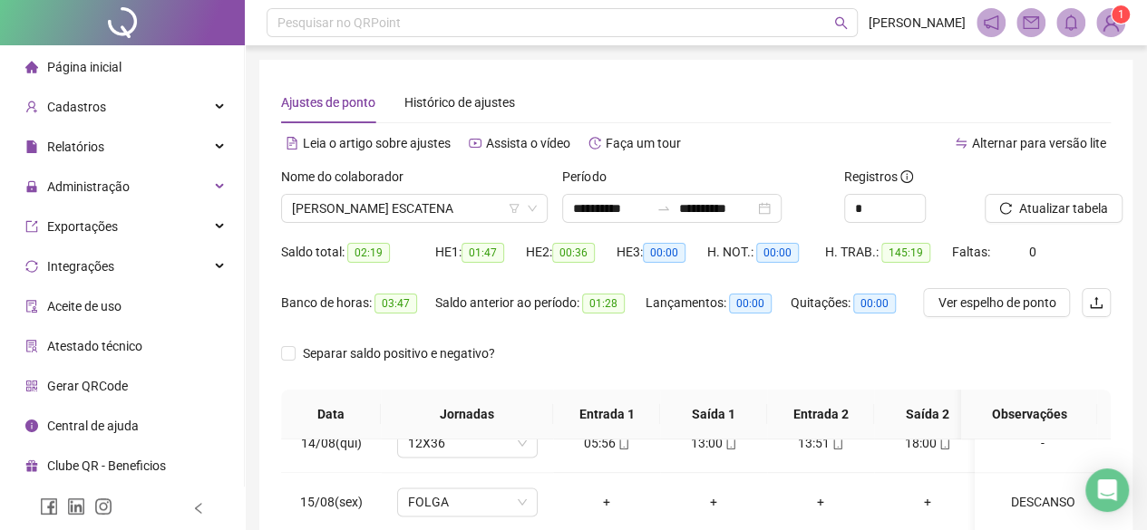
click at [296, 396] on th "Data" at bounding box center [331, 415] width 100 height 50
click at [1066, 209] on span "Atualizar tabela" at bounding box center [1063, 209] width 89 height 20
click at [346, 417] on th "Data" at bounding box center [331, 415] width 100 height 50
click at [370, 209] on span "[PERSON_NAME] ESCATENA" at bounding box center [414, 208] width 245 height 27
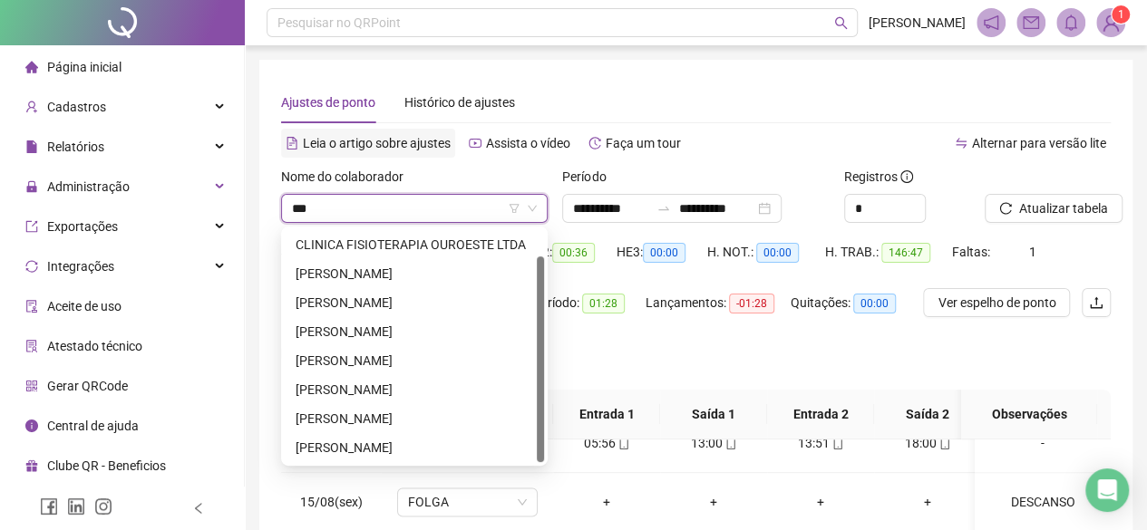
scroll to position [0, 0]
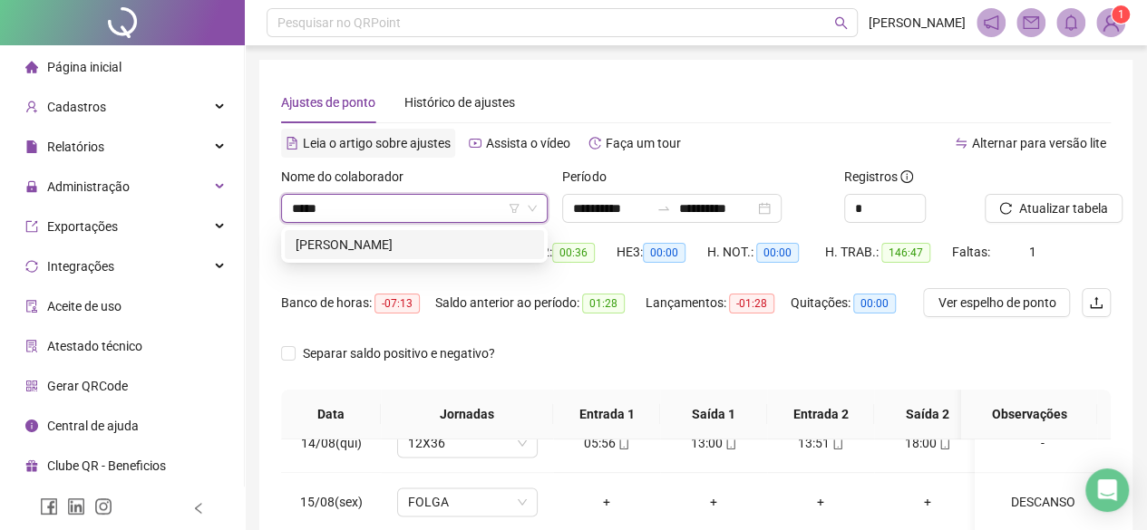
type input "******"
click at [301, 237] on div "[PERSON_NAME]" at bounding box center [414, 245] width 237 height 20
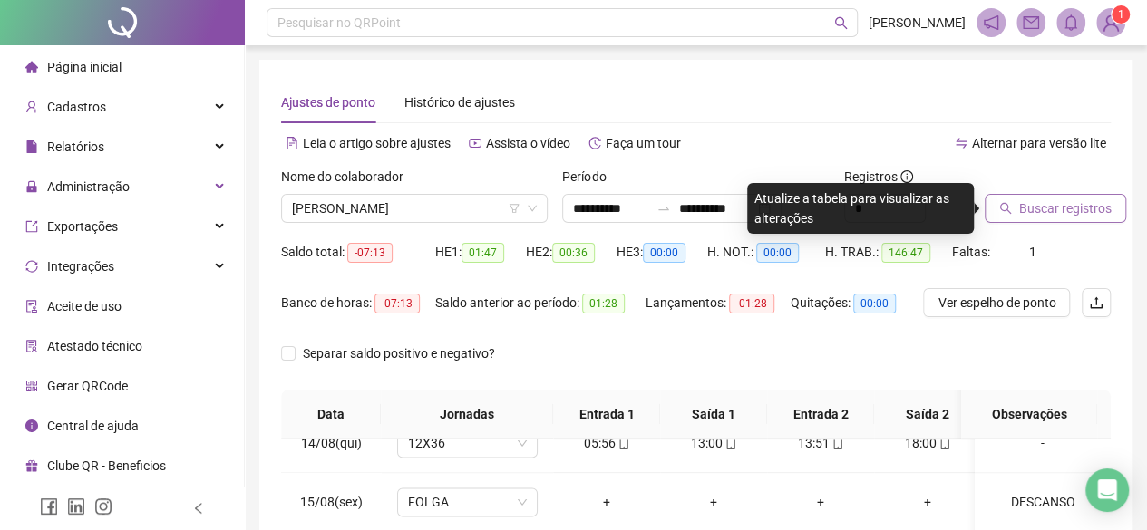
click at [1082, 208] on span "Buscar registros" at bounding box center [1065, 209] width 92 height 20
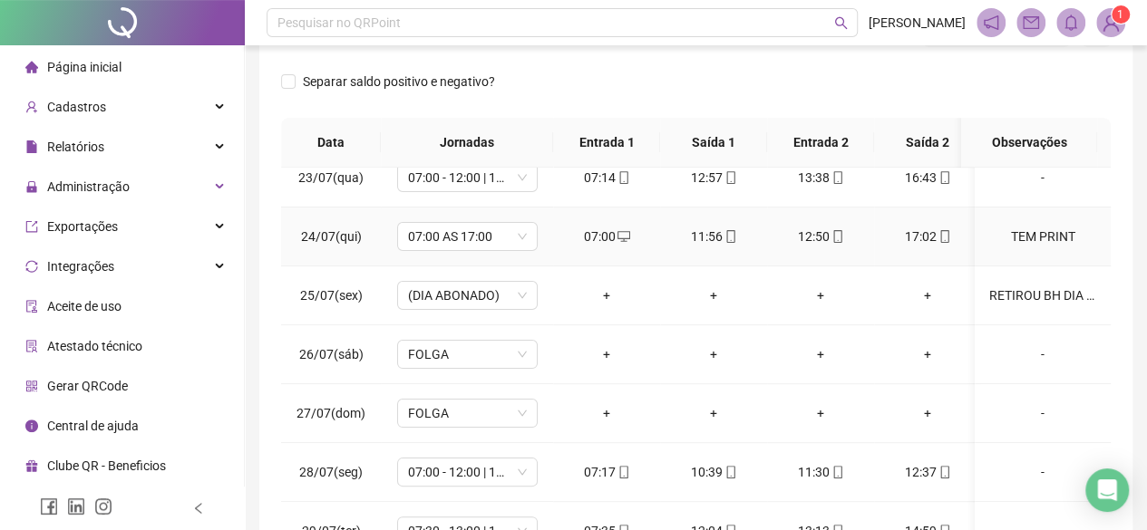
scroll to position [181, 0]
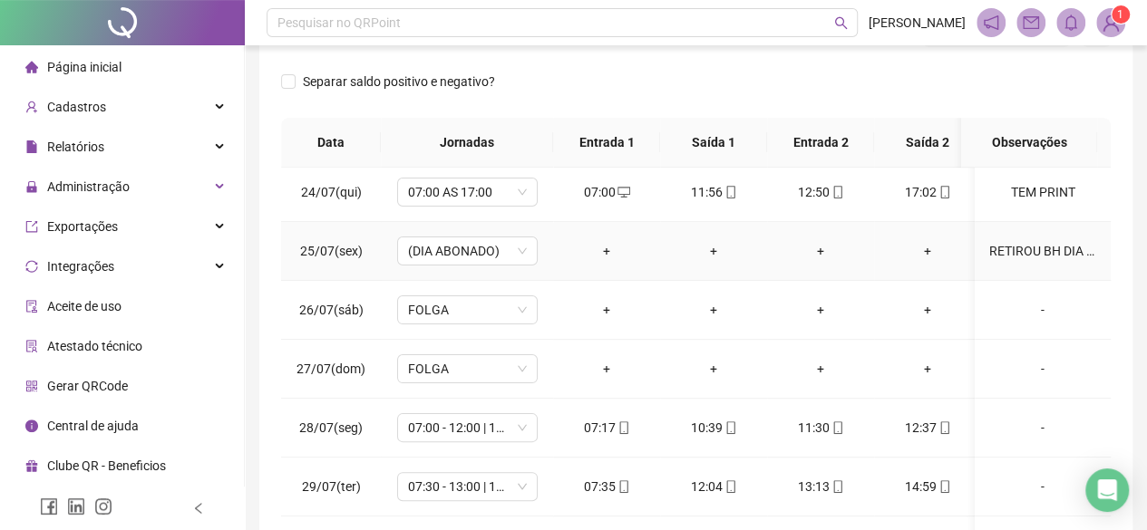
click at [1029, 251] on div "RETIROU BH DIA TODO" at bounding box center [1042, 251] width 107 height 20
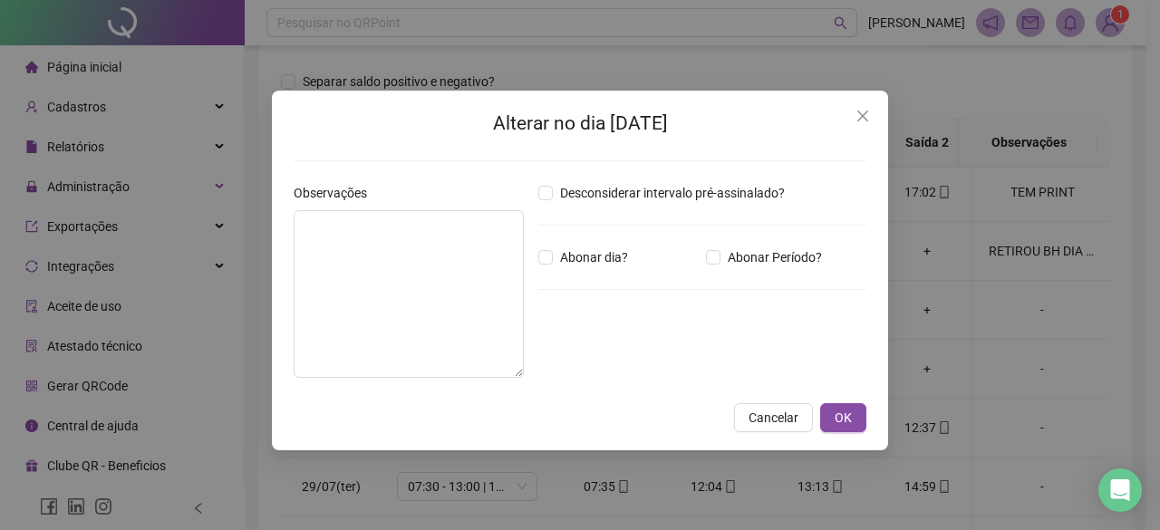
type textarea "**********"
click at [863, 399] on div "**********" at bounding box center [580, 271] width 616 height 360
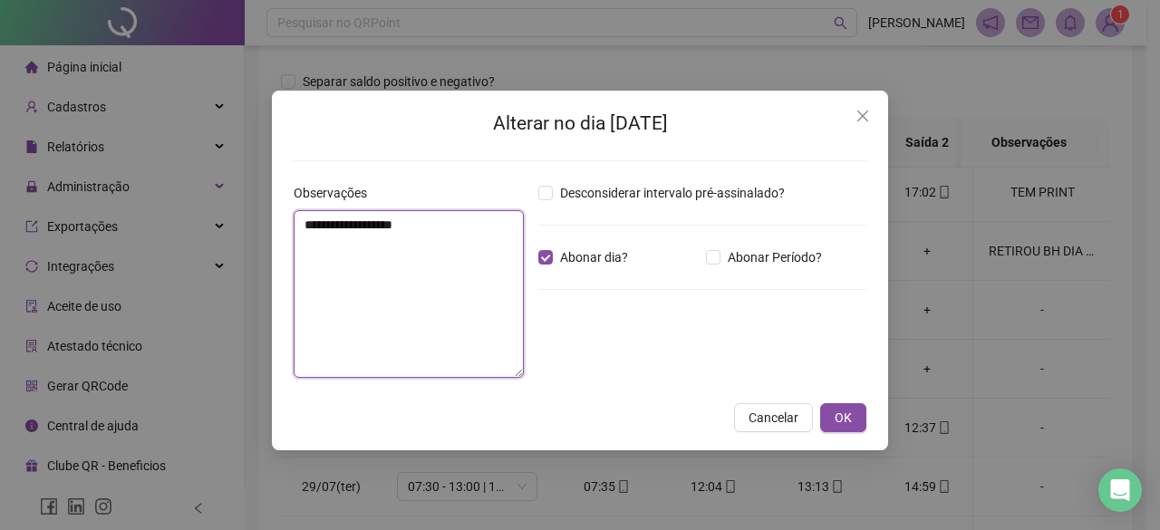
click at [314, 275] on textarea "**********" at bounding box center [409, 294] width 230 height 168
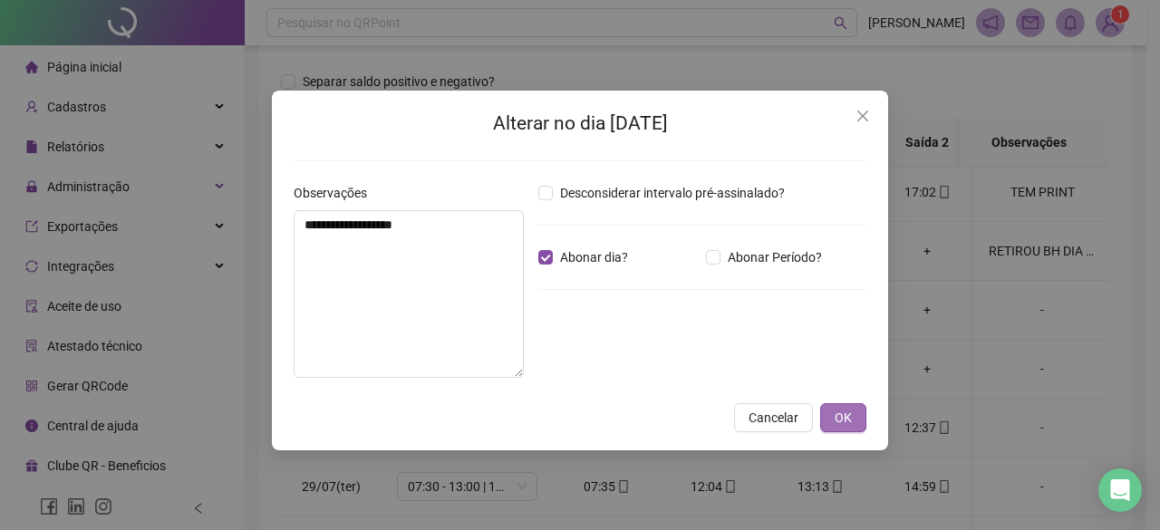
click at [839, 417] on span "OK" at bounding box center [843, 418] width 17 height 20
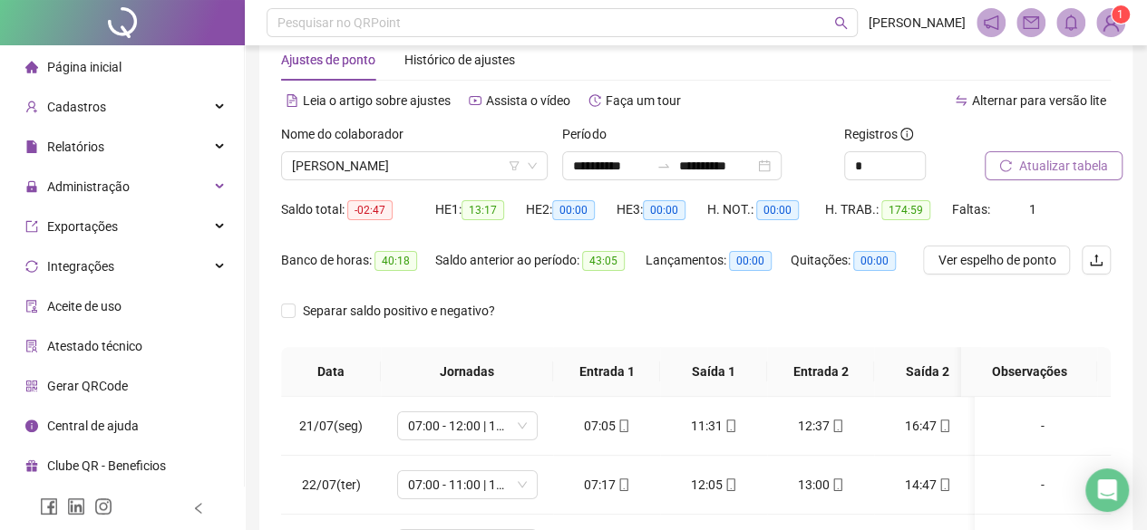
scroll to position [0, 0]
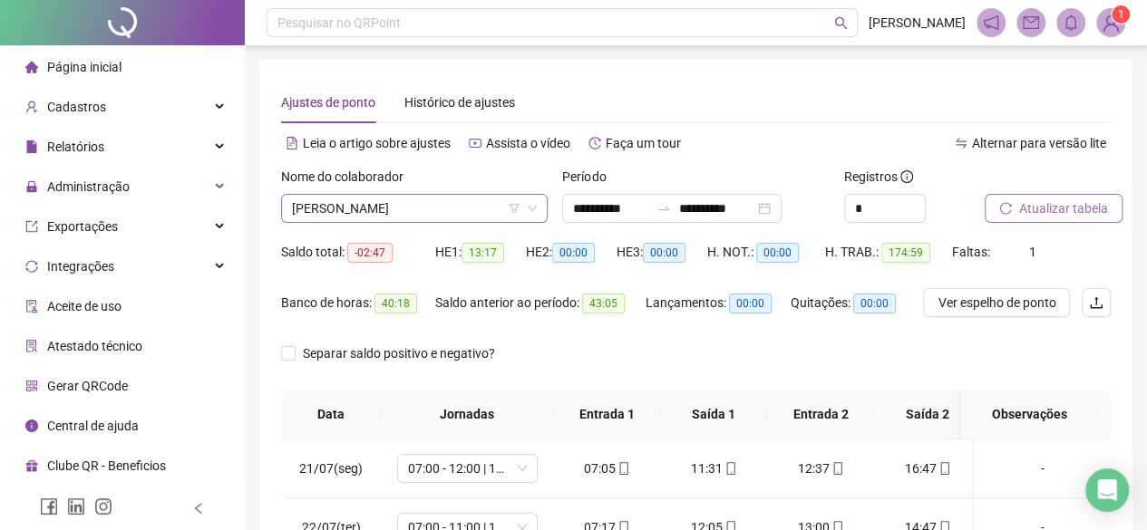
click at [462, 199] on span "[PERSON_NAME]" at bounding box center [414, 208] width 245 height 27
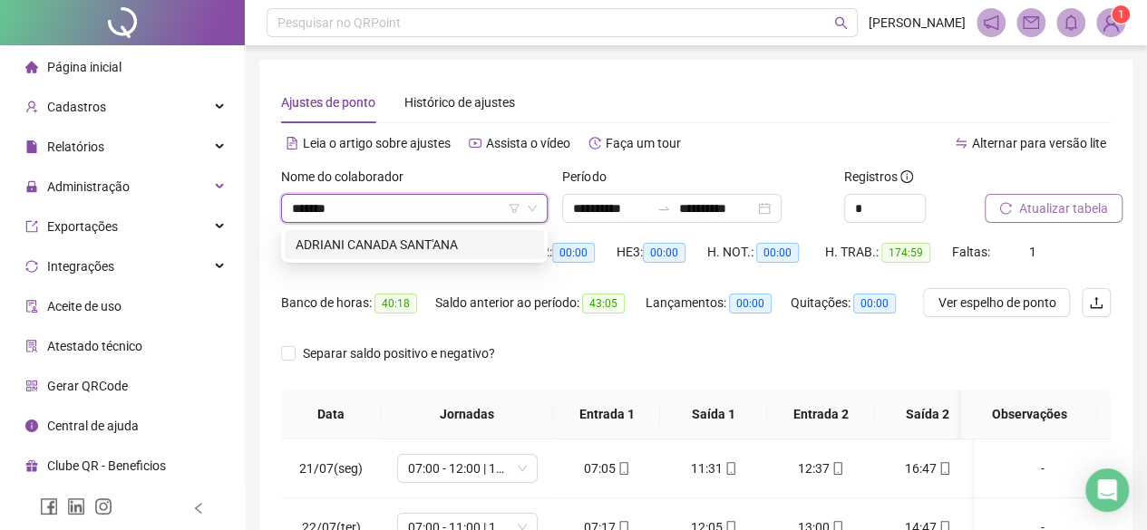
type input "*******"
click at [326, 261] on div "273992 ADRIANI CANADA SANT'ANA" at bounding box center [414, 245] width 267 height 36
click at [329, 250] on div "ADRIANI CANADA SANT'ANA" at bounding box center [414, 245] width 237 height 20
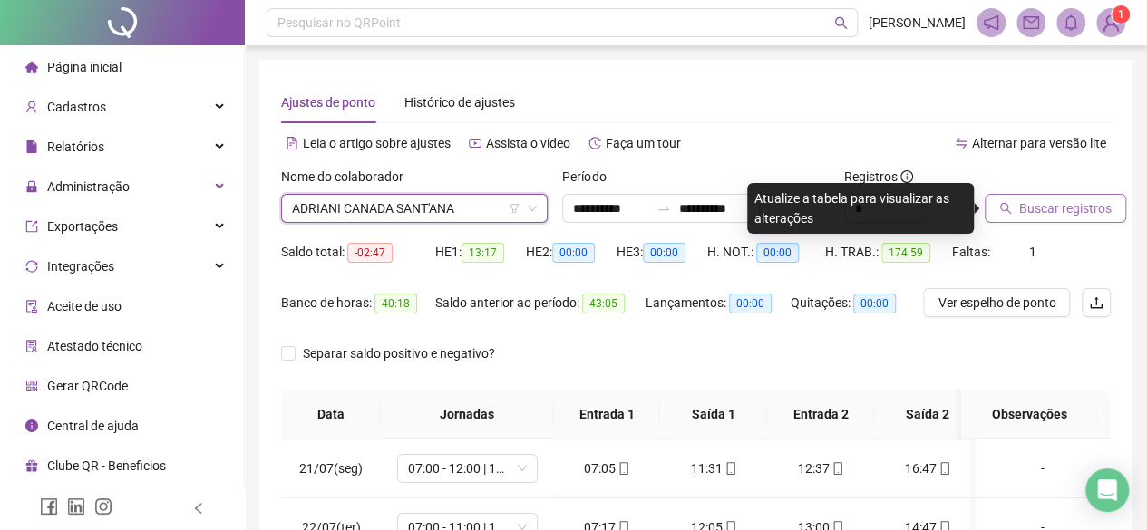
click at [1069, 202] on span "Buscar registros" at bounding box center [1065, 209] width 92 height 20
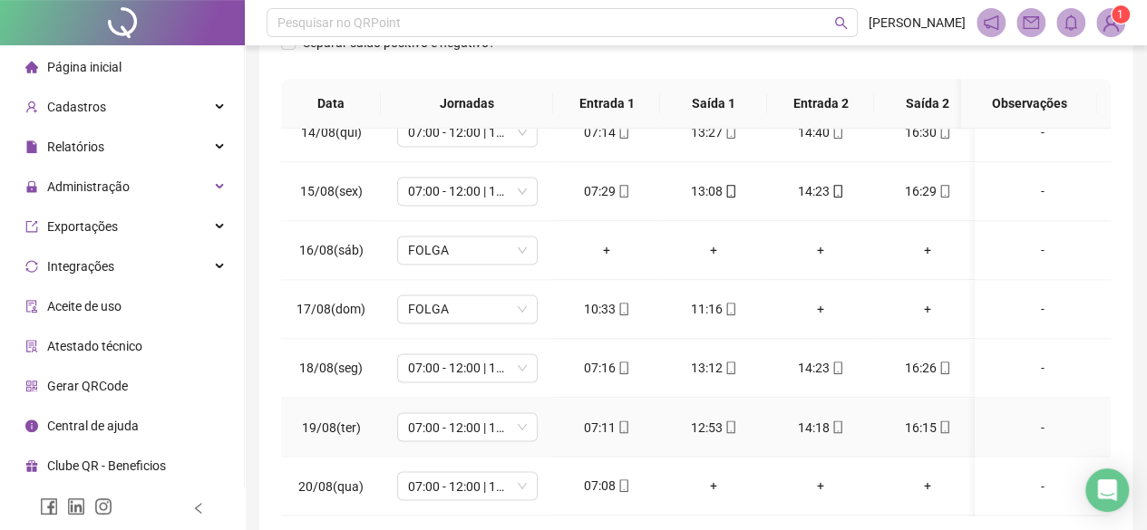
scroll to position [305, 0]
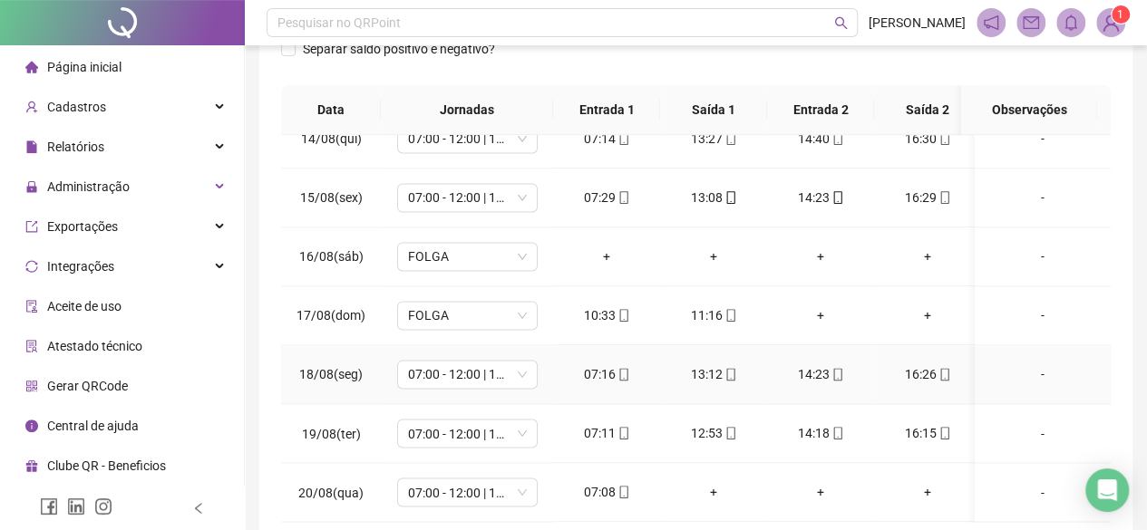
click at [338, 367] on span "18/08(seg)" at bounding box center [330, 374] width 63 height 15
click at [1027, 305] on div "-" at bounding box center [1042, 315] width 107 height 20
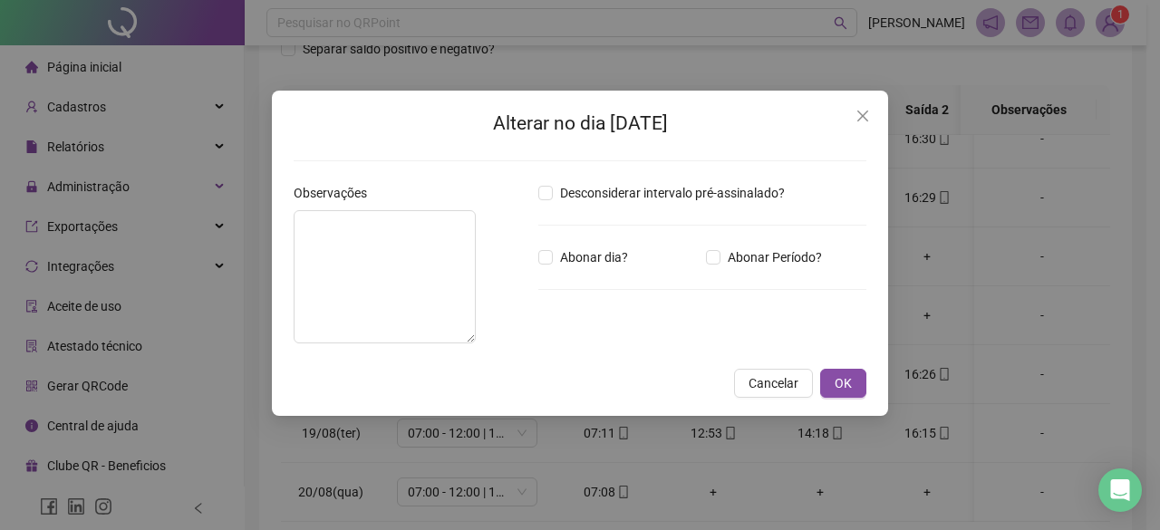
drag, startPoint x: 852, startPoint y: 422, endPoint x: 799, endPoint y: 432, distance: 54.6
click at [799, 416] on div "Alterar no dia 17/08/2025 Observações Desconsiderar intervalo pré-assinalado? A…" at bounding box center [580, 253] width 616 height 325
click at [781, 393] on span "Cancelar" at bounding box center [774, 383] width 50 height 20
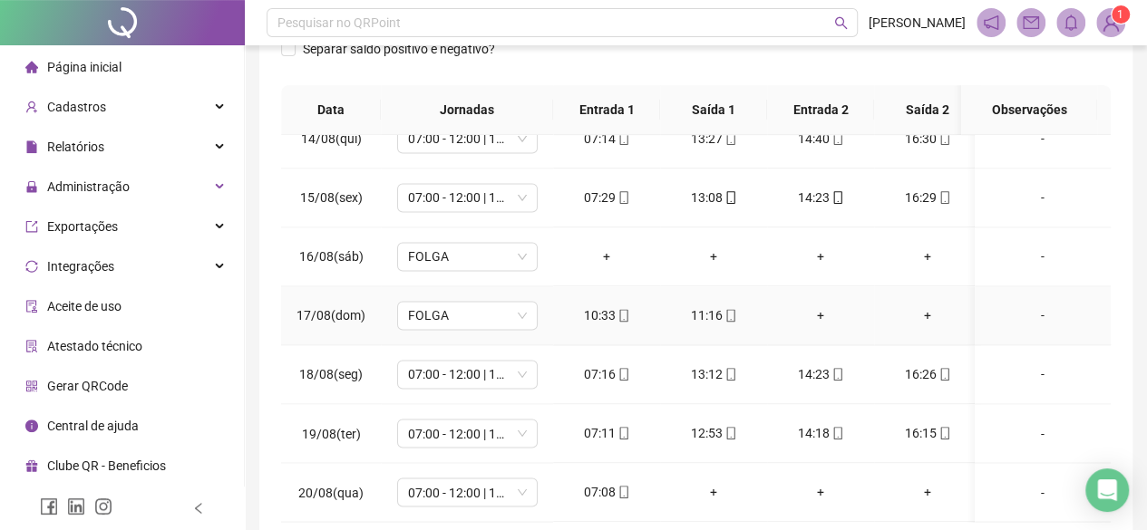
click at [1027, 305] on div "-" at bounding box center [1042, 315] width 107 height 20
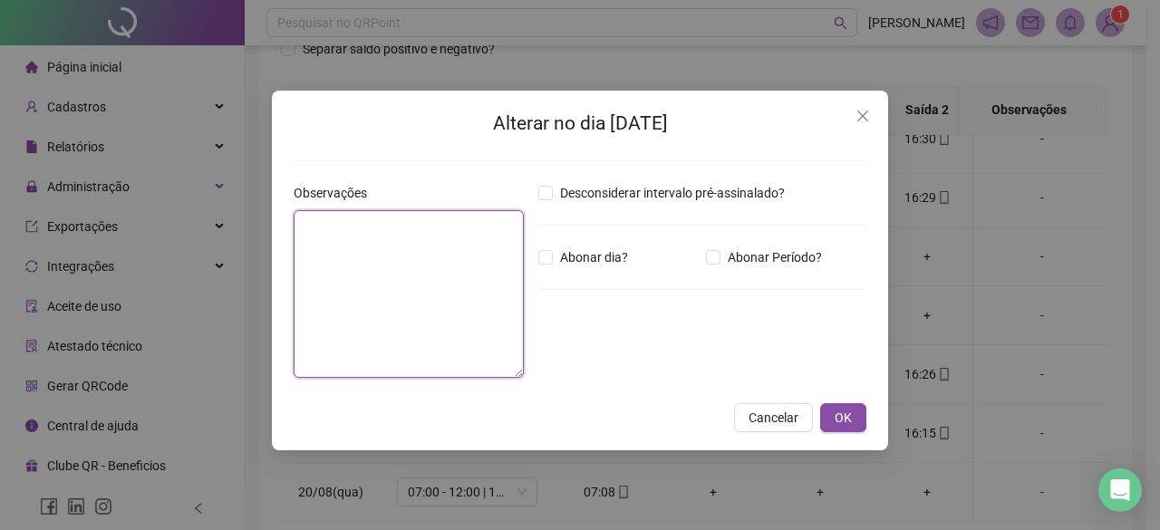
click at [336, 293] on textarea at bounding box center [409, 294] width 230 height 168
type textarea "*"
type textarea "**********"
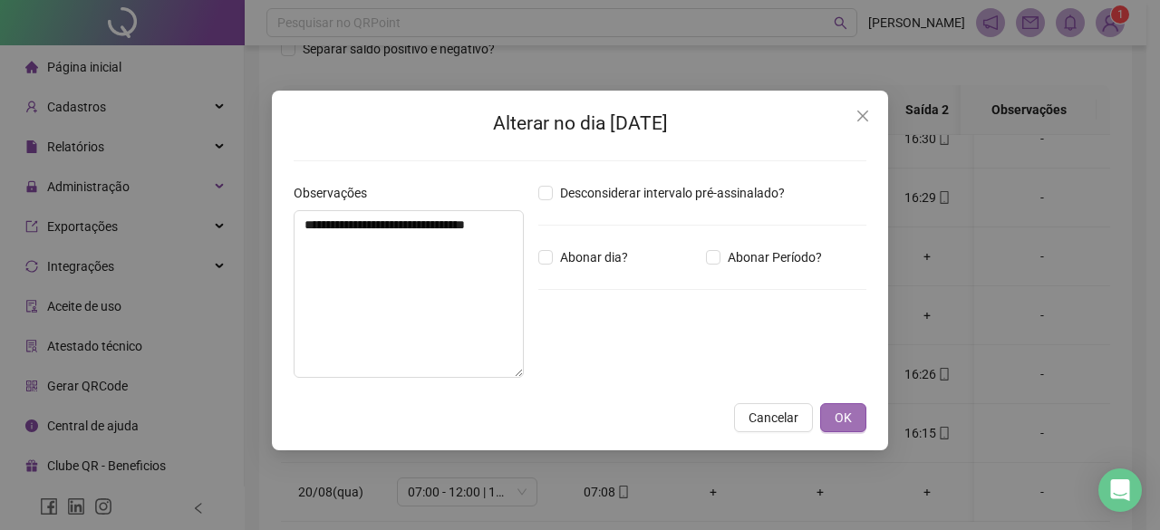
click at [825, 431] on button "OK" at bounding box center [843, 417] width 46 height 29
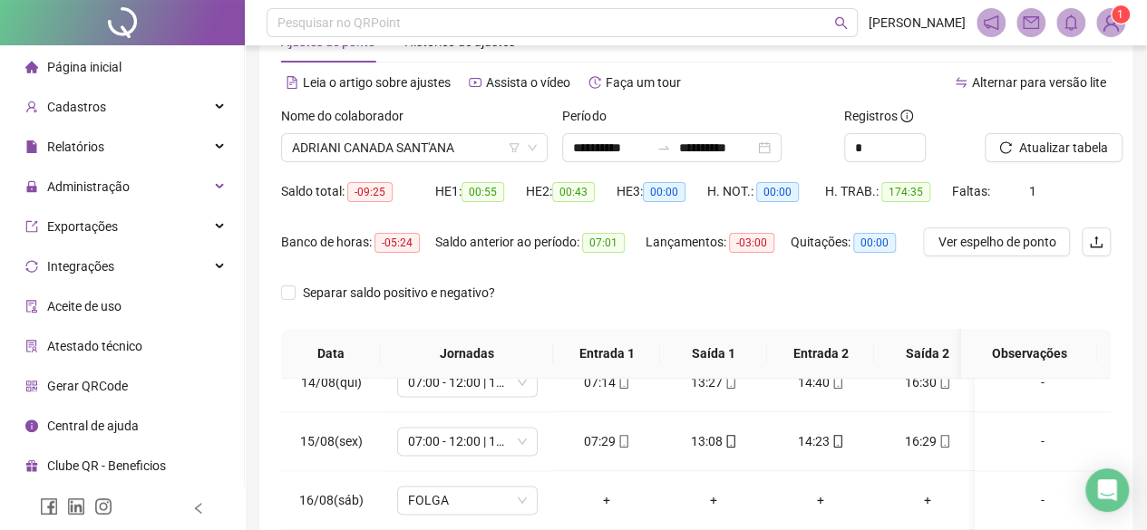
scroll to position [33, 0]
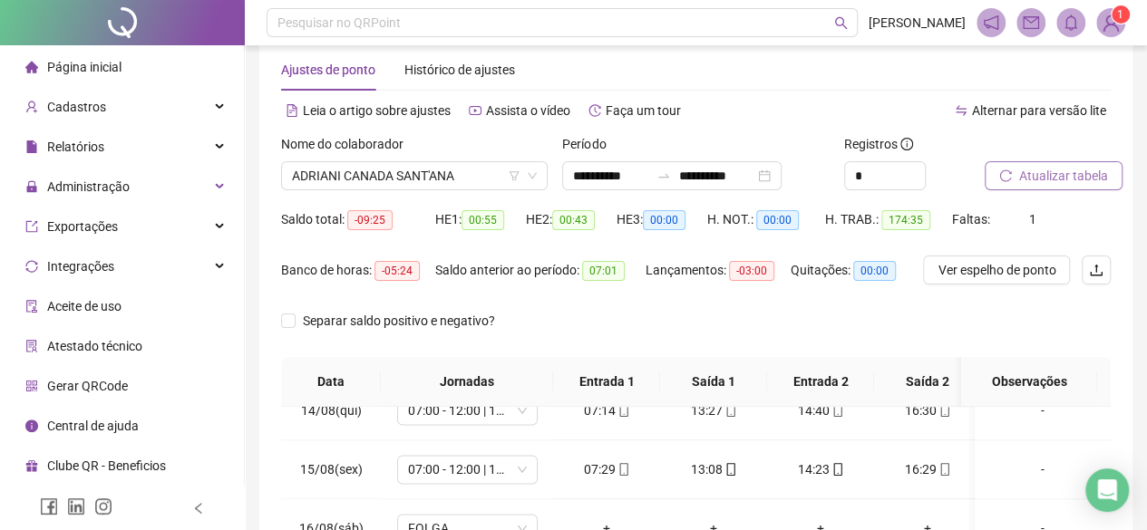
click at [1050, 166] on button "Atualizar tabela" at bounding box center [1053, 175] width 138 height 29
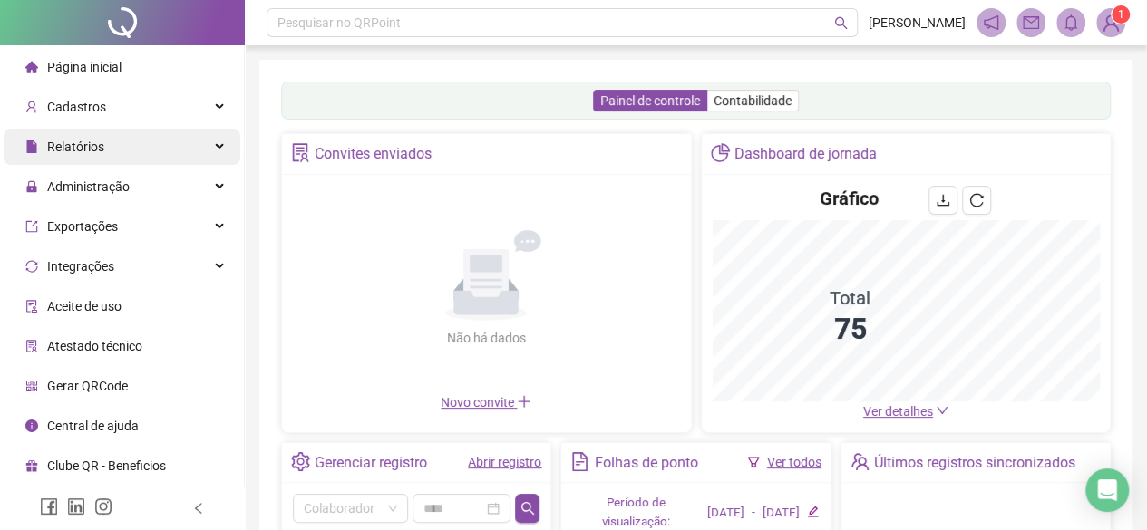
click at [88, 140] on span "Relatórios" at bounding box center [75, 147] width 57 height 15
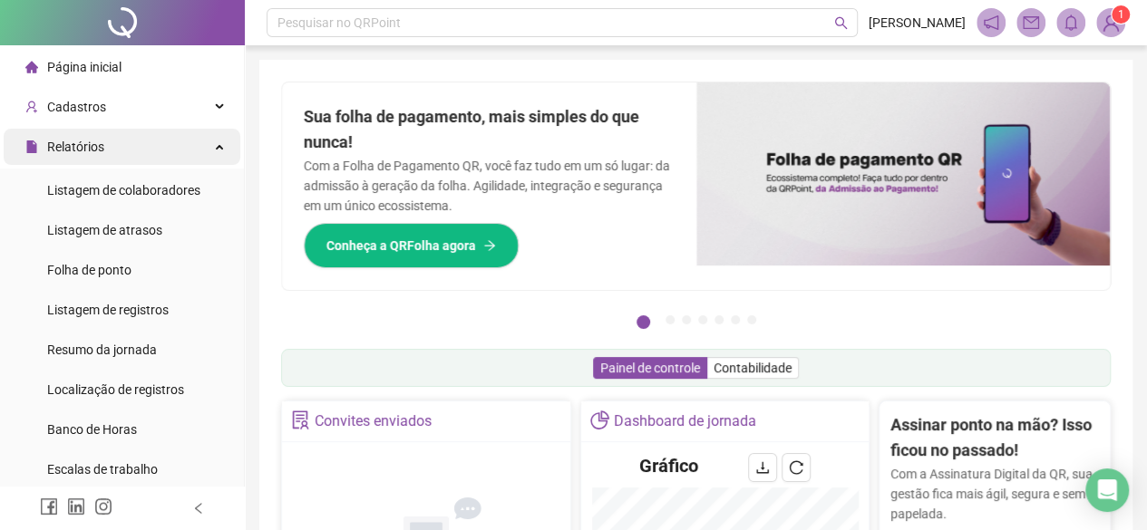
click at [102, 133] on div "Relatórios" at bounding box center [122, 147] width 237 height 36
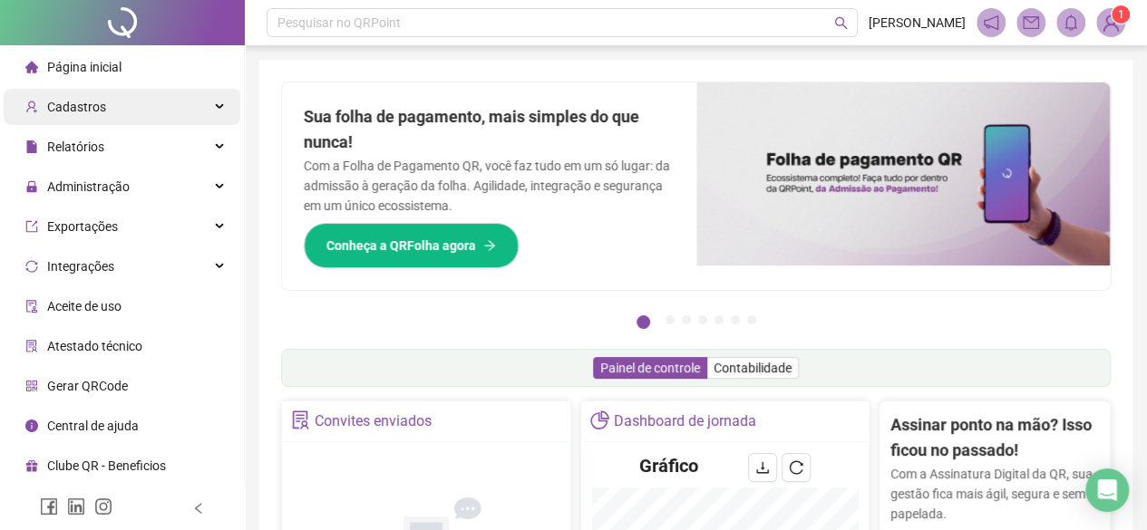
click at [99, 108] on span "Cadastros" at bounding box center [76, 107] width 59 height 15
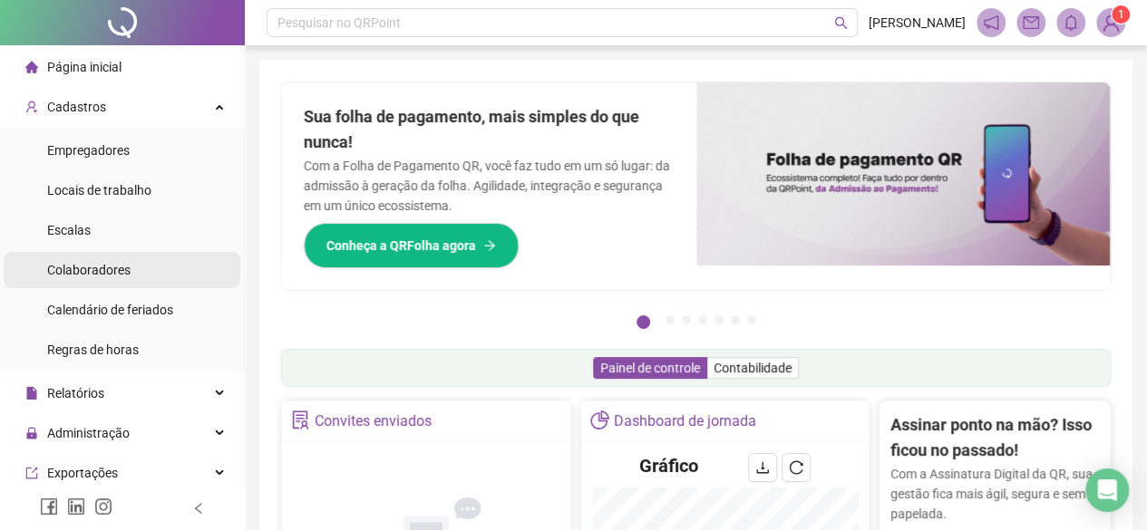
click at [91, 275] on span "Colaboradores" at bounding box center [88, 270] width 83 height 15
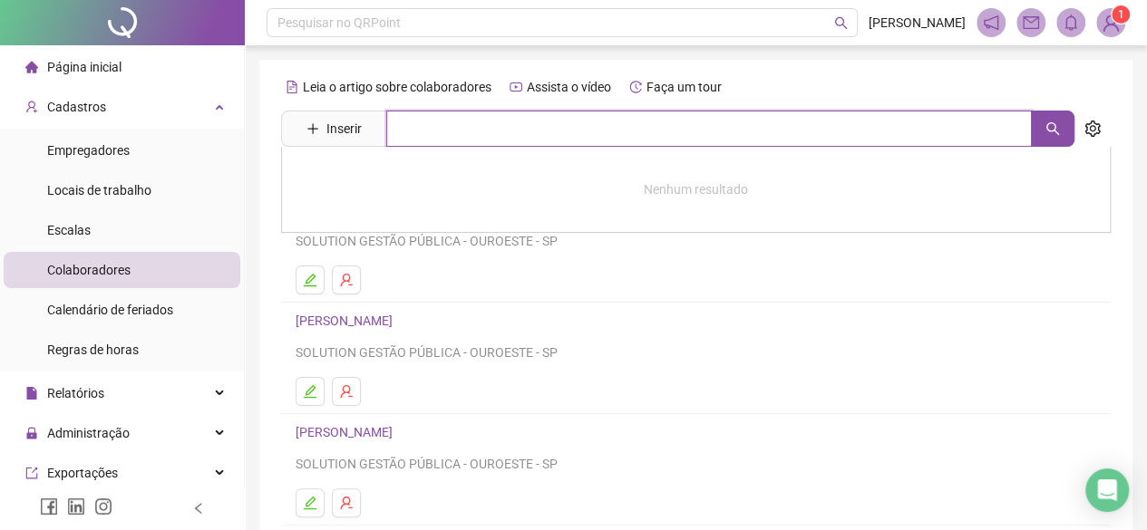
click at [448, 131] on input "text" at bounding box center [708, 129] width 645 height 36
click at [1045, 120] on button "button" at bounding box center [1053, 129] width 44 height 36
type input "******"
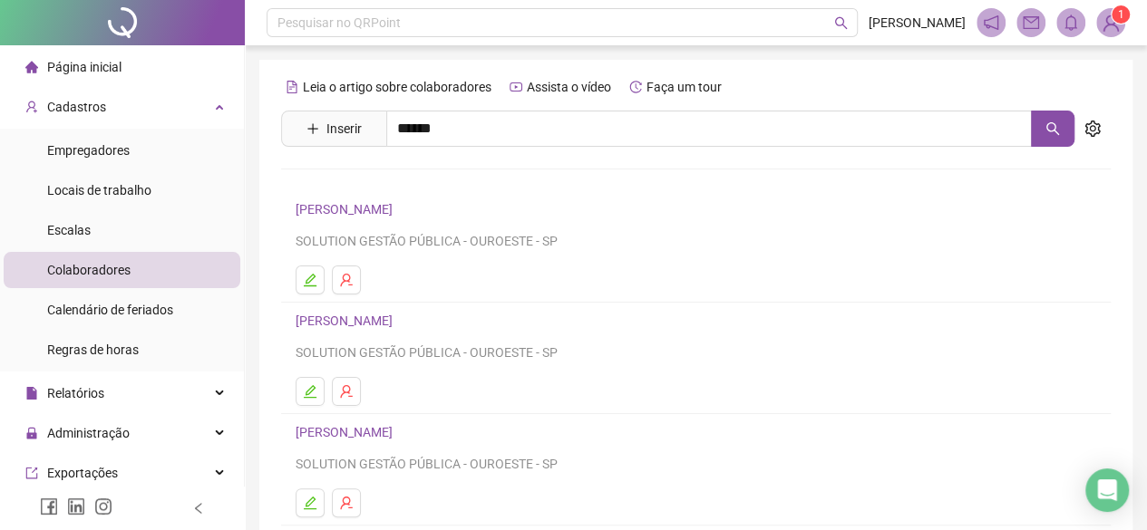
click at [412, 189] on link "[PERSON_NAME]" at bounding box center [363, 182] width 97 height 15
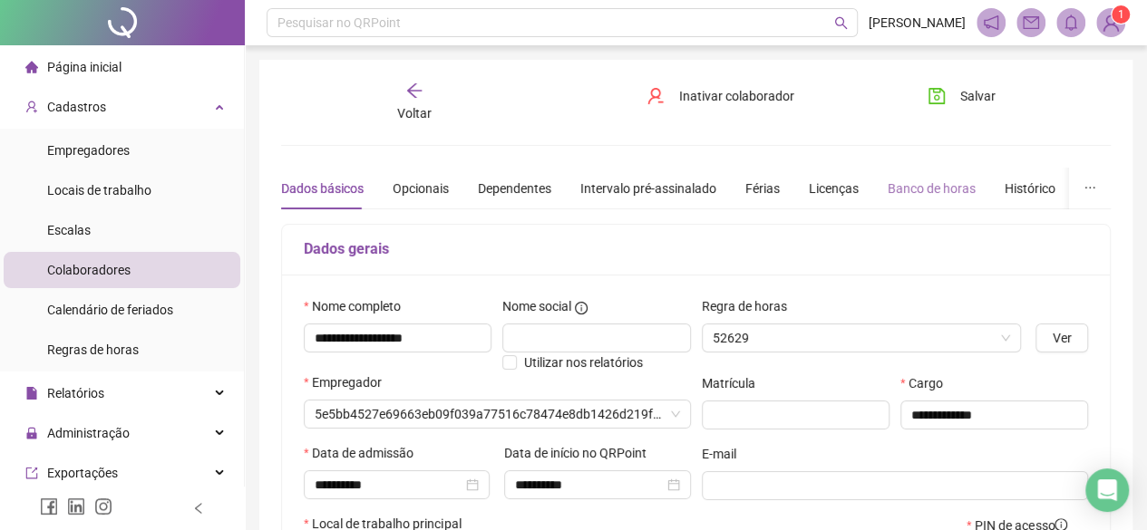
type input "**********"
click at [918, 191] on div "Banco de horas" at bounding box center [931, 189] width 88 height 20
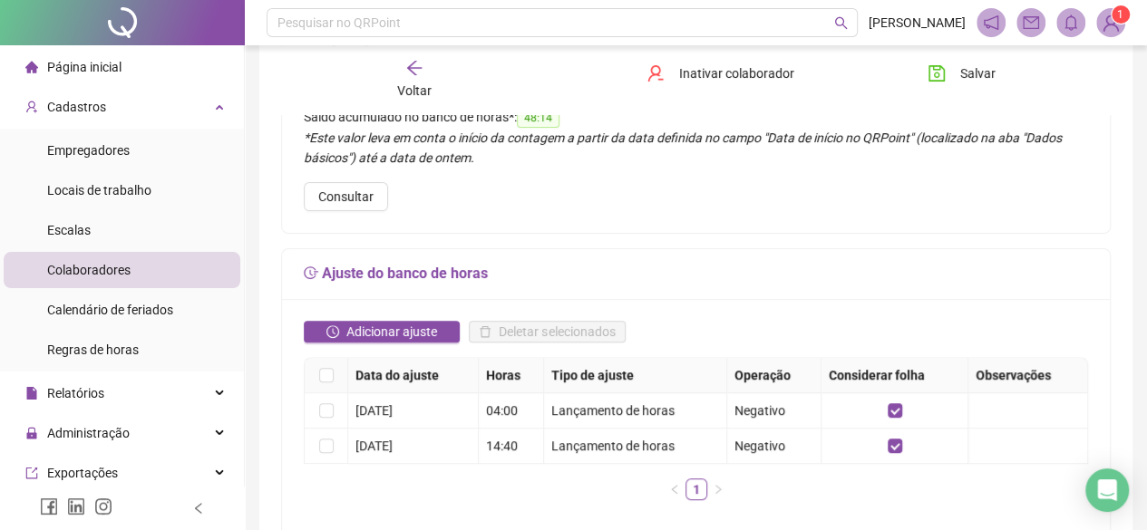
scroll to position [181, 0]
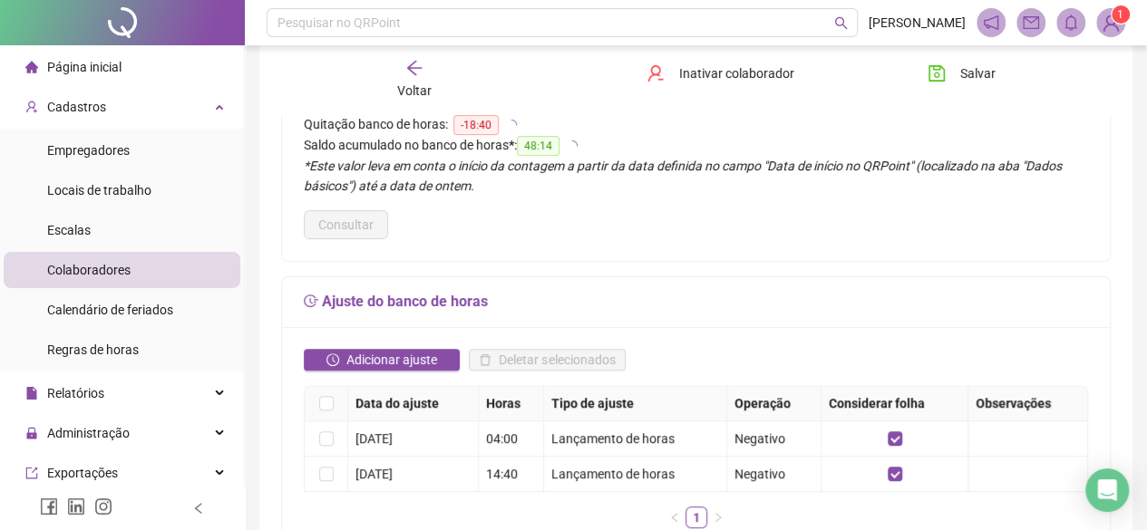
click at [415, 72] on icon "arrow-left" at bounding box center [414, 68] width 18 height 18
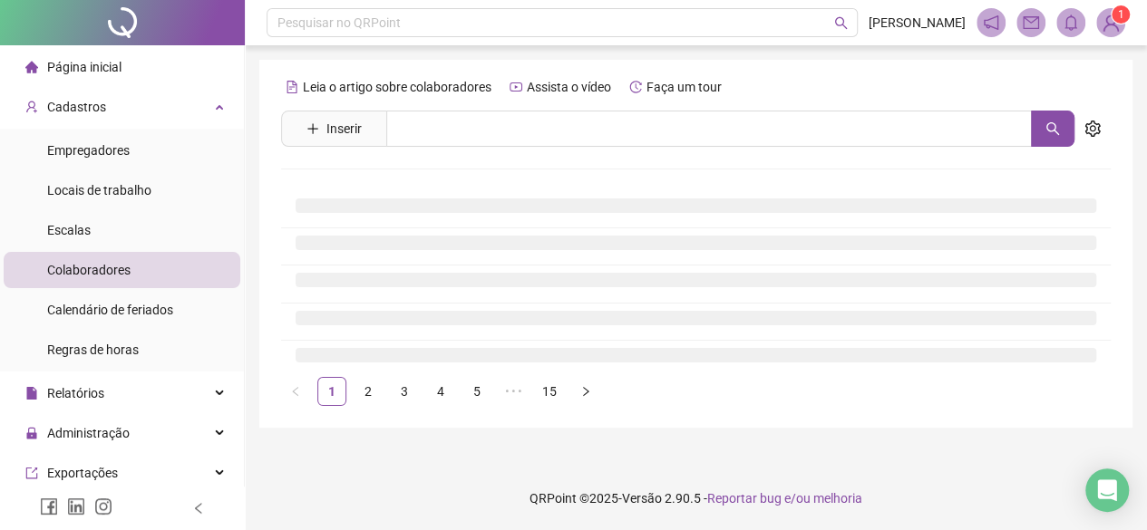
scroll to position [0, 0]
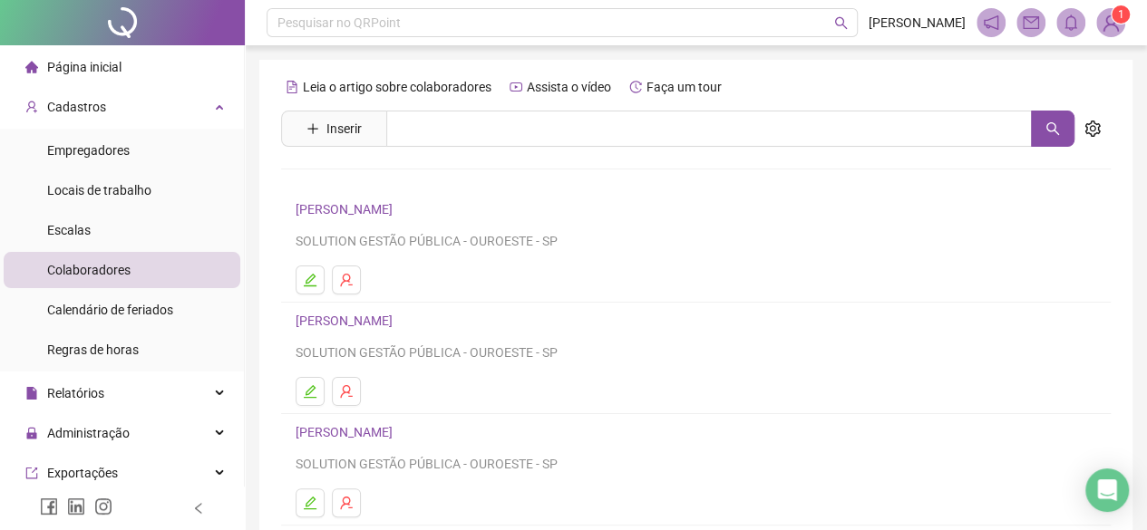
click at [499, 162] on div "Leia o artigo sobre colaboradores Assista o vídeo Faça um tour Inserir Nenhum r…" at bounding box center [695, 425] width 829 height 704
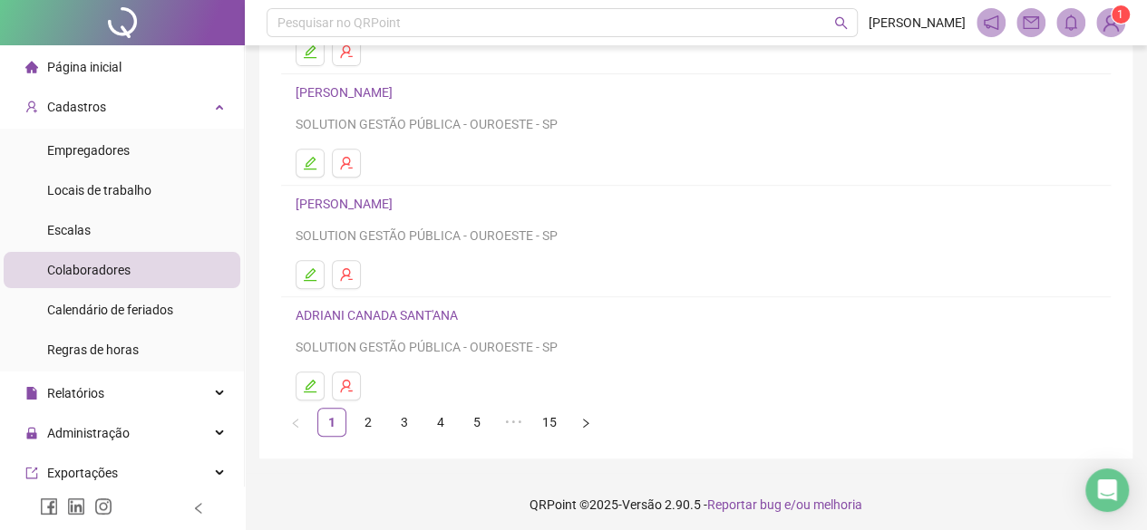
scroll to position [344, 0]
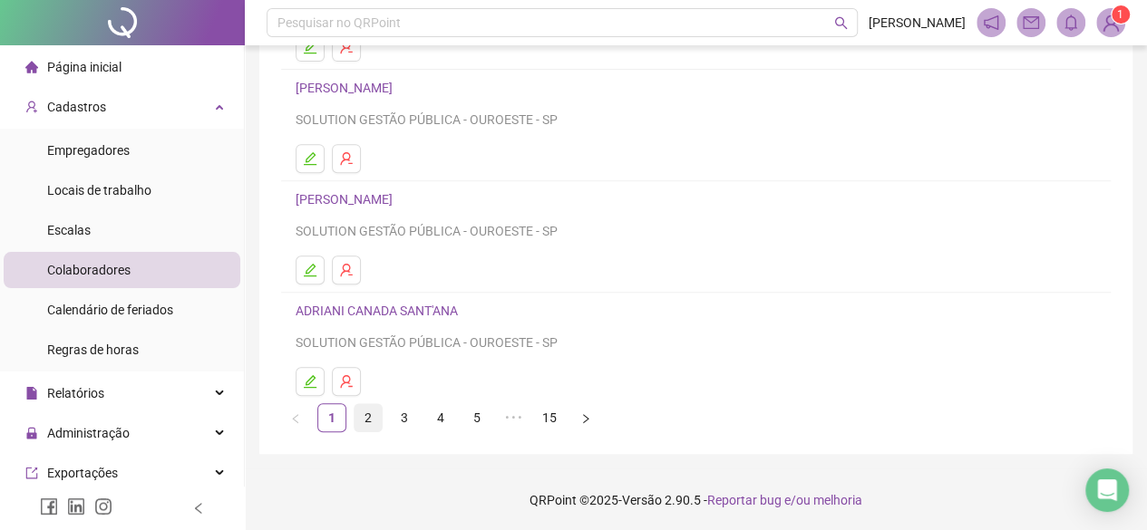
click at [366, 409] on link "2" at bounding box center [367, 417] width 27 height 27
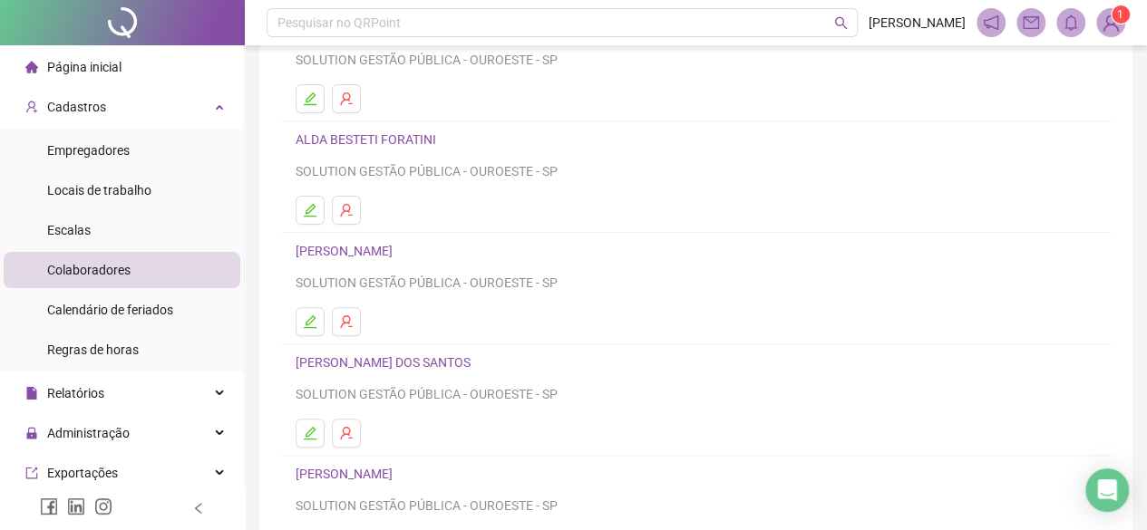
scroll to position [272, 0]
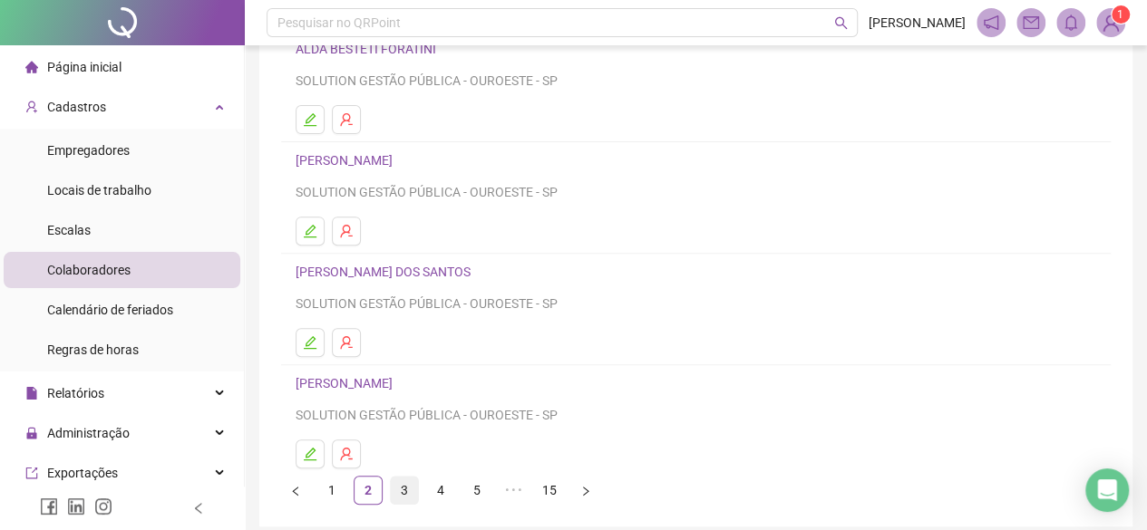
click at [405, 487] on link "3" at bounding box center [404, 490] width 27 height 27
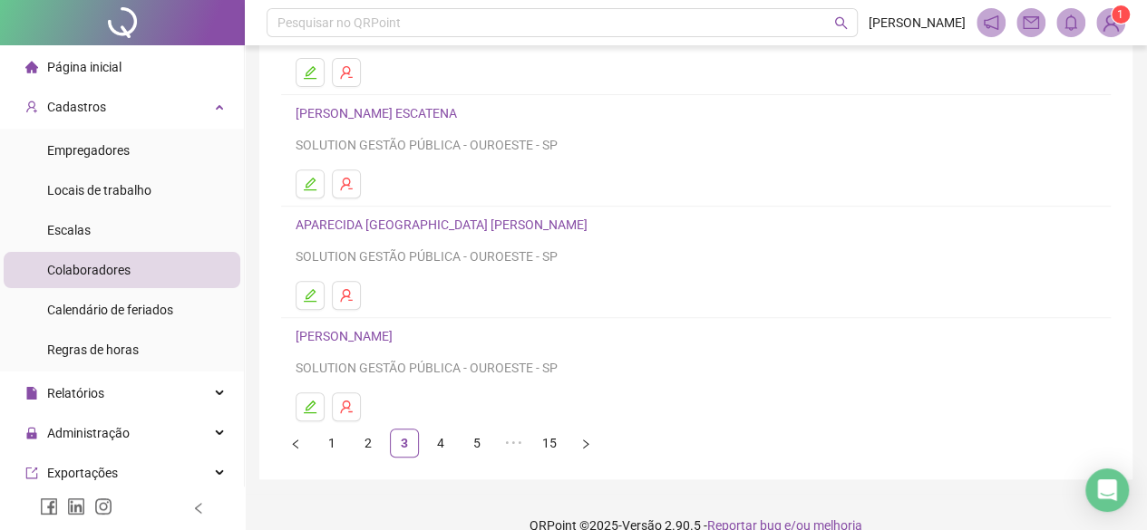
scroll to position [344, 0]
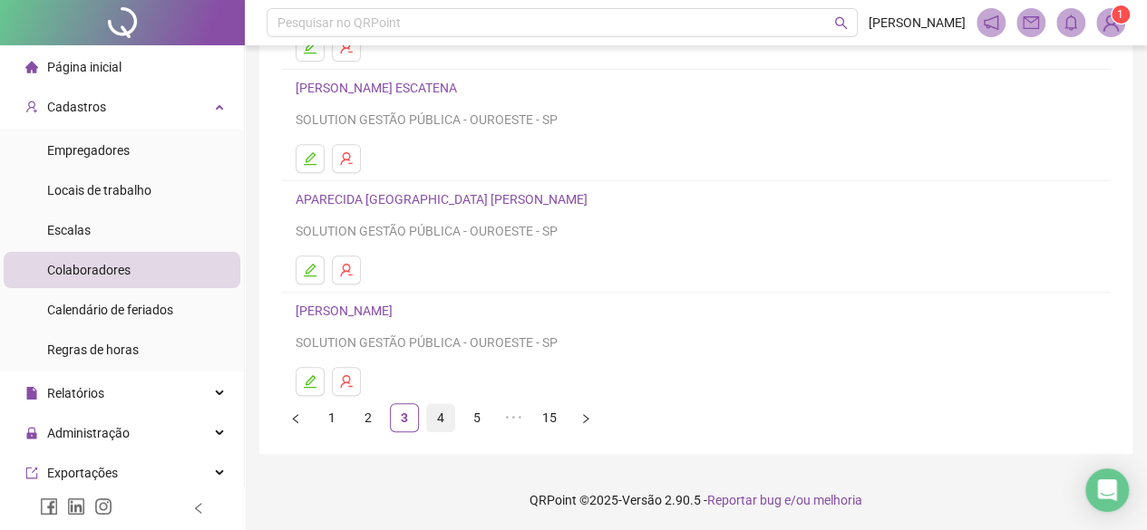
click at [441, 411] on link "4" at bounding box center [440, 417] width 27 height 27
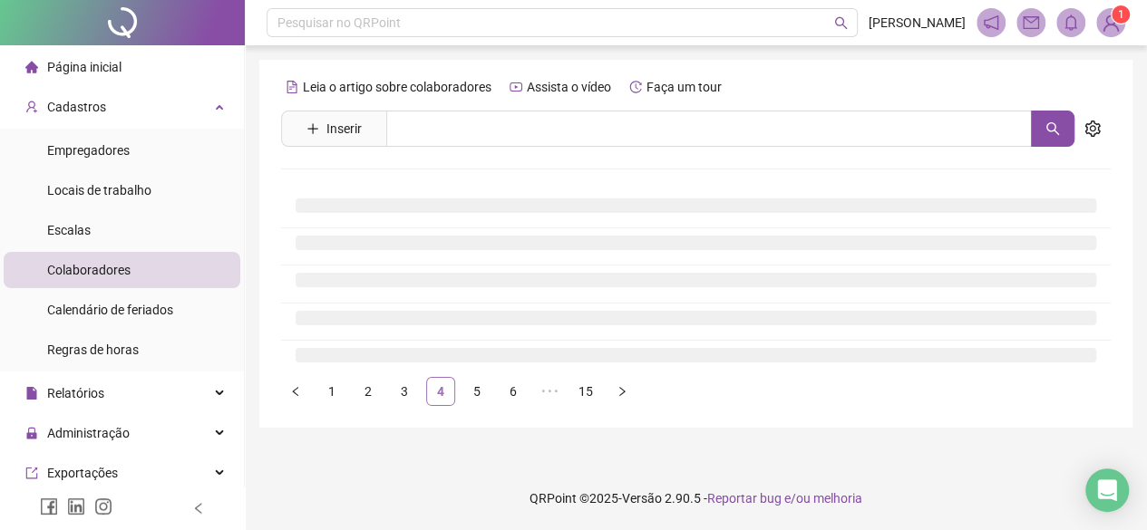
scroll to position [0, 0]
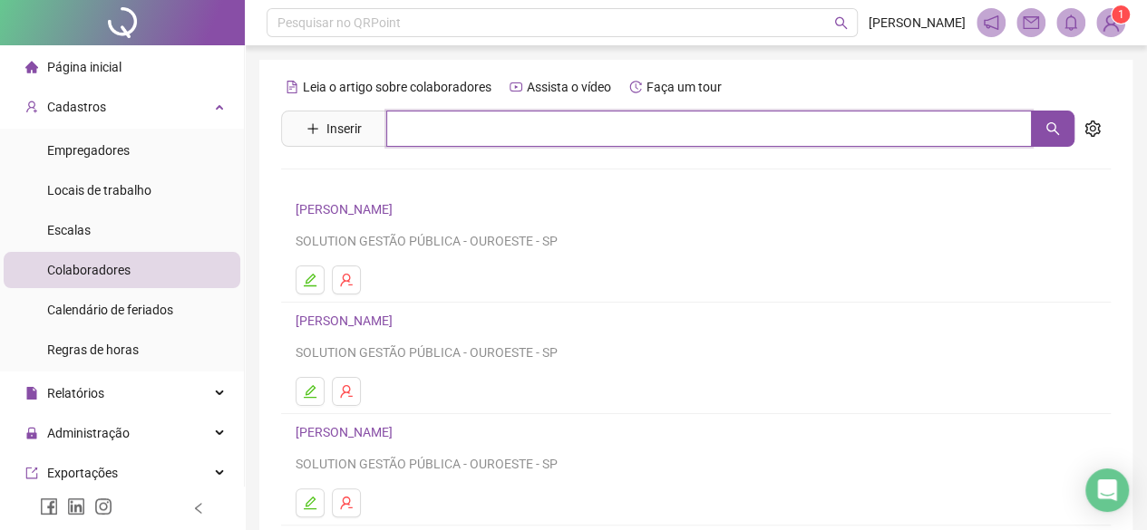
click at [478, 134] on input "text" at bounding box center [708, 129] width 645 height 36
click at [1054, 127] on icon "search" at bounding box center [1052, 128] width 13 height 13
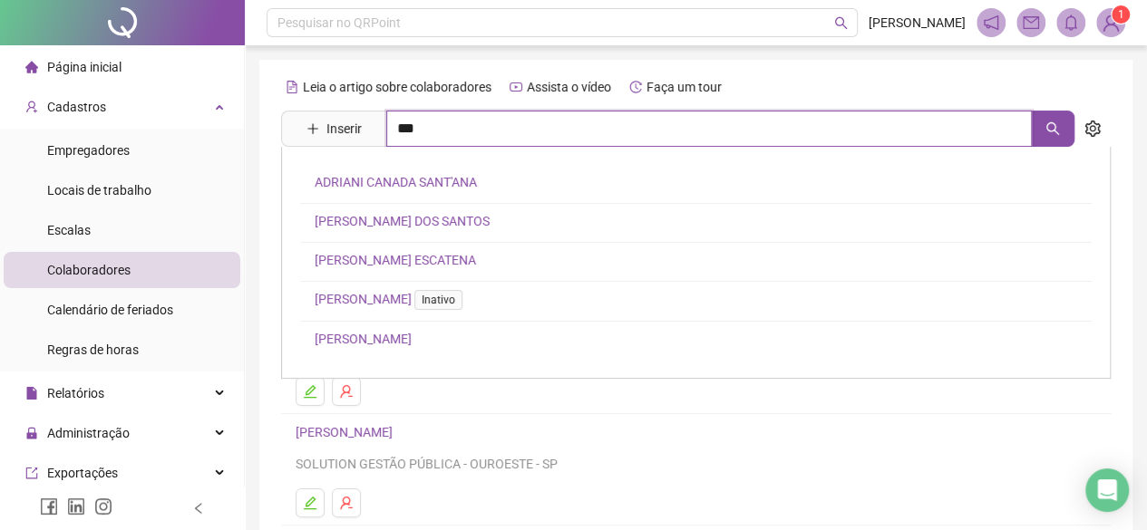
type input "***"
click at [358, 272] on div "ADRIANI CANADA SANT'[PERSON_NAME] DOS SANTOS [PERSON_NAME] ESCATENA [PERSON_NAM…" at bounding box center [695, 263] width 829 height 232
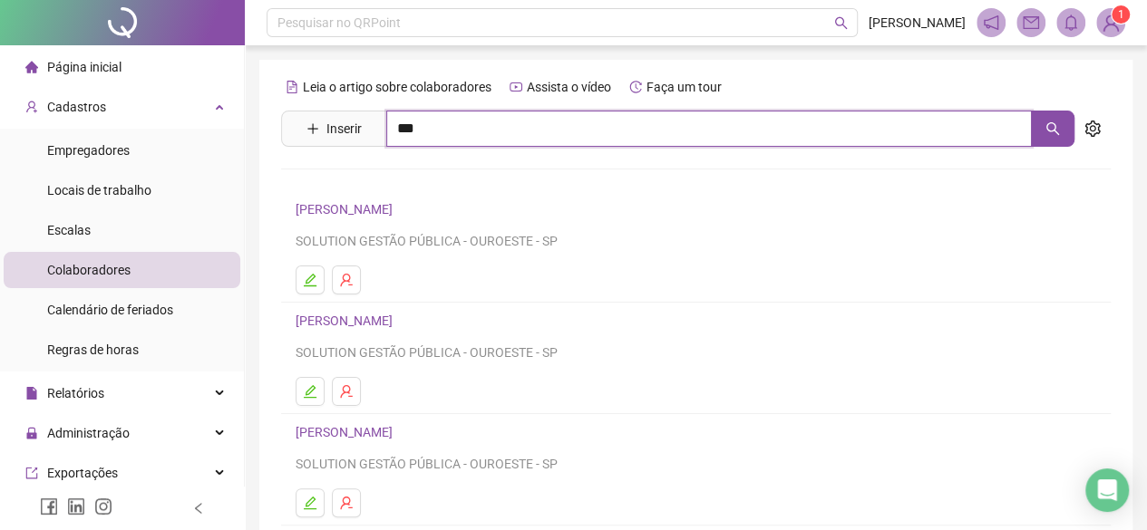
click at [885, 135] on input "***" at bounding box center [708, 129] width 645 height 36
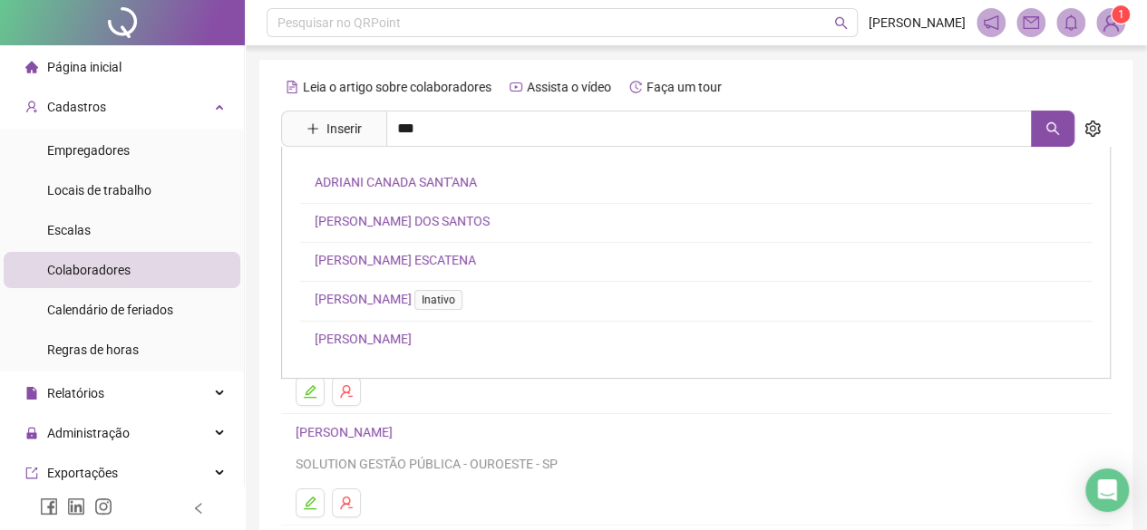
click at [418, 253] on link "[PERSON_NAME] ESCATENA" at bounding box center [395, 260] width 161 height 15
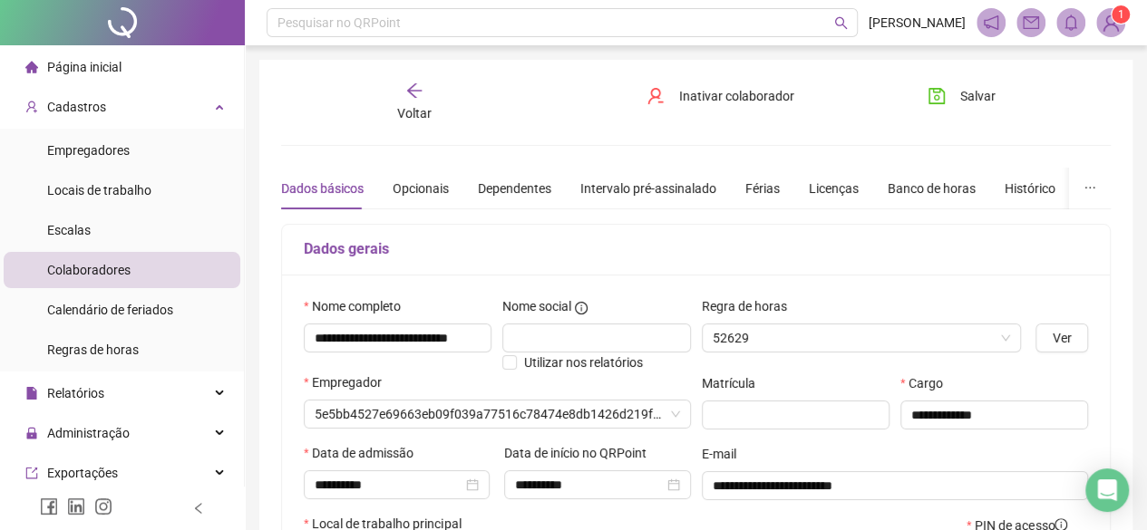
type input "**********"
click at [900, 193] on div "Banco de horas" at bounding box center [931, 189] width 88 height 20
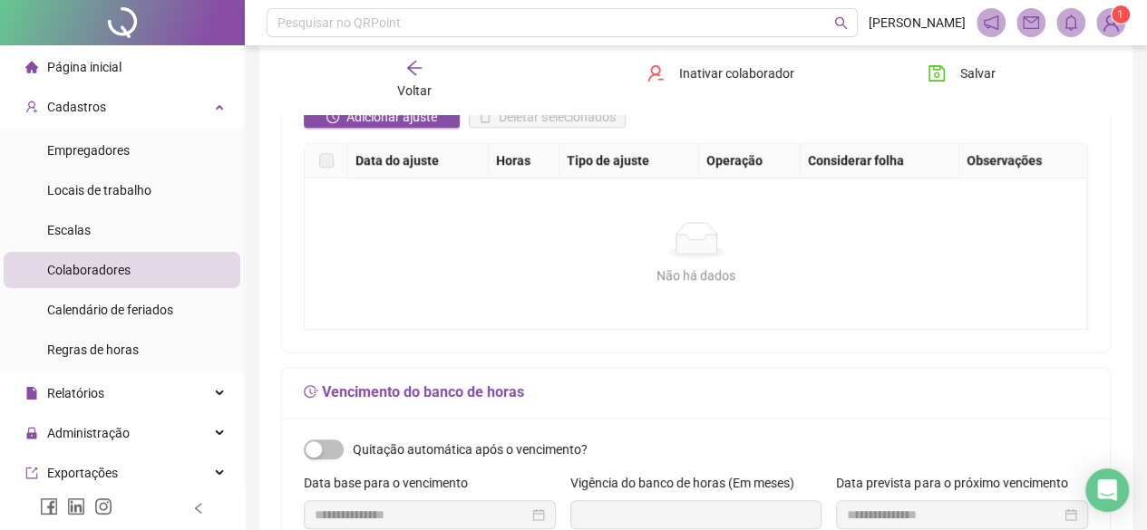
scroll to position [363, 0]
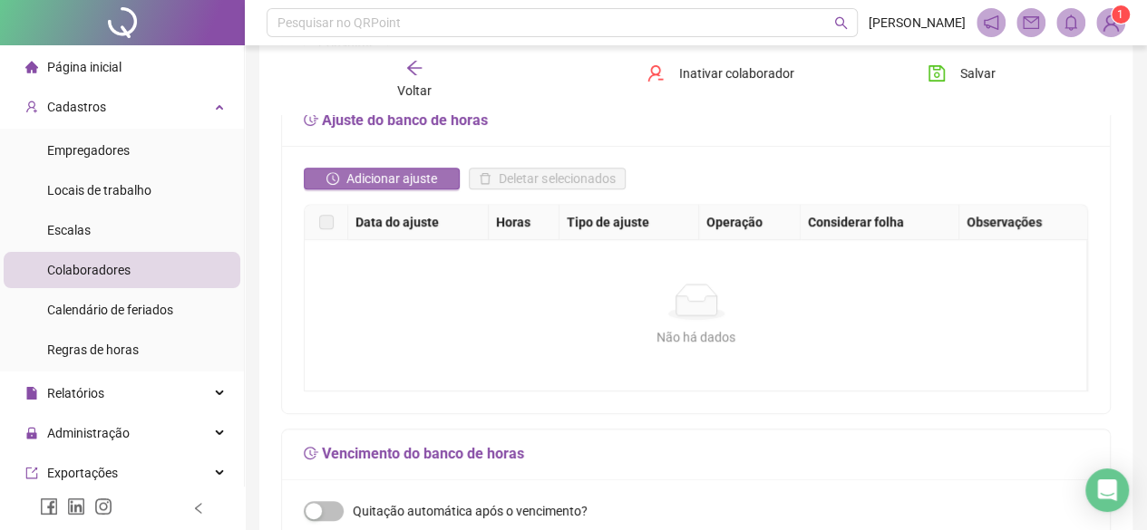
click at [378, 173] on span "Adicionar ajuste" at bounding box center [391, 179] width 91 height 20
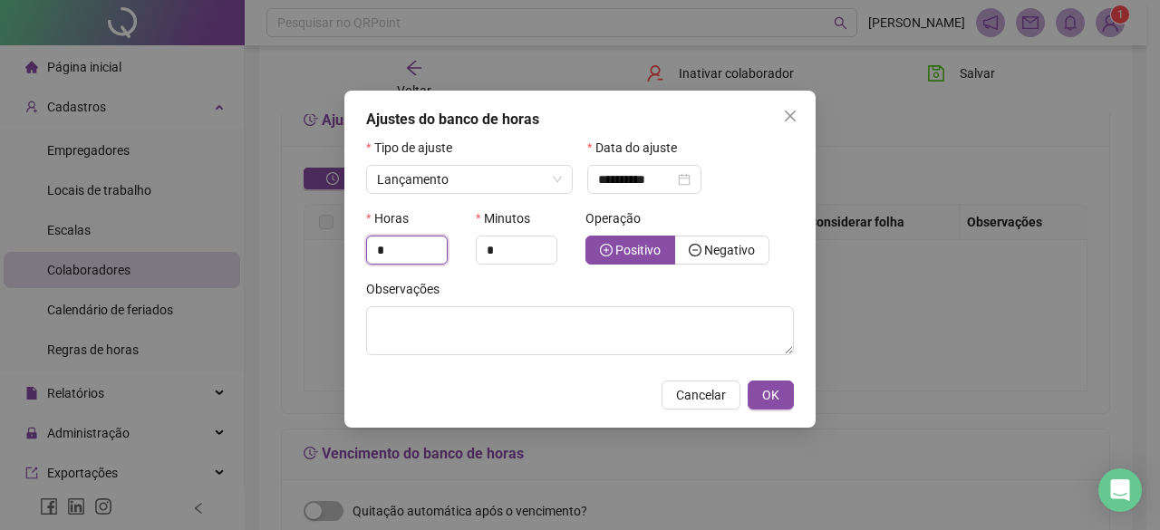
drag, startPoint x: 420, startPoint y: 258, endPoint x: 240, endPoint y: 235, distance: 181.0
click at [246, 235] on div "**********" at bounding box center [580, 265] width 1160 height 530
type input "*"
click at [502, 248] on input "*" at bounding box center [517, 250] width 80 height 27
drag, startPoint x: 502, startPoint y: 248, endPoint x: 419, endPoint y: 250, distance: 83.4
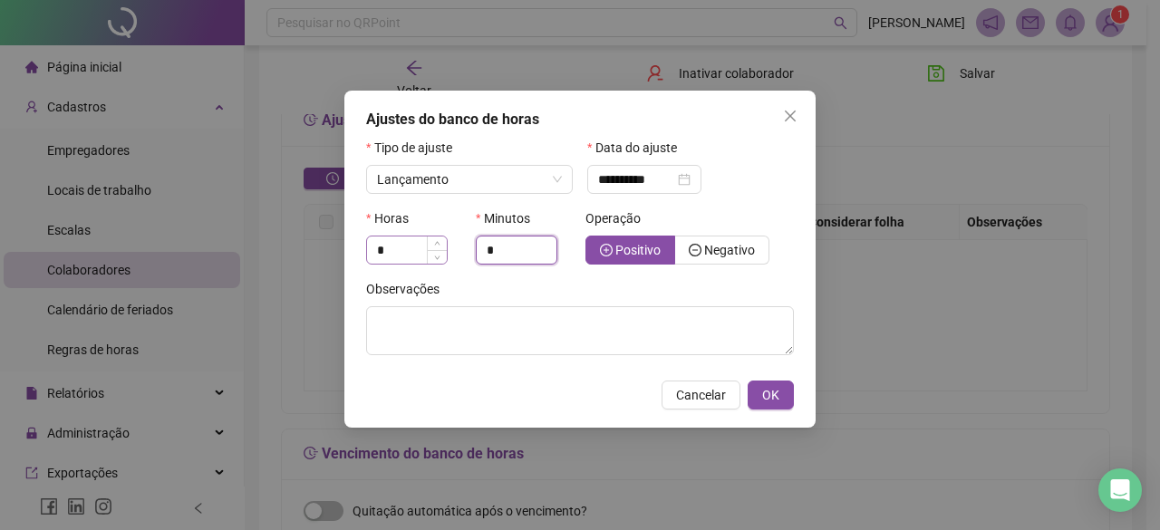
click at [426, 250] on div "Horas * Minutos * Operação Positivo Negativo" at bounding box center [580, 243] width 439 height 71
type input "**"
click at [707, 257] on span "Negativo" at bounding box center [729, 250] width 51 height 15
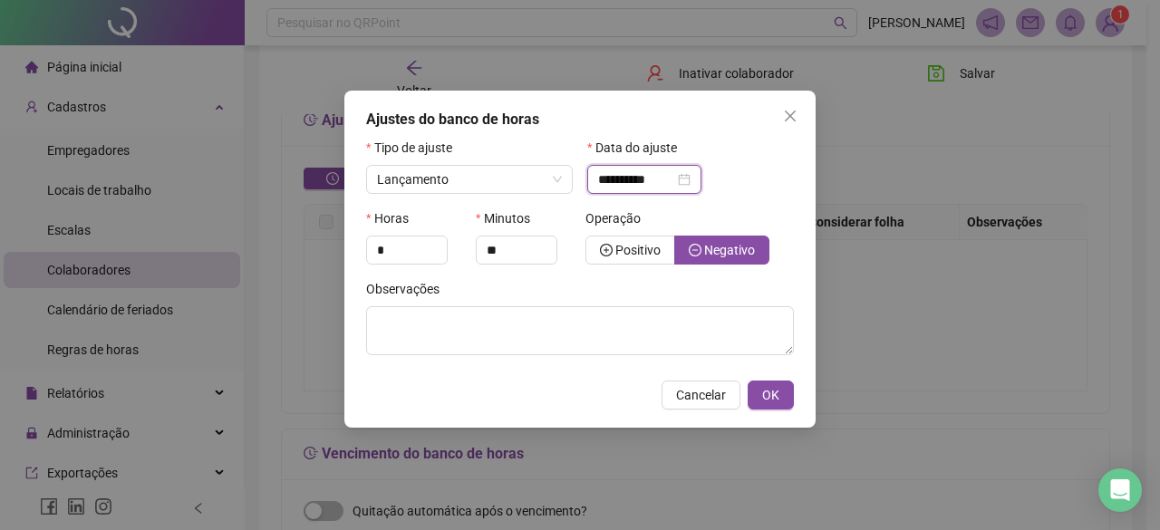
drag, startPoint x: 624, startPoint y: 179, endPoint x: 636, endPoint y: 184, distance: 13.5
click at [639, 193] on div "**********" at bounding box center [644, 179] width 114 height 29
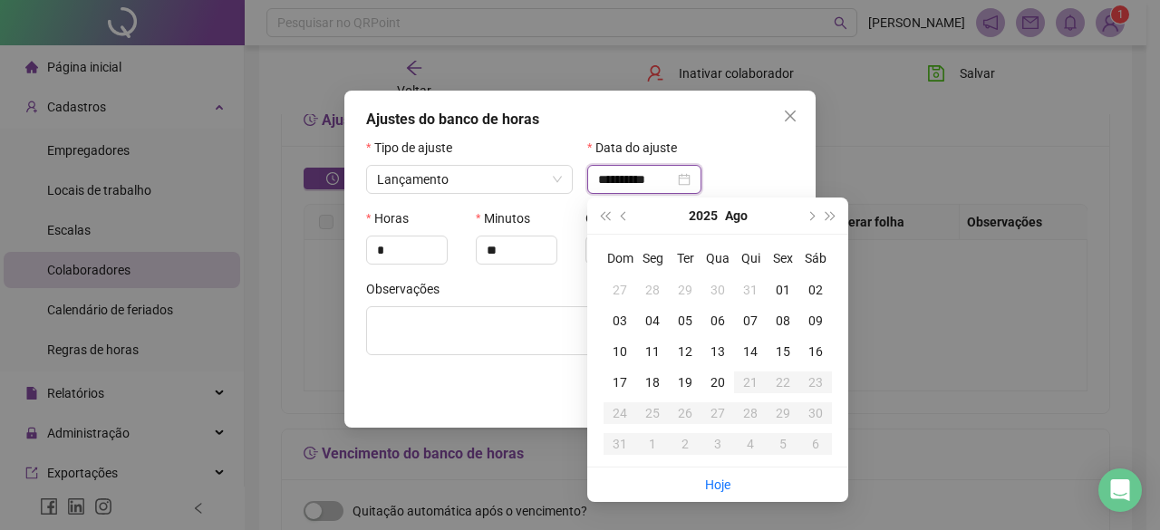
click at [596, 180] on div "**********" at bounding box center [644, 179] width 114 height 29
type input "**********"
click at [781, 289] on div "01" at bounding box center [783, 290] width 33 height 20
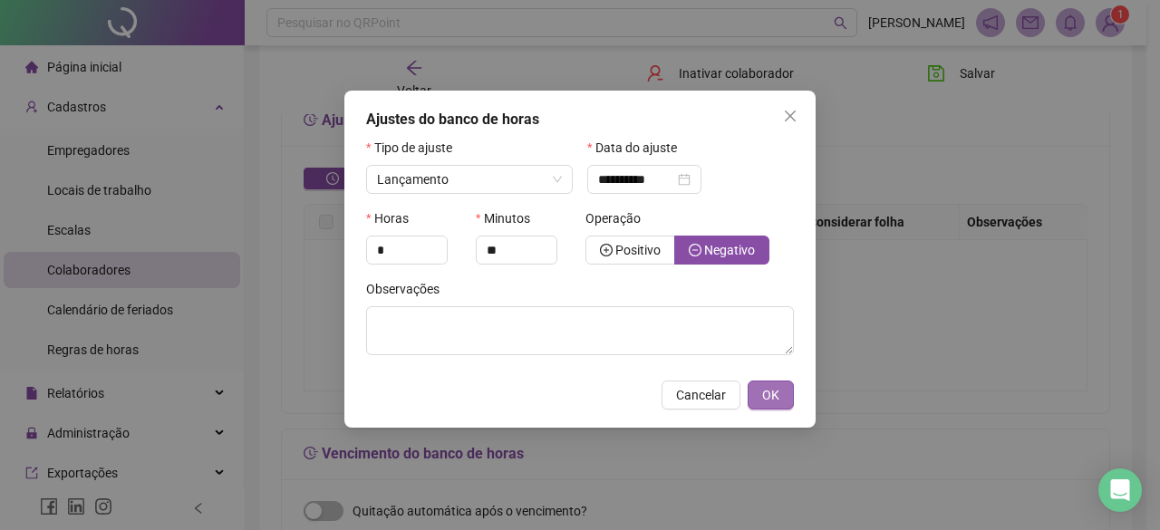
click at [774, 389] on span "OK" at bounding box center [770, 395] width 17 height 20
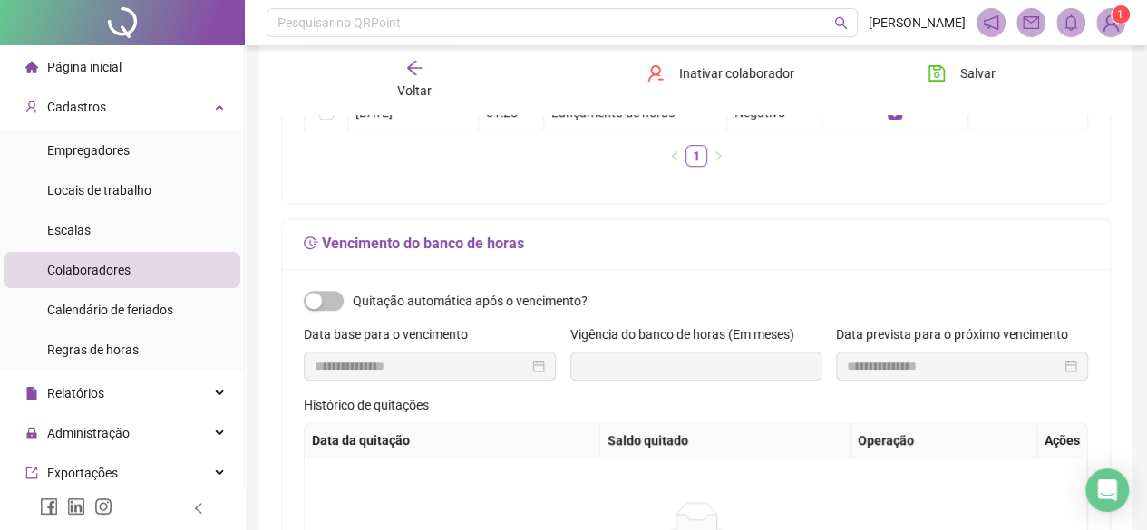
scroll to position [453, 0]
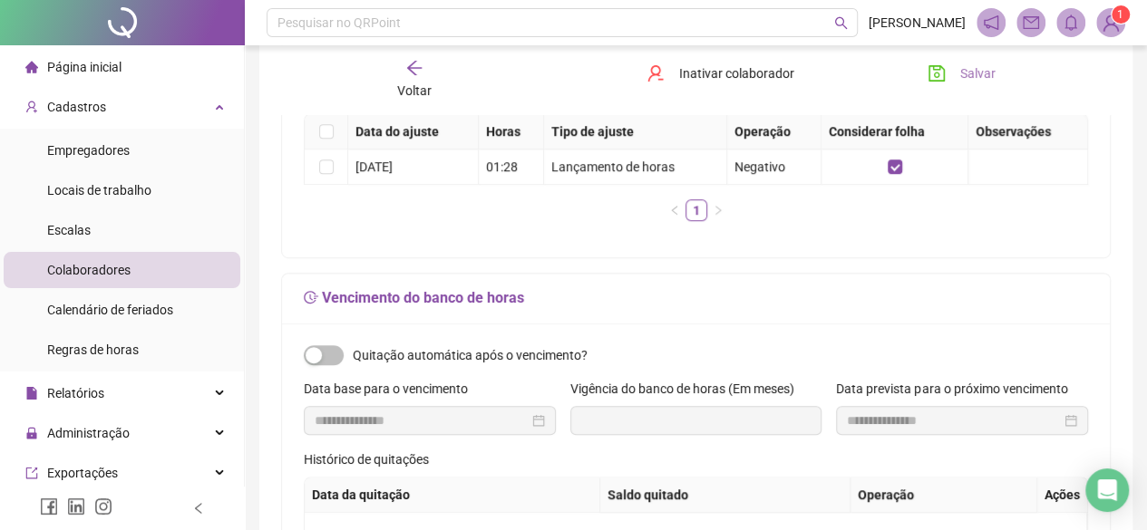
click at [950, 77] on button "Salvar" at bounding box center [961, 73] width 95 height 29
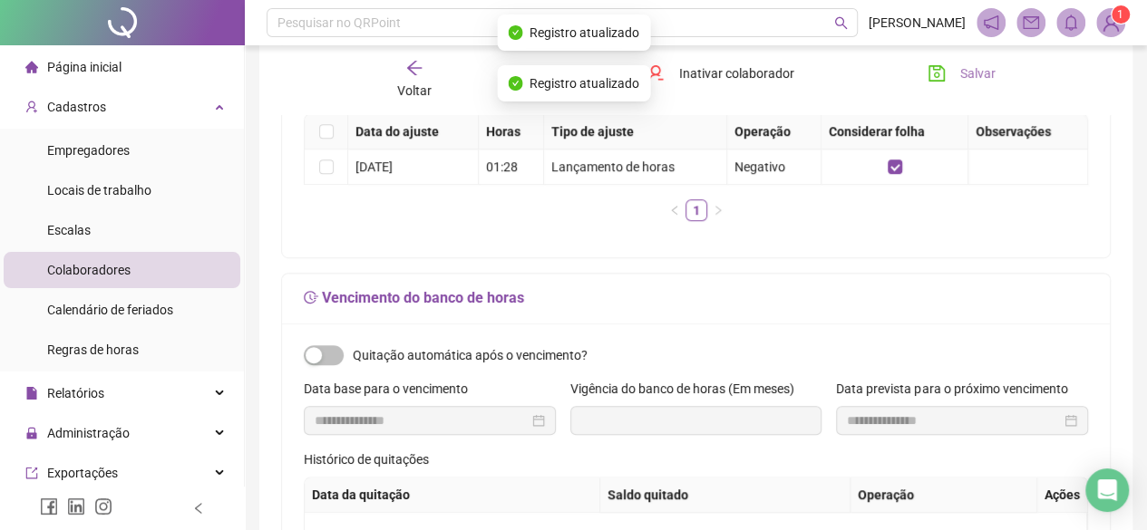
click at [950, 72] on button "Salvar" at bounding box center [961, 73] width 95 height 29
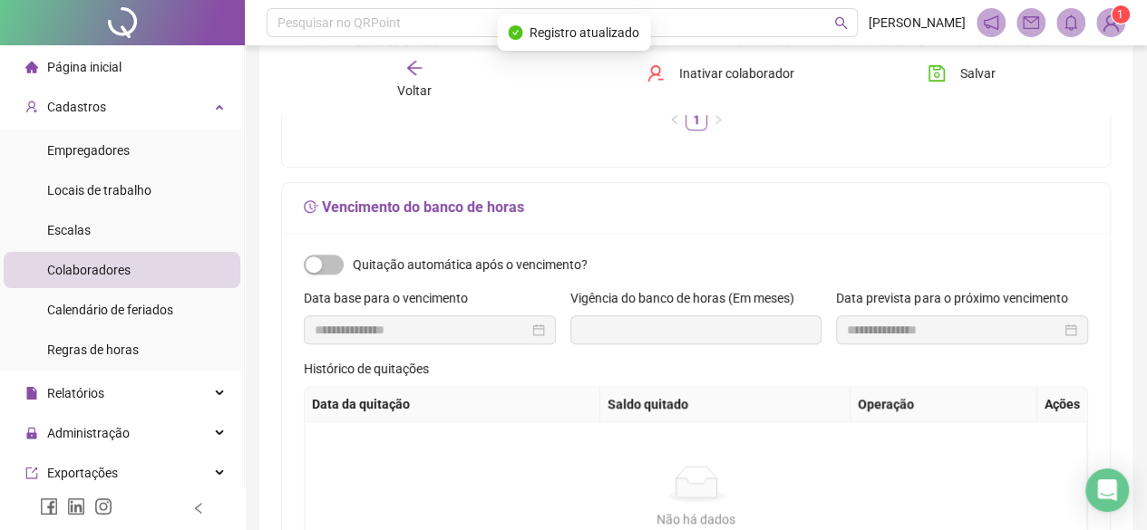
scroll to position [0, 0]
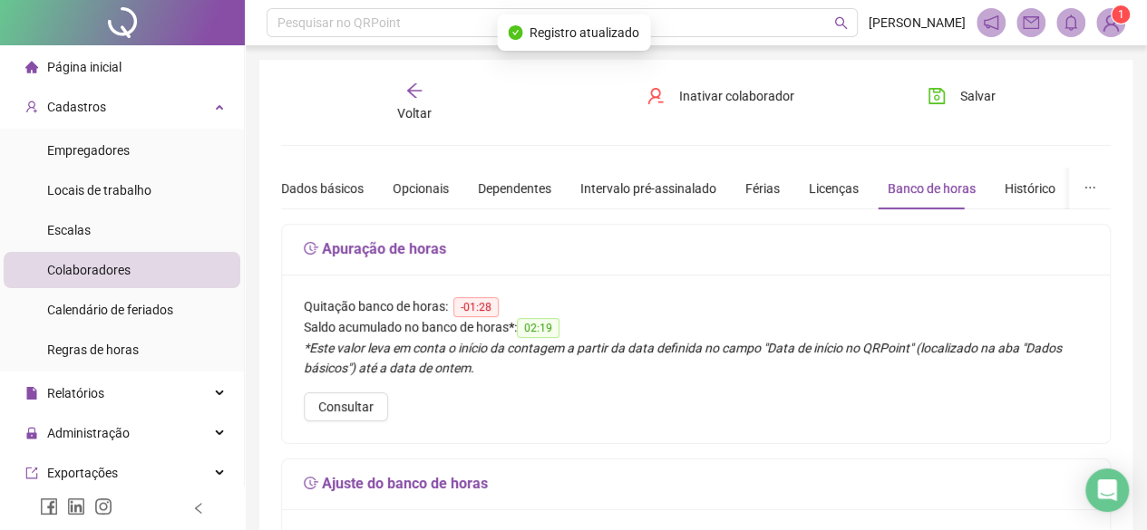
click at [53, 53] on div "Página inicial" at bounding box center [73, 67] width 96 height 36
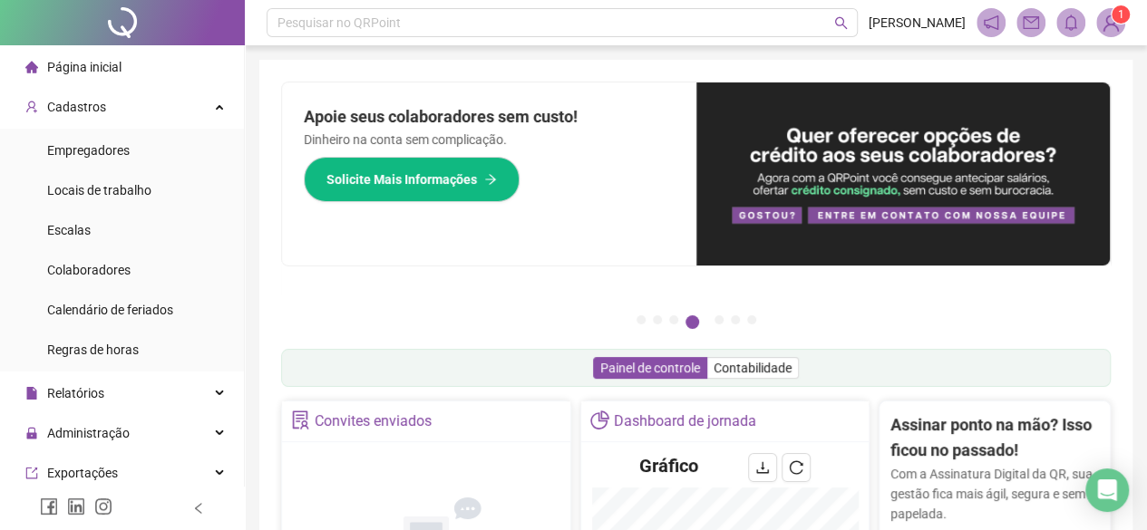
click at [84, 63] on span "Página inicial" at bounding box center [84, 67] width 74 height 15
click at [139, 264] on li "Colaboradores" at bounding box center [122, 270] width 237 height 36
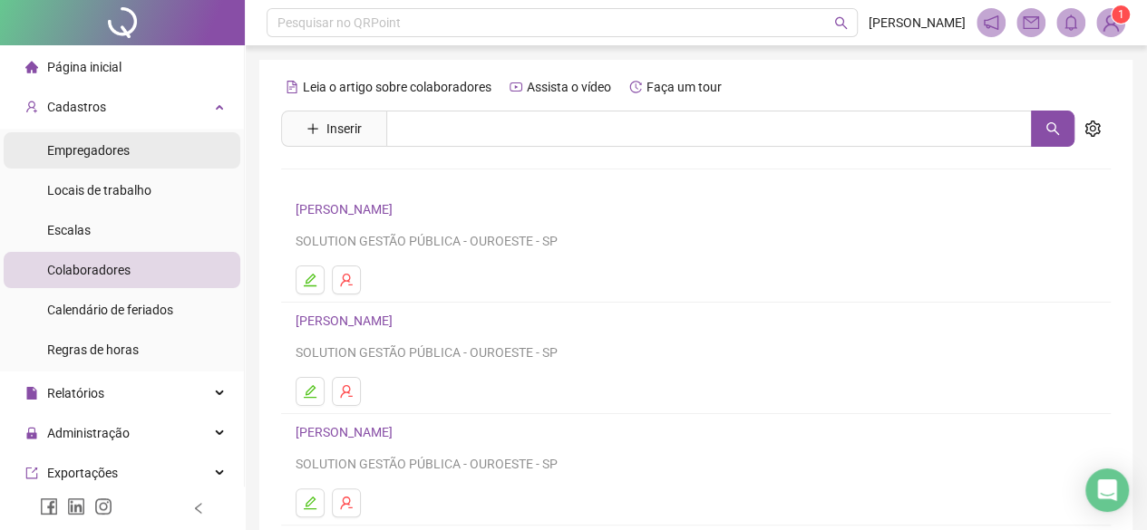
click at [56, 152] on span "Empregadores" at bounding box center [88, 150] width 82 height 15
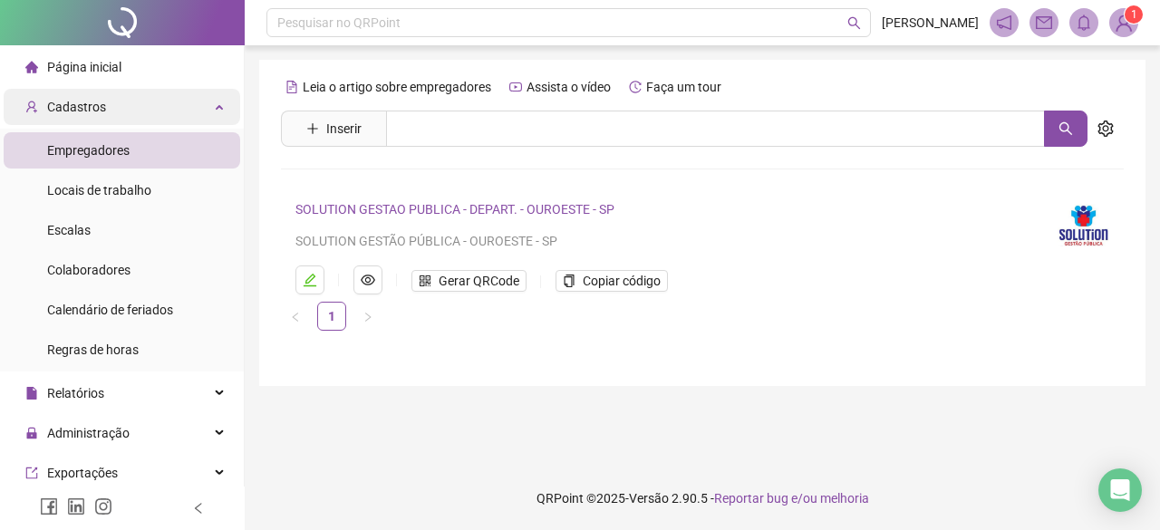
click at [78, 122] on span "Cadastros" at bounding box center [65, 107] width 81 height 36
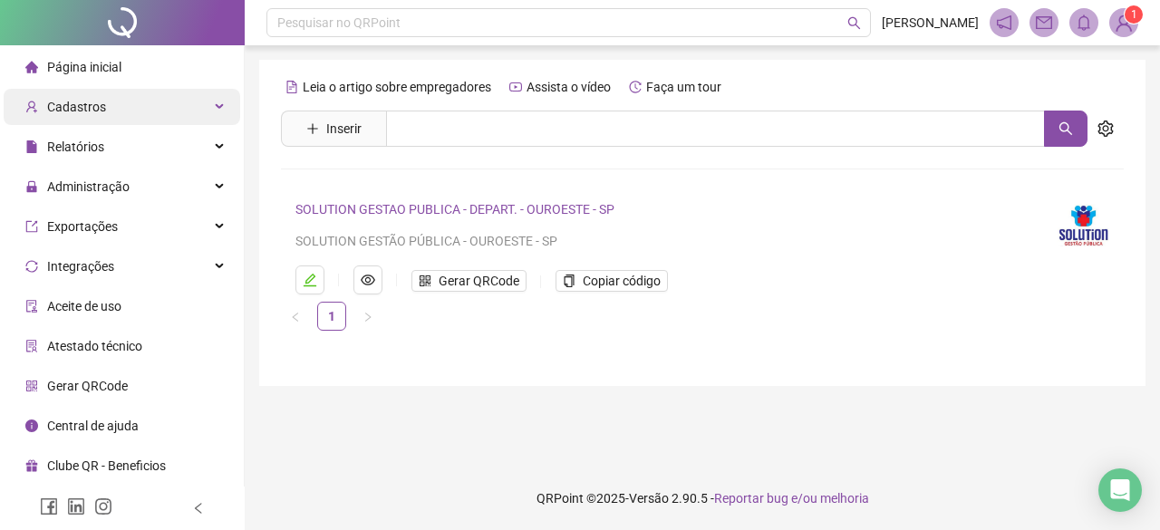
click at [86, 110] on span "Cadastros" at bounding box center [76, 107] width 59 height 15
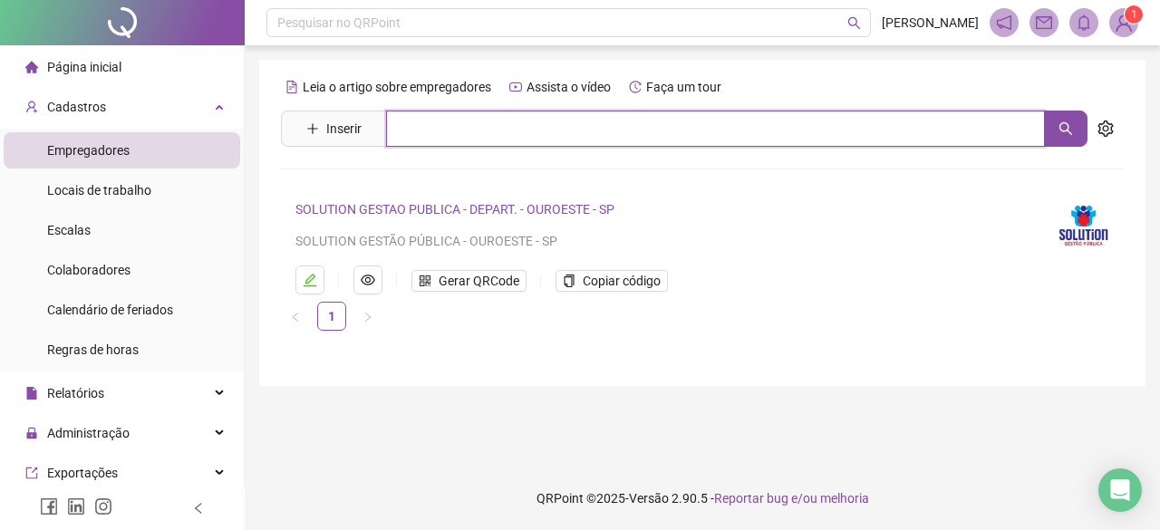
click at [494, 117] on input "text" at bounding box center [715, 129] width 659 height 36
type input "******"
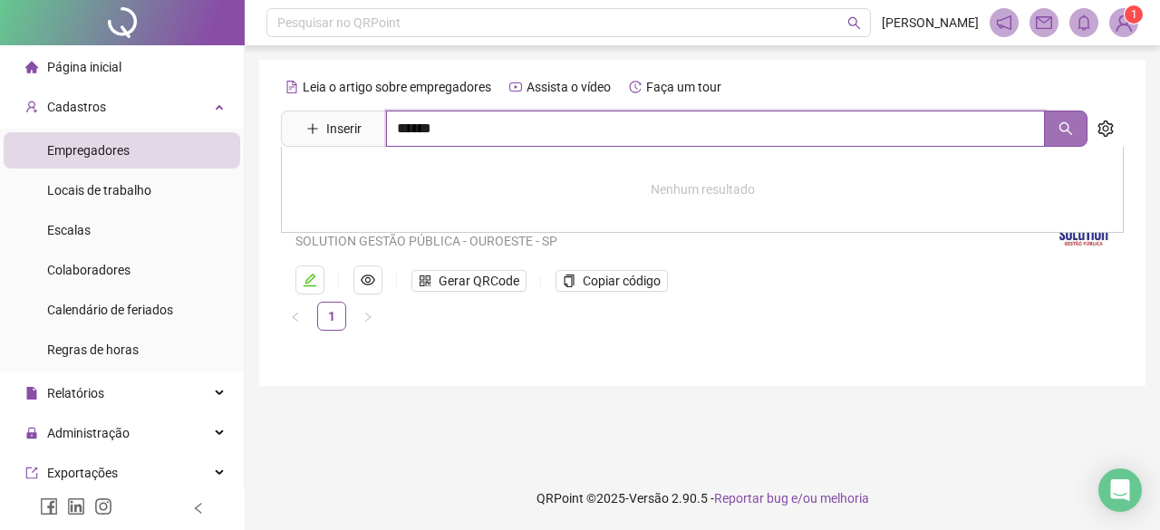
click at [1059, 123] on icon "search" at bounding box center [1066, 128] width 15 height 15
